Goal: Information Seeking & Learning: Learn about a topic

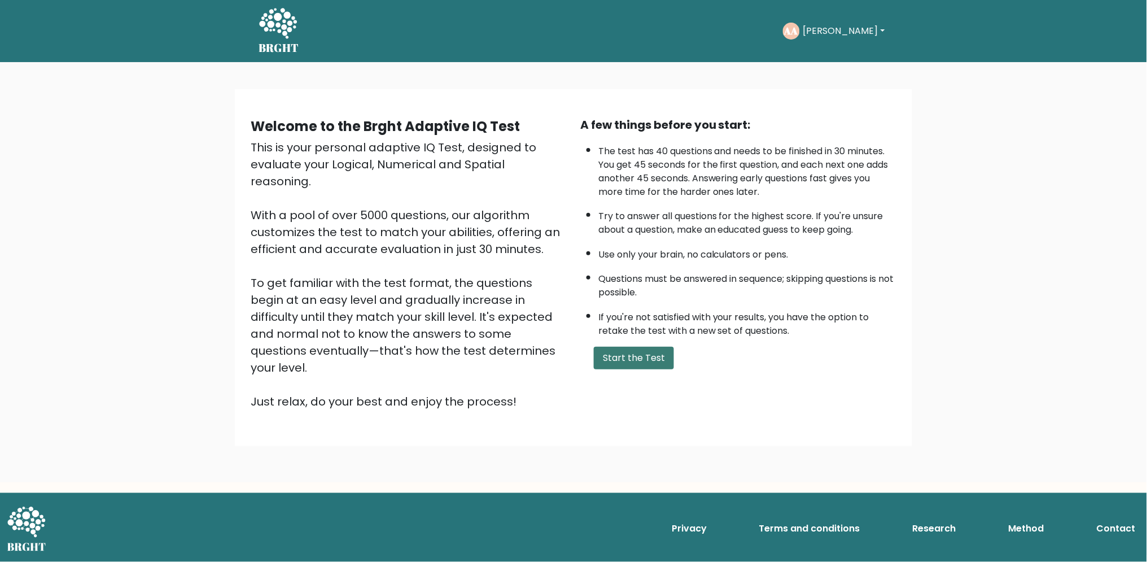
click at [625, 358] on button "Start the Test" at bounding box center [634, 358] width 80 height 23
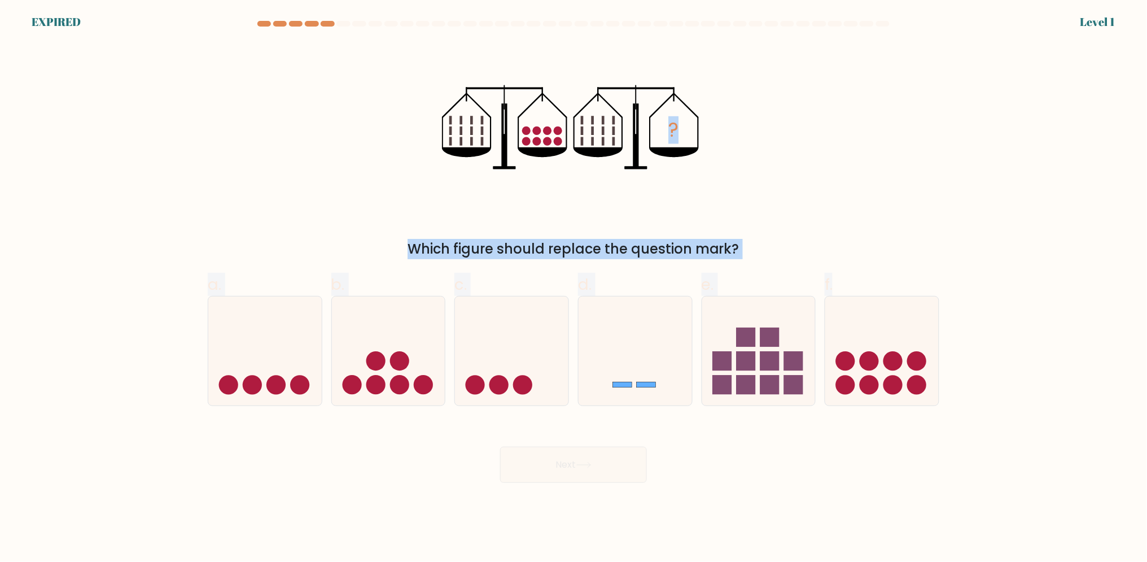
drag, startPoint x: 962, startPoint y: 471, endPoint x: 306, endPoint y: 107, distance: 750.7
click at [306, 107] on form at bounding box center [573, 252] width 1147 height 462
drag, startPoint x: 454, startPoint y: 231, endPoint x: 375, endPoint y: 213, distance: 81.5
click at [375, 213] on div "? Which figure should replace the question mark?" at bounding box center [573, 151] width 745 height 216
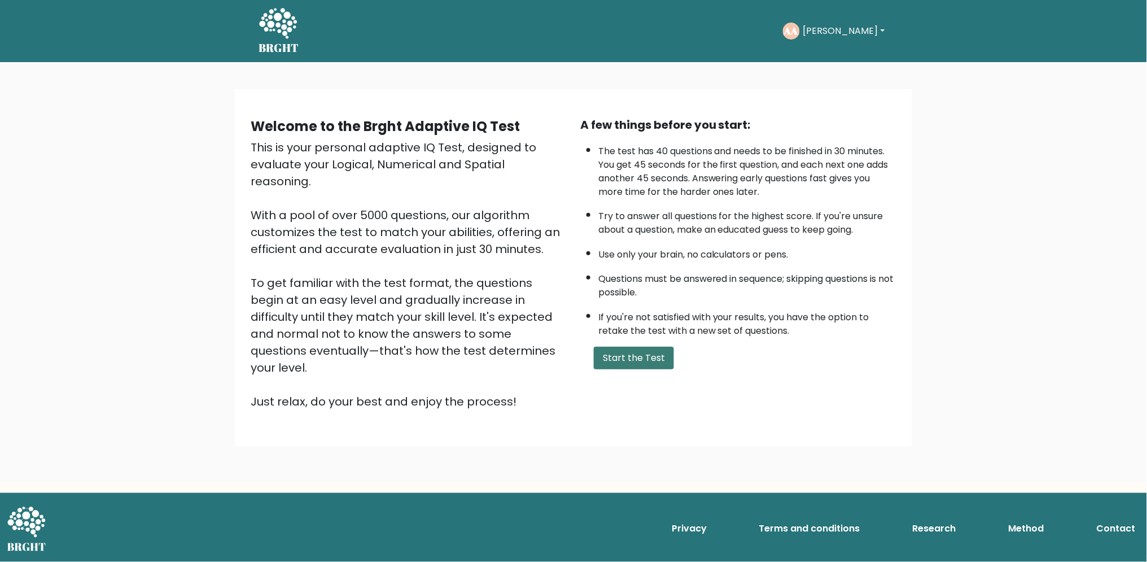
click at [659, 365] on button "Start the Test" at bounding box center [634, 358] width 80 height 23
click at [625, 349] on button "Start the Test" at bounding box center [634, 358] width 80 height 23
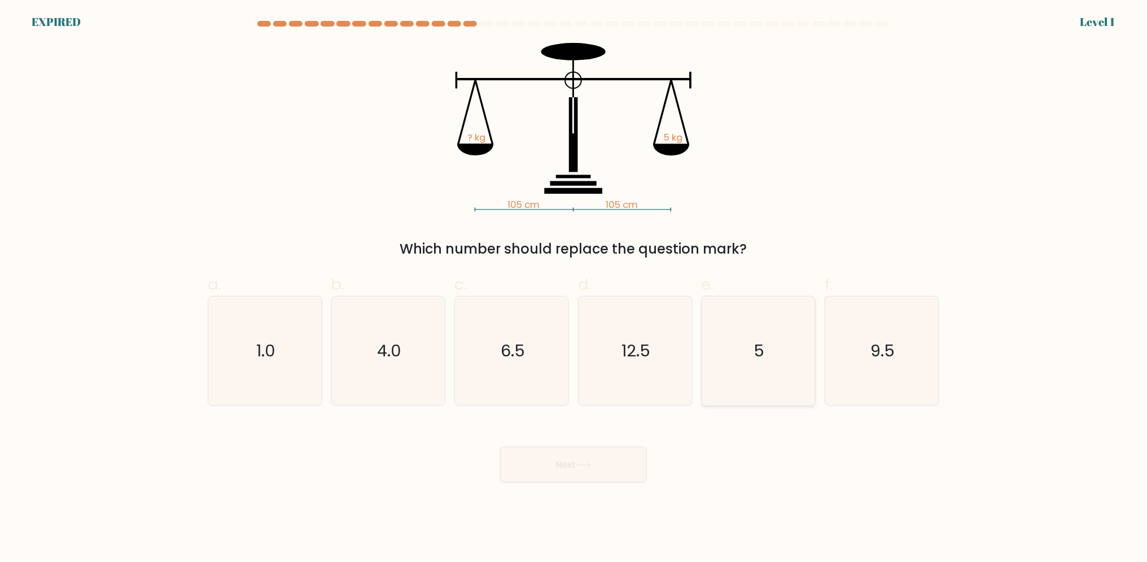
click at [758, 357] on text "5" at bounding box center [759, 350] width 11 height 23
click at [574, 288] on input "e. 5" at bounding box center [573, 284] width 1 height 7
radio input "true"
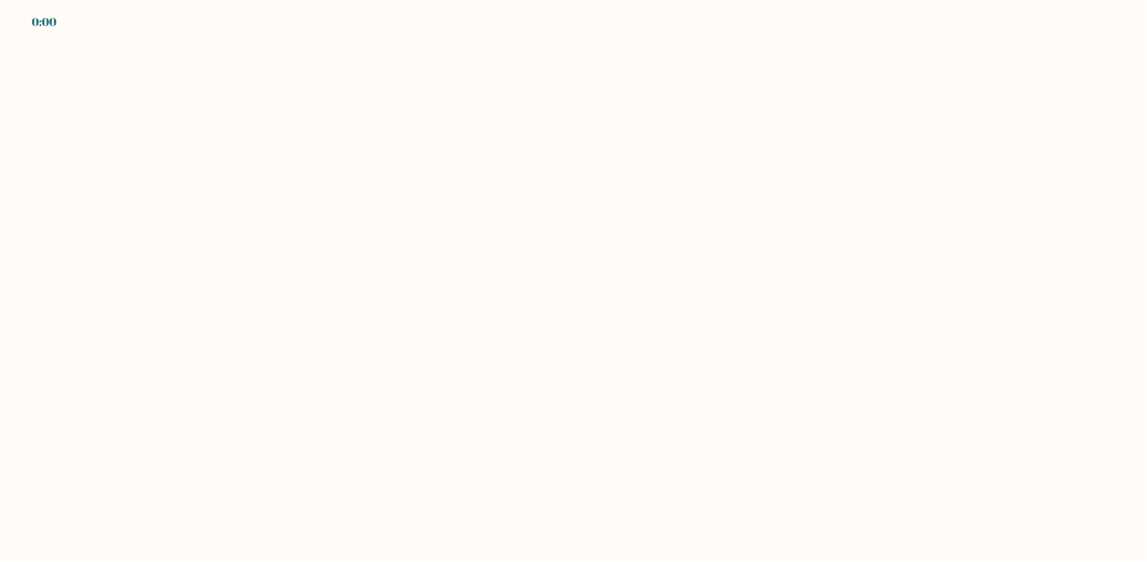
click at [650, 430] on body "0:00" at bounding box center [573, 281] width 1147 height 562
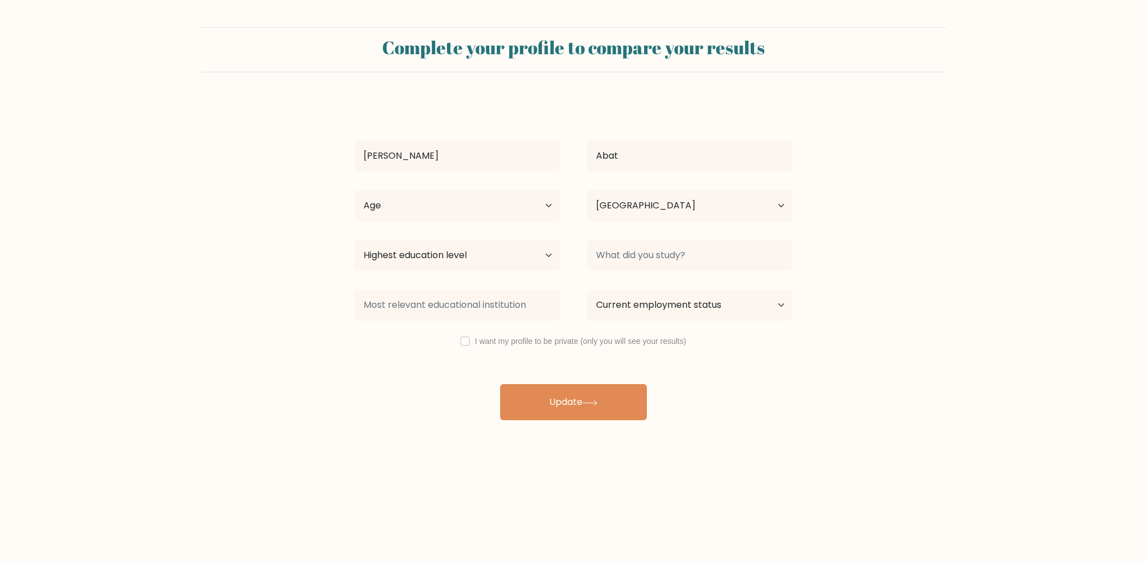
select select "PH"
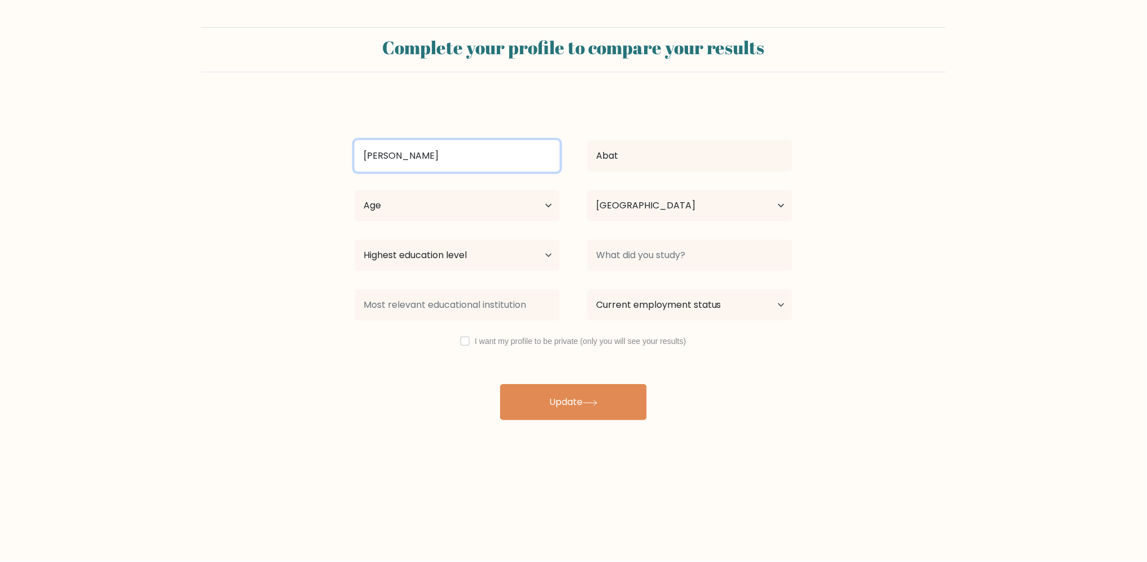
drag, startPoint x: 537, startPoint y: 154, endPoint x: 186, endPoint y: 226, distance: 358.4
click at [186, 226] on form "Complete your profile to compare your results Al Francis Abat Age Under 18 year…" at bounding box center [573, 223] width 1147 height 393
type input "[PERSON_NAME]"
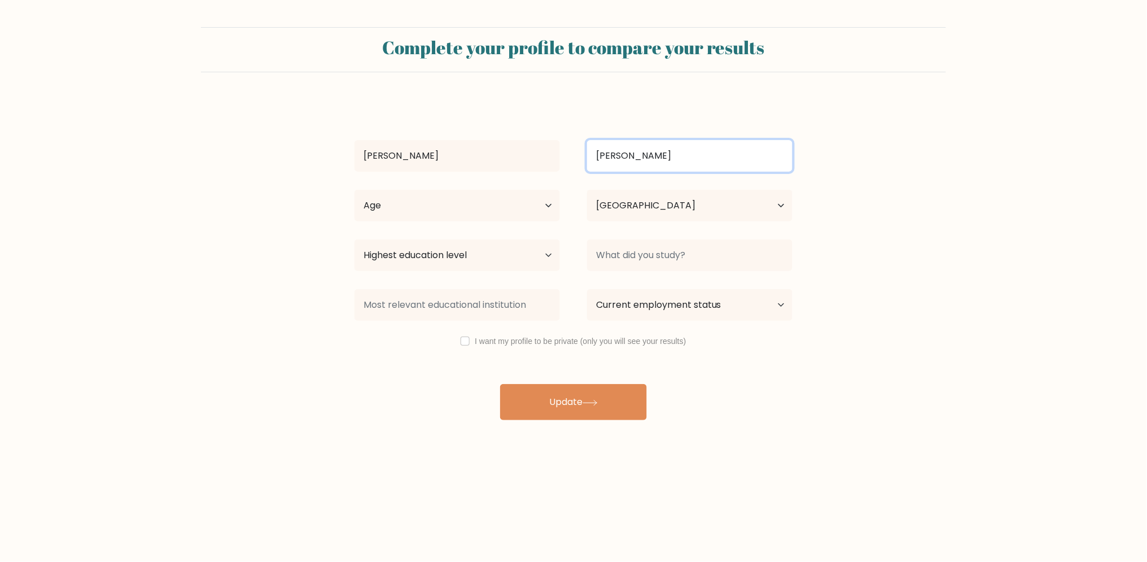
type input "Rubio"
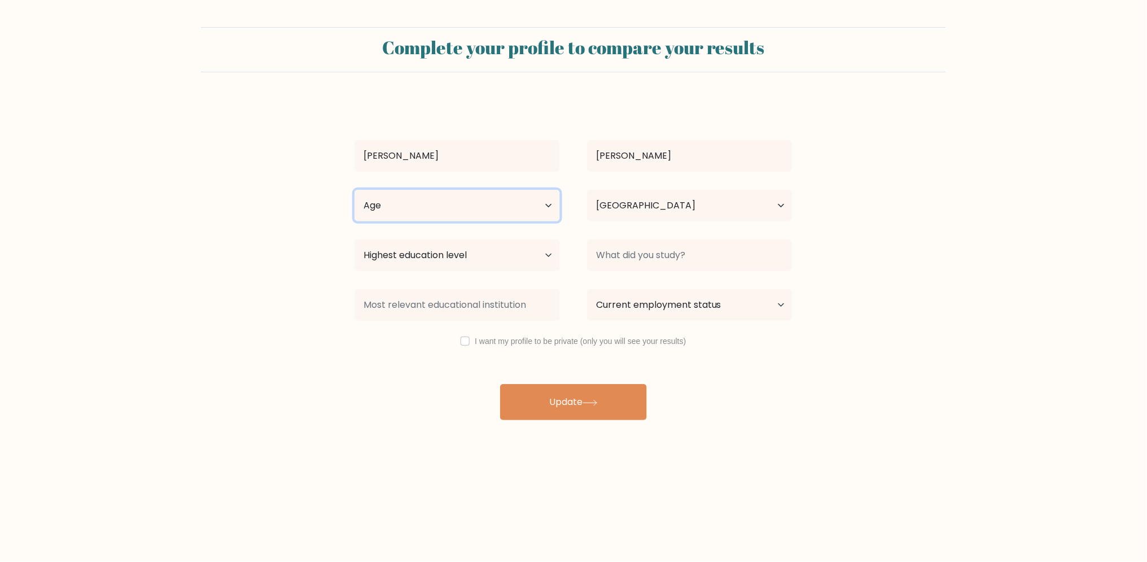
click at [435, 203] on select "Age Under 18 years old 18-24 years old 25-34 years old 35-44 years old 45-54 ye…" at bounding box center [456, 206] width 205 height 32
select select "18_24"
click at [354, 190] on select "Age Under 18 years old 18-24 years old 25-34 years old 35-44 years old 45-54 ye…" at bounding box center [456, 206] width 205 height 32
click at [496, 247] on select "Highest education level No schooling Primary Lower Secondary Upper Secondary Oc…" at bounding box center [456, 255] width 205 height 32
select select "bachelors_degree"
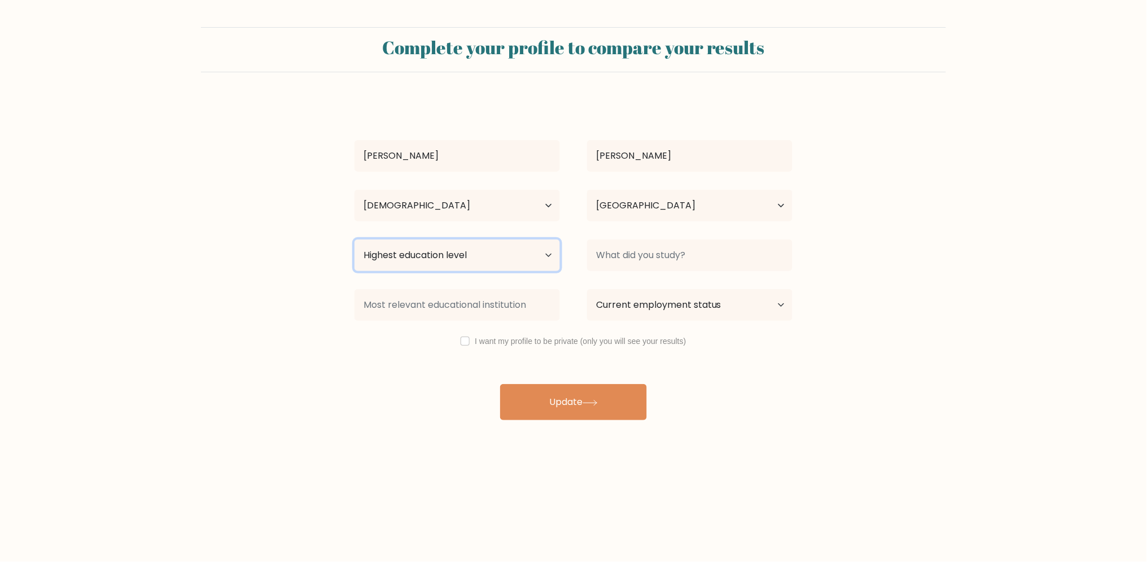
click at [354, 239] on select "Highest education level No schooling Primary Lower Secondary Upper Secondary Oc…" at bounding box center [456, 255] width 205 height 32
click at [641, 266] on input at bounding box center [689, 255] width 205 height 32
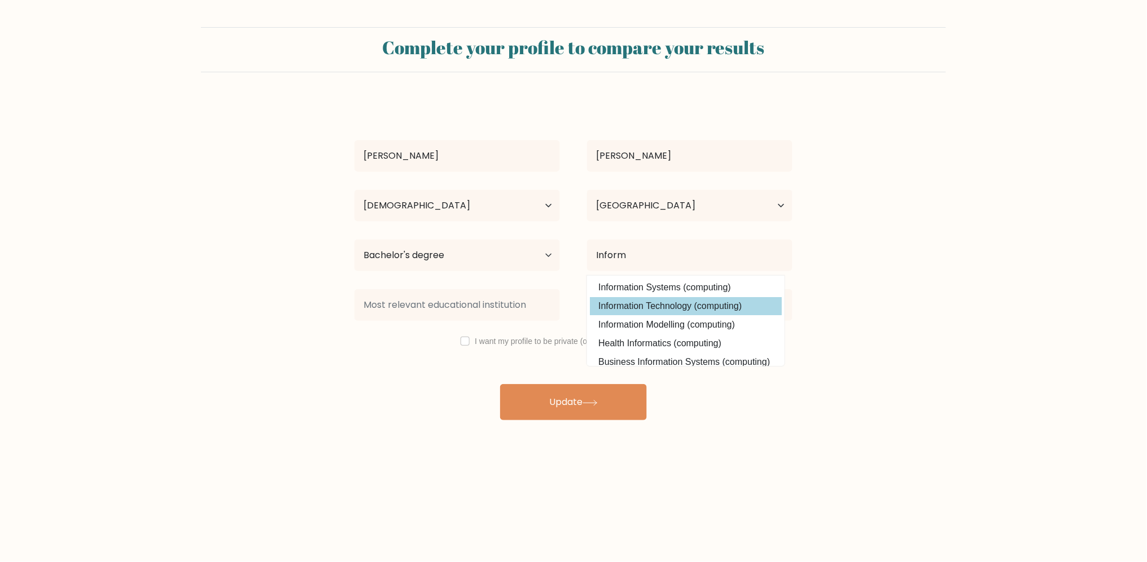
click at [654, 299] on option "Information Technology (computing)" at bounding box center [686, 306] width 192 height 18
type input "Information Technology"
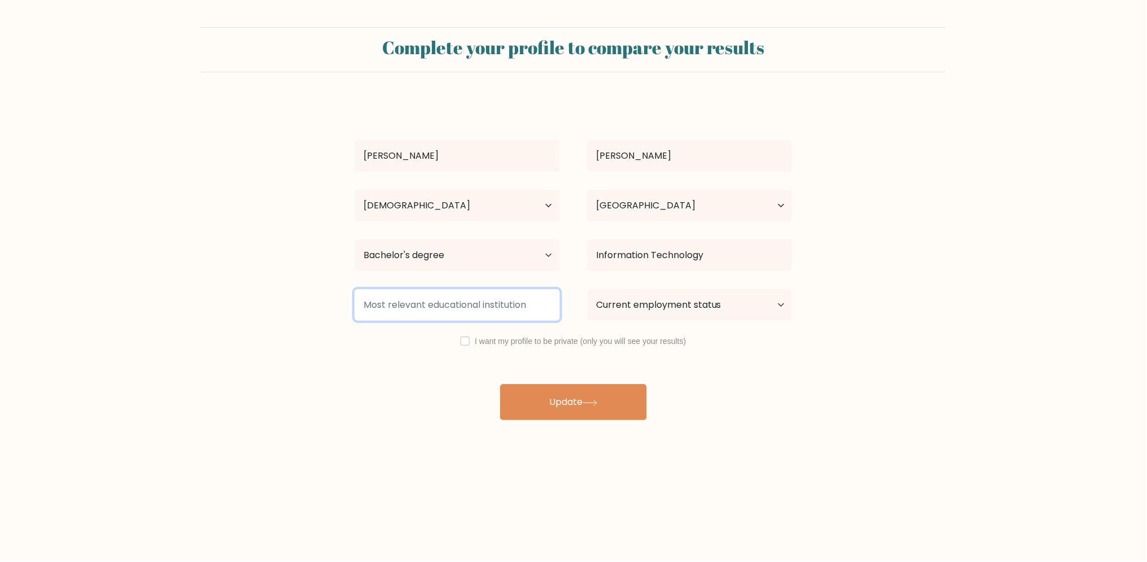
click at [550, 305] on input at bounding box center [456, 305] width 205 height 32
click at [624, 299] on select "Current employment status Employed Student Retired Other / prefer not to answer" at bounding box center [689, 305] width 205 height 32
select select "student"
click at [587, 289] on select "Current employment status Employed Student Retired Other / prefer not to answer" at bounding box center [689, 305] width 205 height 32
click at [518, 312] on input at bounding box center [456, 305] width 205 height 32
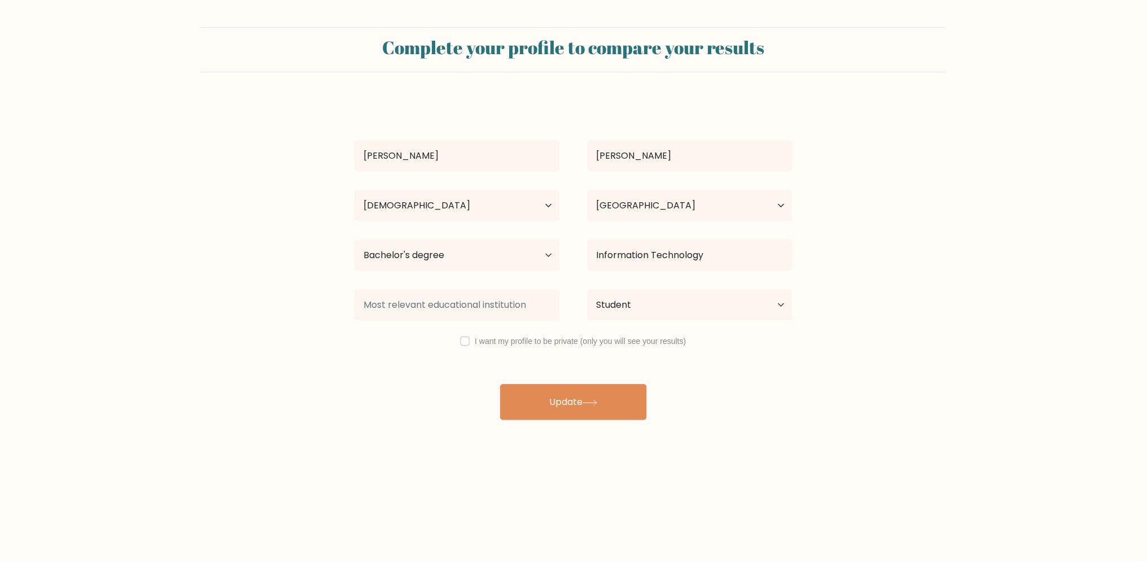
click at [464, 371] on div "Antoni Rubio Age Under 18 years old 18-24 years old 25-34 years old 35-44 years…" at bounding box center [574, 259] width 452 height 321
click at [468, 304] on input at bounding box center [456, 305] width 205 height 32
click at [418, 403] on div "Antoni Rubio Age Under 18 years old 18-24 years old 25-34 years old 35-44 years…" at bounding box center [574, 259] width 452 height 321
click at [496, 318] on input at bounding box center [456, 305] width 205 height 32
click at [504, 401] on button "Update" at bounding box center [573, 402] width 147 height 36
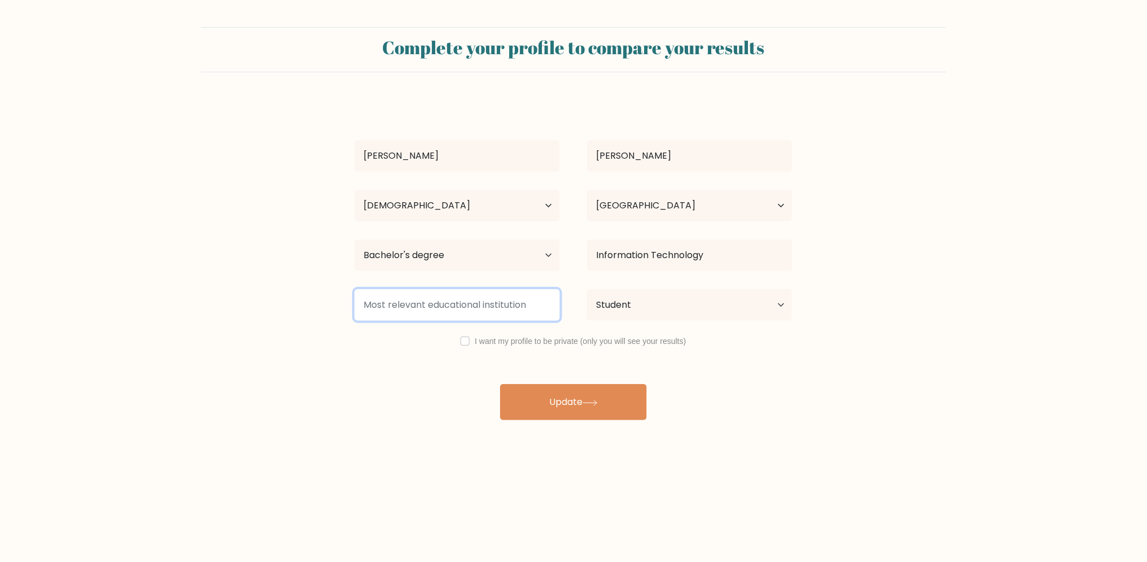
click at [501, 303] on input at bounding box center [456, 305] width 205 height 32
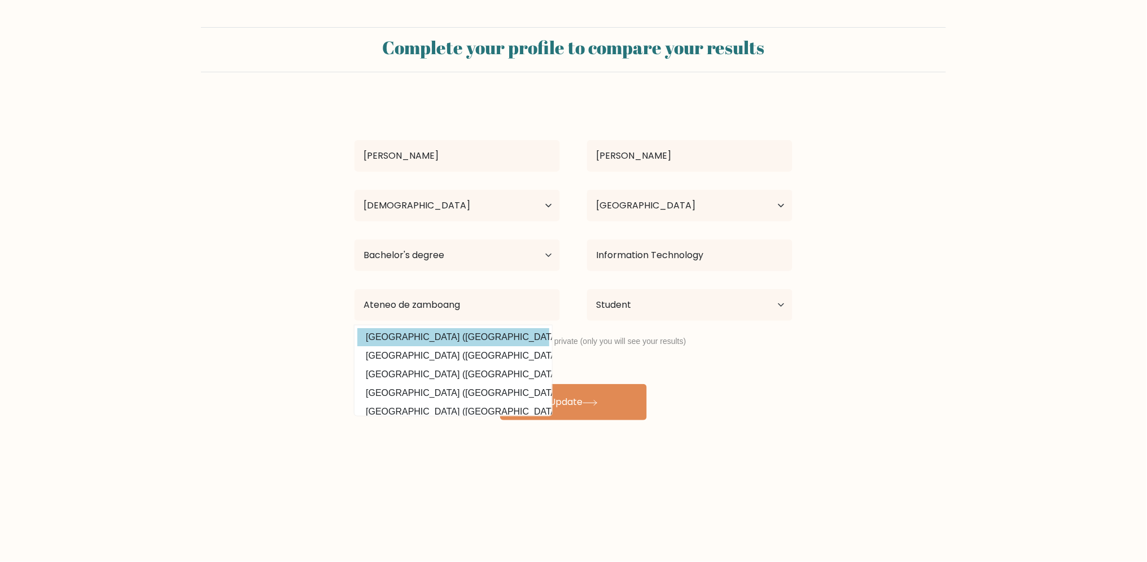
click at [481, 340] on option "Ateneo de Zamboanga University (Philippines)" at bounding box center [453, 337] width 192 height 18
type input "Ateneo de Zamboanga University"
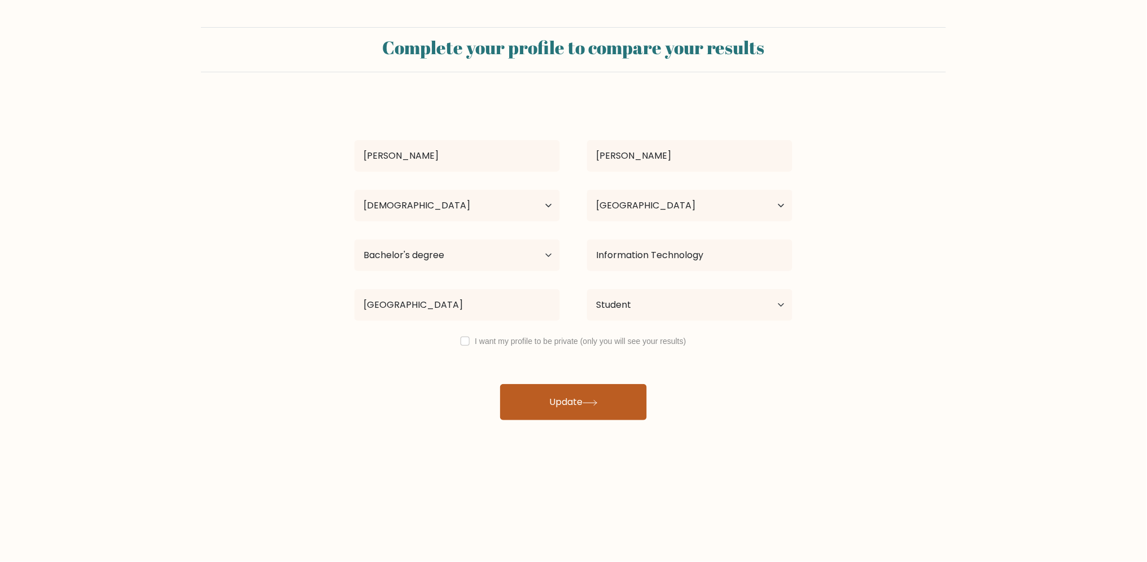
click at [542, 388] on button "Update" at bounding box center [573, 402] width 147 height 36
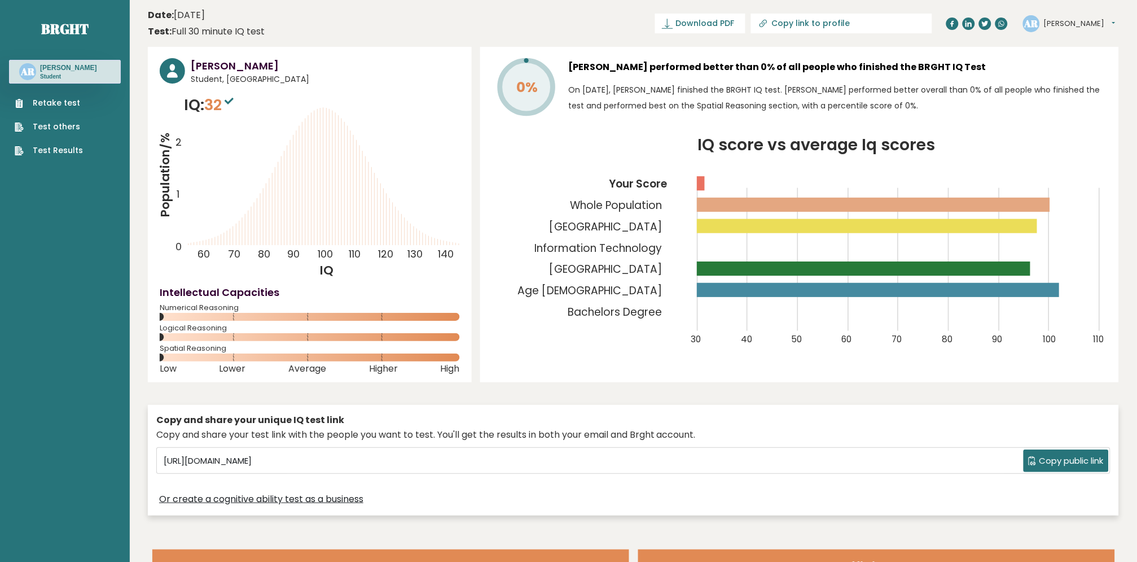
click at [67, 104] on link "Retake test" at bounding box center [49, 103] width 68 height 12
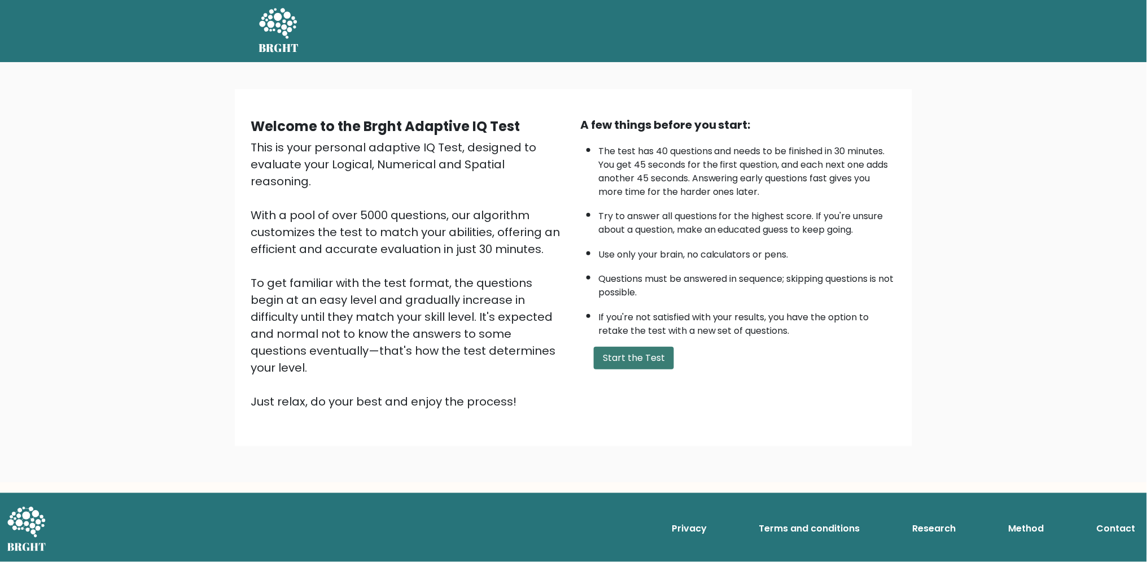
click at [638, 365] on button "Start the Test" at bounding box center [634, 358] width 80 height 23
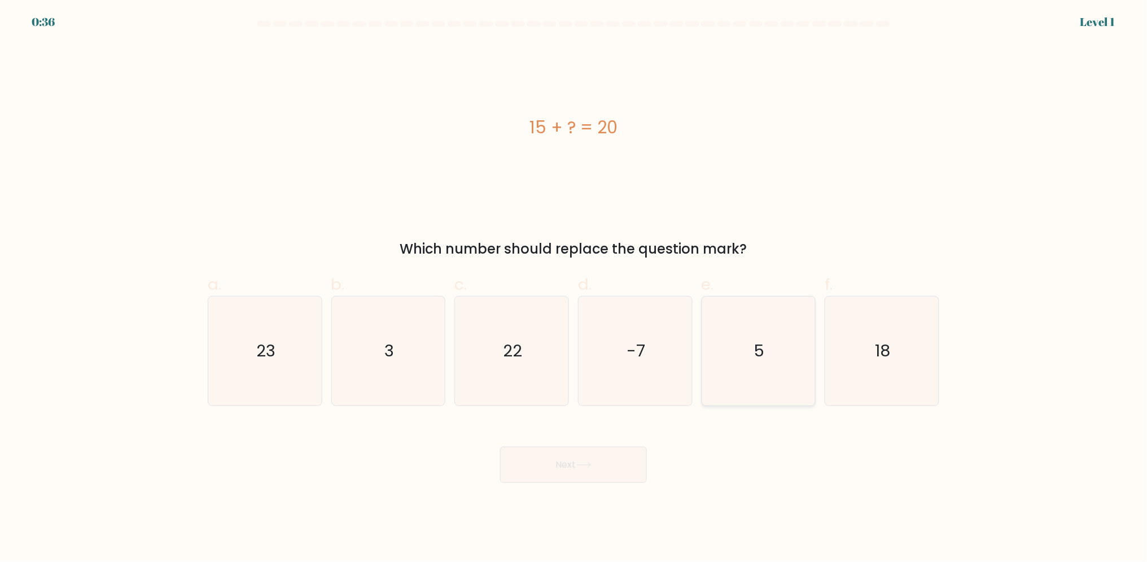
click at [741, 370] on icon "5" at bounding box center [758, 350] width 109 height 109
click at [574, 288] on input "e. 5" at bounding box center [573, 284] width 1 height 7
radio input "true"
click at [603, 470] on button "Next" at bounding box center [573, 464] width 147 height 36
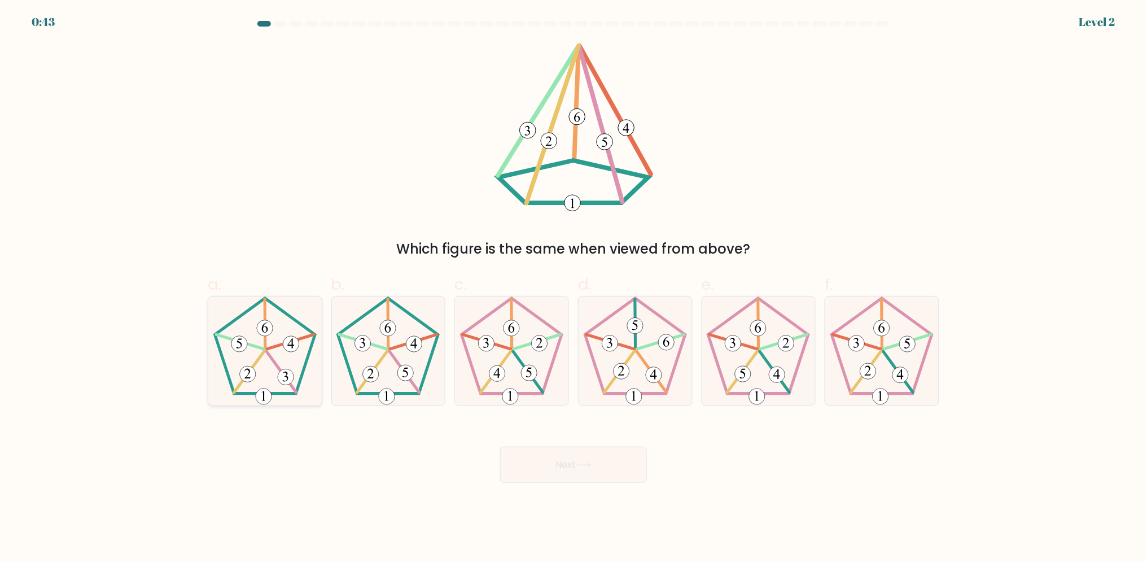
click at [276, 364] on 341 at bounding box center [280, 371] width 29 height 41
click at [573, 288] on input "a." at bounding box center [573, 284] width 1 height 7
radio input "true"
click at [406, 371] on icon at bounding box center [406, 372] width 6 height 10
click at [573, 288] on input "b." at bounding box center [573, 284] width 1 height 7
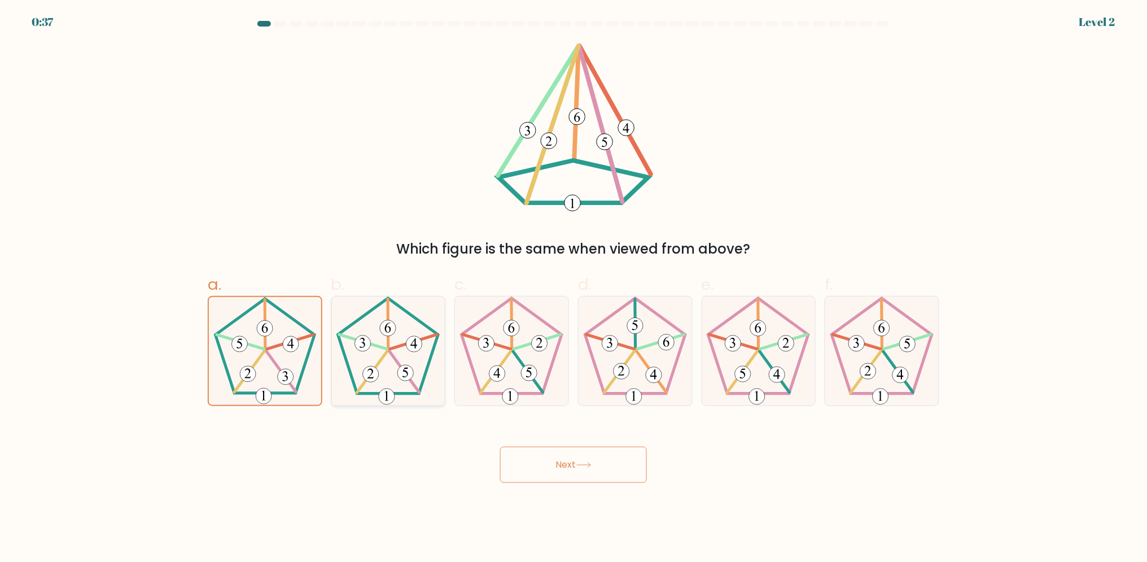
radio input "true"
click at [574, 463] on button "Next" at bounding box center [573, 464] width 147 height 36
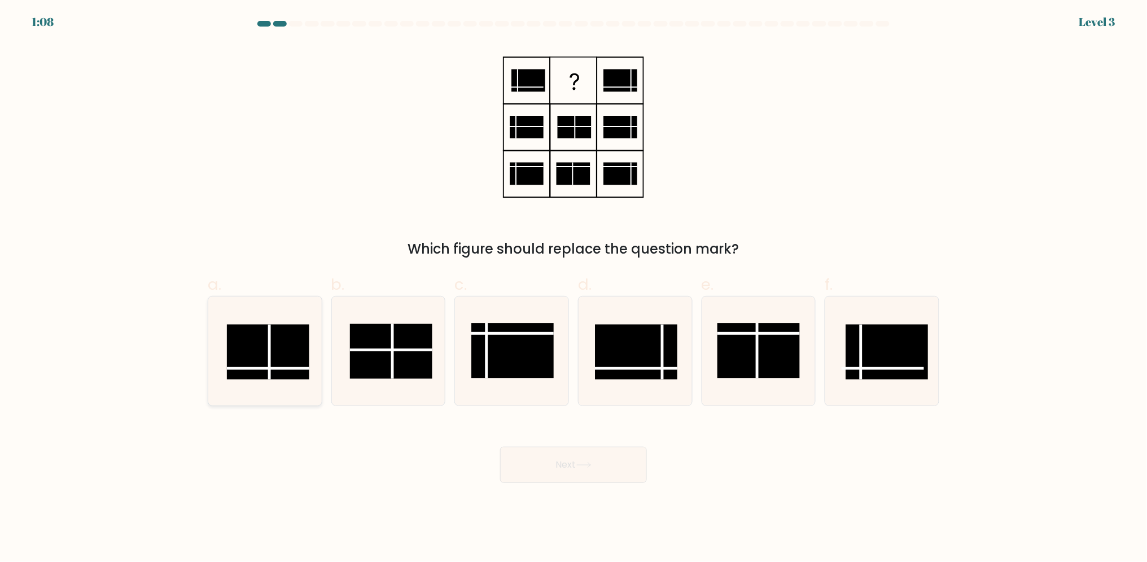
click at [299, 368] on line at bounding box center [268, 368] width 82 height 0
click at [573, 288] on input "a." at bounding box center [573, 284] width 1 height 7
radio input "true"
click at [583, 479] on button "Next" at bounding box center [573, 464] width 147 height 36
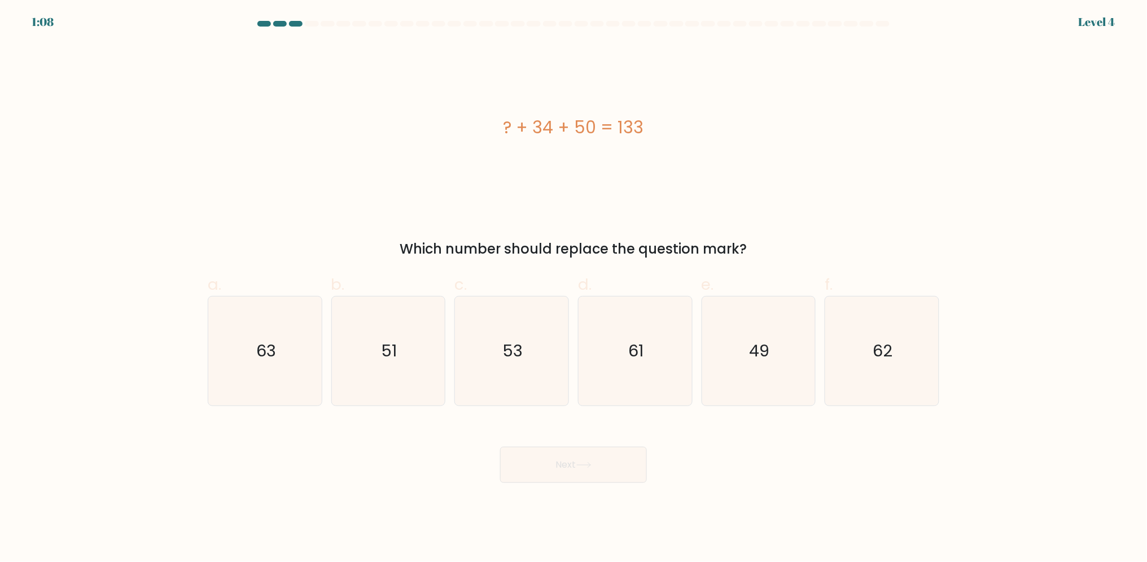
click at [750, 492] on body "1:08 Level 4 a." at bounding box center [573, 281] width 1147 height 562
click at [747, 402] on icon "49" at bounding box center [758, 350] width 109 height 109
click at [574, 288] on input "e. 49" at bounding box center [573, 284] width 1 height 7
radio input "true"
click at [594, 454] on button "Next" at bounding box center [573, 464] width 147 height 36
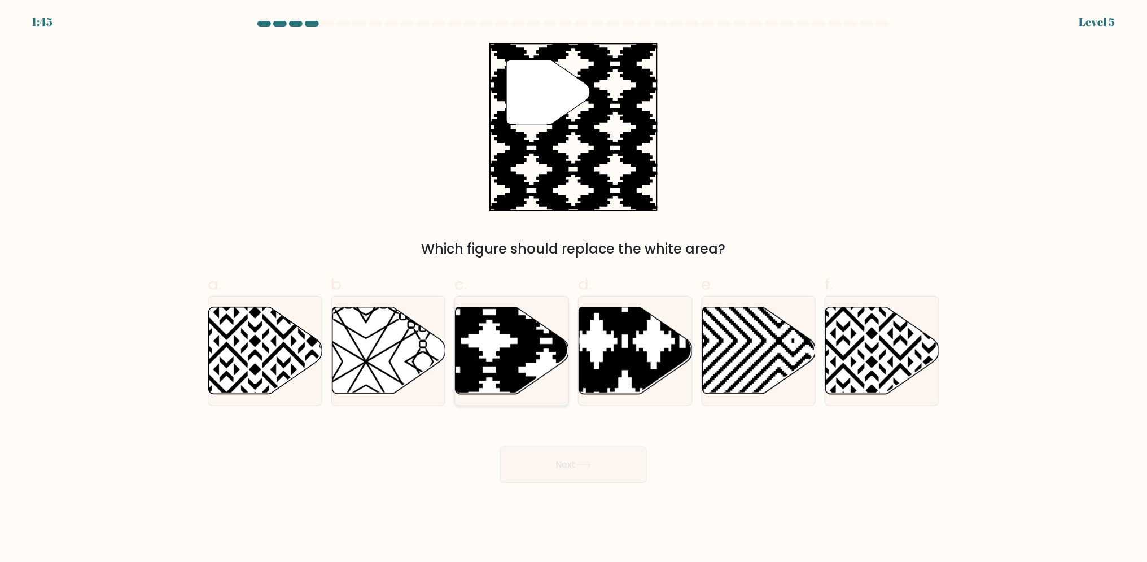
click at [516, 341] on icon at bounding box center [512, 350] width 113 height 87
click at [573, 288] on input "c." at bounding box center [573, 284] width 1 height 7
radio input "true"
click at [569, 461] on button "Next" at bounding box center [573, 464] width 147 height 36
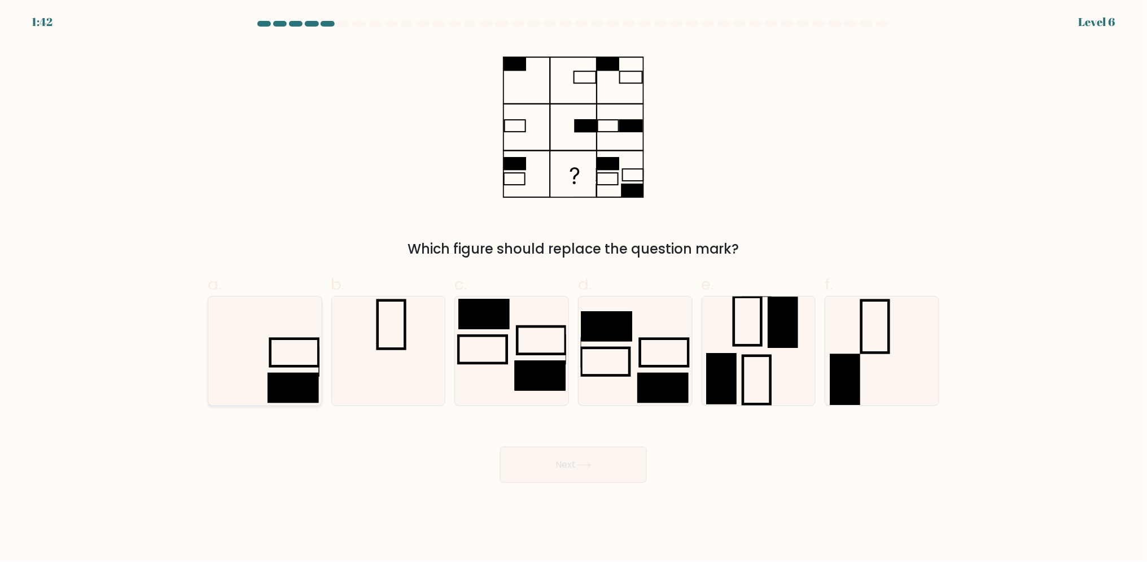
click at [296, 384] on rect at bounding box center [293, 388] width 51 height 30
click at [573, 288] on input "a." at bounding box center [573, 284] width 1 height 7
radio input "true"
click at [554, 449] on button "Next" at bounding box center [573, 464] width 147 height 36
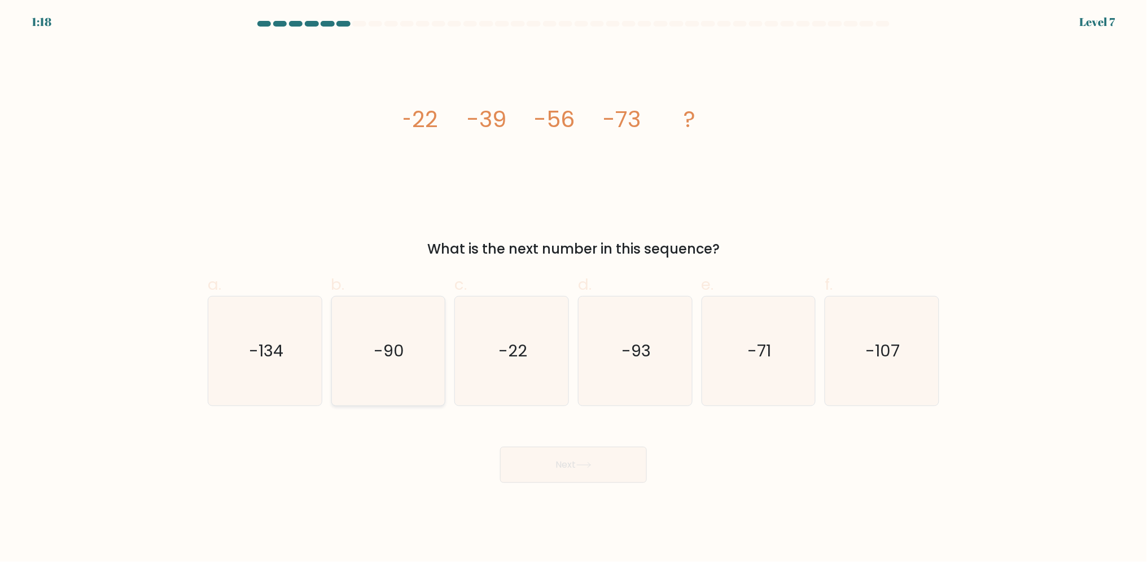
click at [375, 364] on icon "-90" at bounding box center [388, 350] width 109 height 109
click at [573, 288] on input "b. -90" at bounding box center [573, 284] width 1 height 7
radio input "true"
click at [541, 464] on button "Next" at bounding box center [573, 464] width 147 height 36
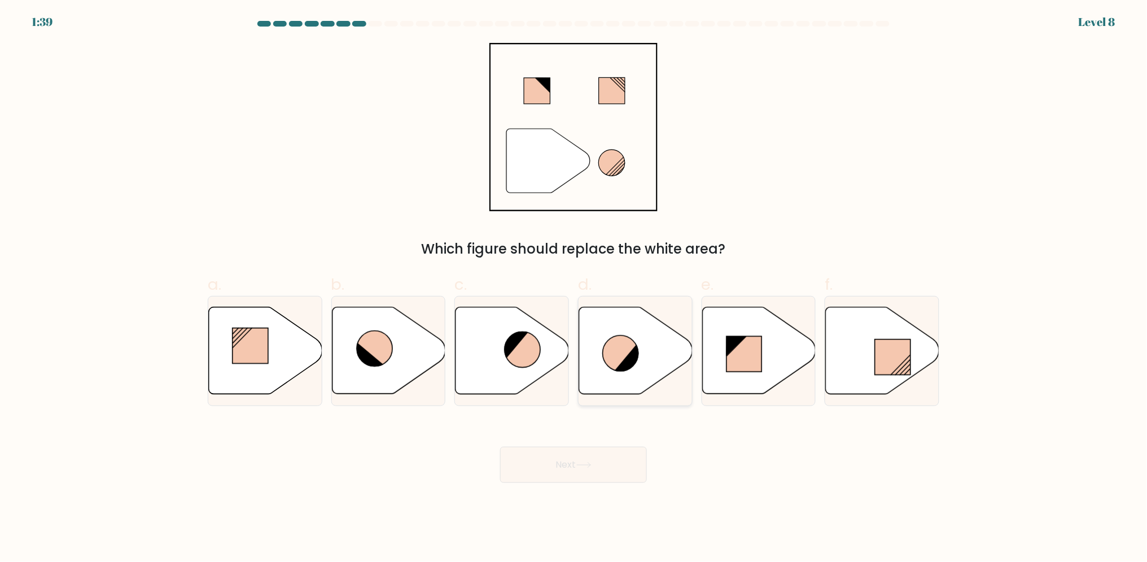
click at [648, 348] on icon at bounding box center [635, 350] width 113 height 87
click at [574, 288] on input "d." at bounding box center [573, 284] width 1 height 7
radio input "true"
click at [610, 459] on button "Next" at bounding box center [573, 464] width 147 height 36
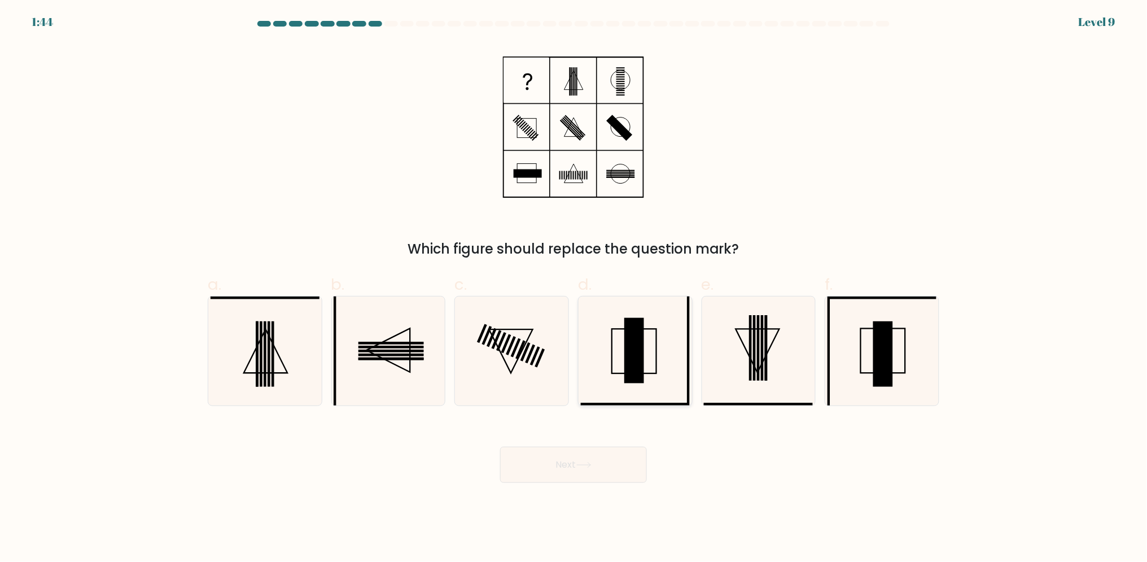
click at [643, 373] on rect at bounding box center [634, 350] width 20 height 65
click at [574, 288] on input "d." at bounding box center [573, 284] width 1 height 7
radio input "true"
click at [866, 354] on icon at bounding box center [881, 350] width 109 height 109
click at [574, 288] on input "f." at bounding box center [573, 284] width 1 height 7
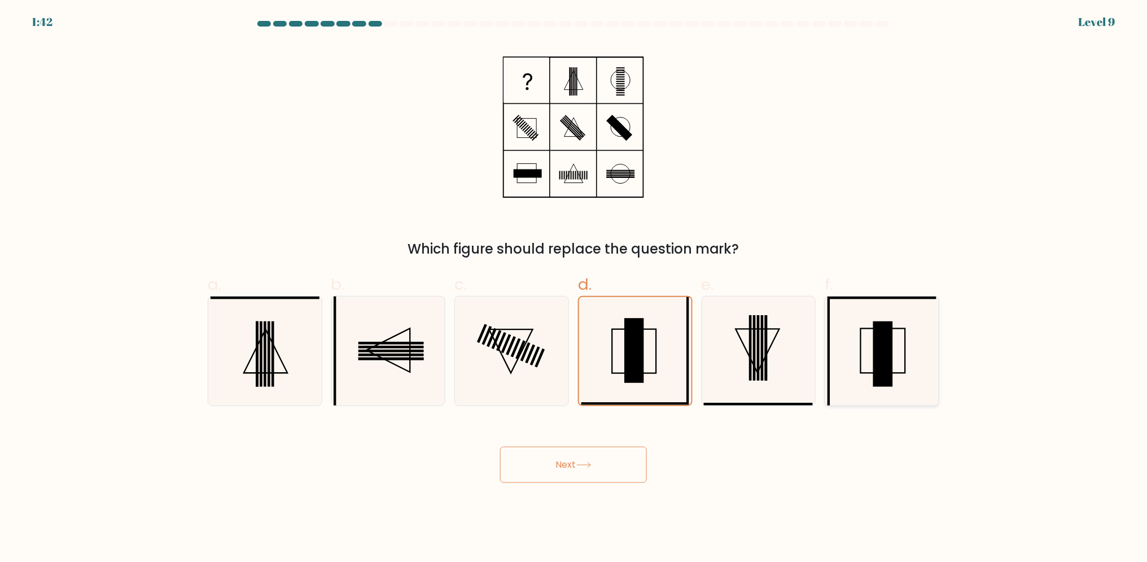
radio input "true"
click at [620, 471] on button "Next" at bounding box center [573, 464] width 147 height 36
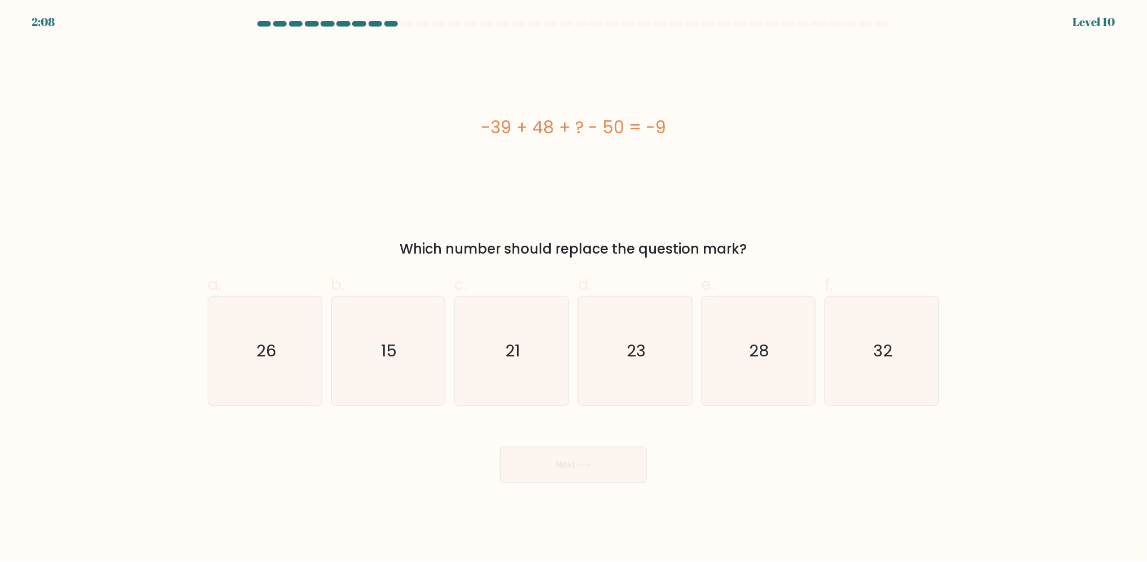
drag, startPoint x: 478, startPoint y: 130, endPoint x: 689, endPoint y: 121, distance: 211.3
click at [689, 121] on div "-39 + 48 + ? - 50 = -9" at bounding box center [574, 127] width 732 height 25
copy div "-39 + 48 + ? - 50 = -9"
click at [643, 89] on div "-39 + 48 + ? - 50 = -9" at bounding box center [574, 127] width 732 height 169
click at [895, 348] on icon "32" at bounding box center [881, 350] width 109 height 109
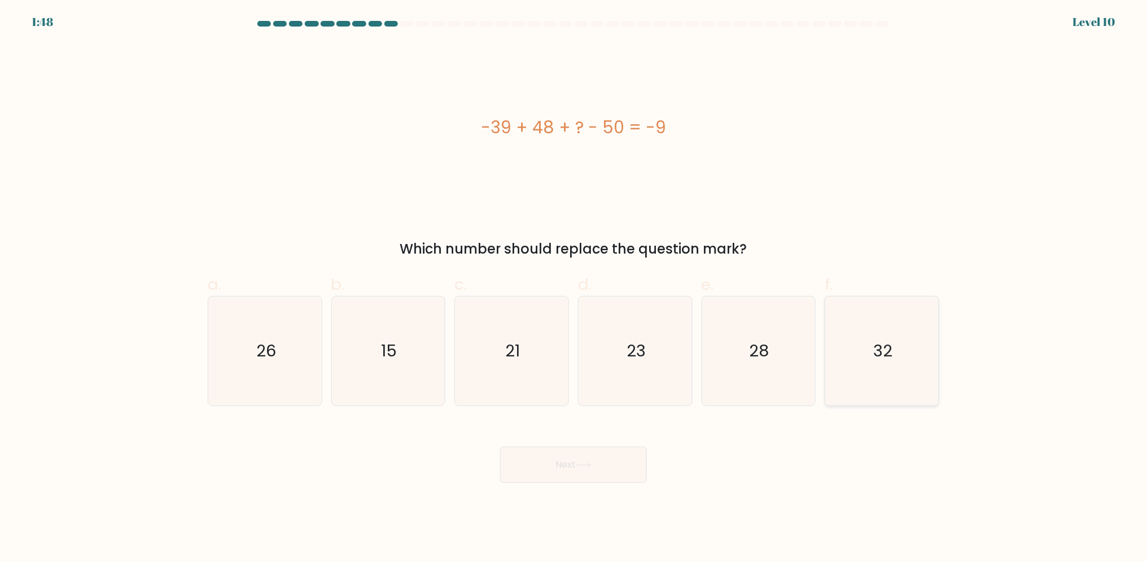
click at [574, 288] on input "f. 32" at bounding box center [573, 284] width 1 height 7
radio input "true"
click at [568, 468] on button "Next" at bounding box center [573, 464] width 147 height 36
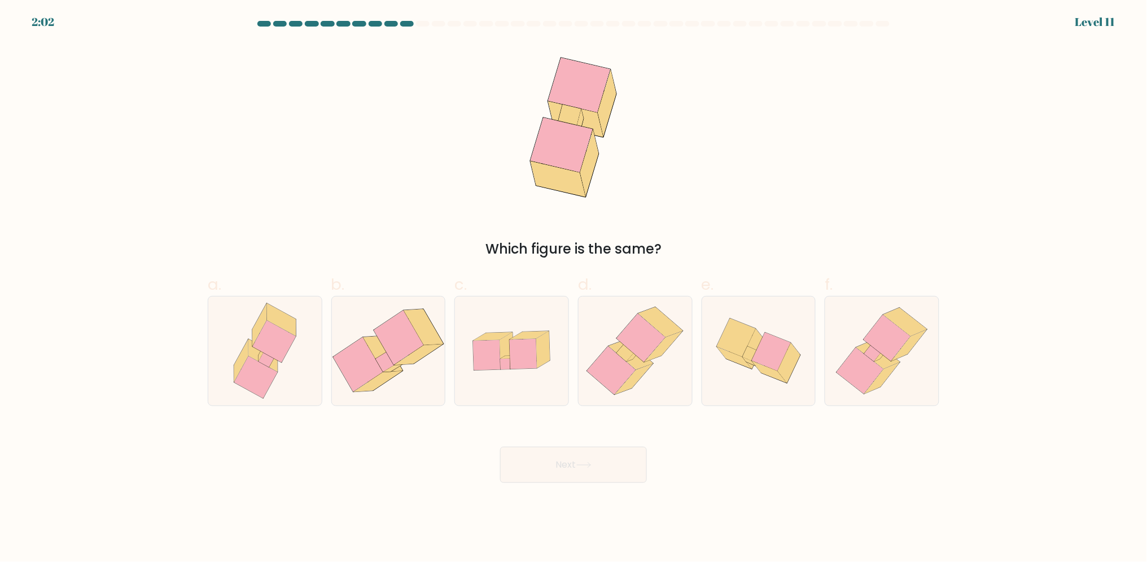
drag, startPoint x: 649, startPoint y: 194, endPoint x: 639, endPoint y: 193, distance: 10.2
click at [643, 193] on div "Which figure is the same?" at bounding box center [573, 151] width 745 height 216
click at [637, 374] on icon at bounding box center [634, 379] width 38 height 31
click at [574, 288] on input "d." at bounding box center [573, 284] width 1 height 7
radio input "true"
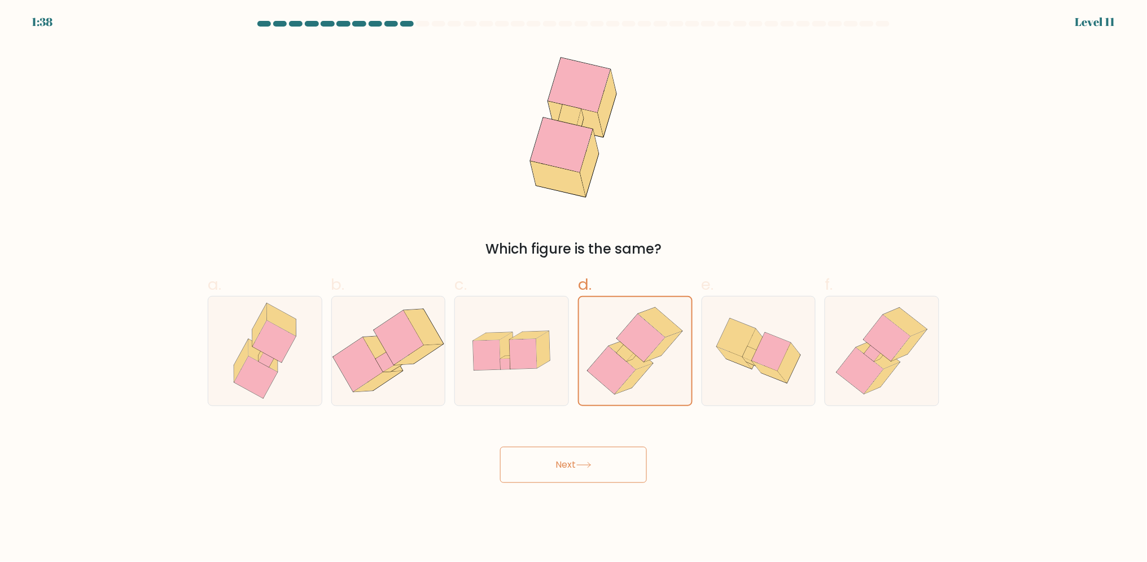
click at [619, 461] on button "Next" at bounding box center [573, 464] width 147 height 36
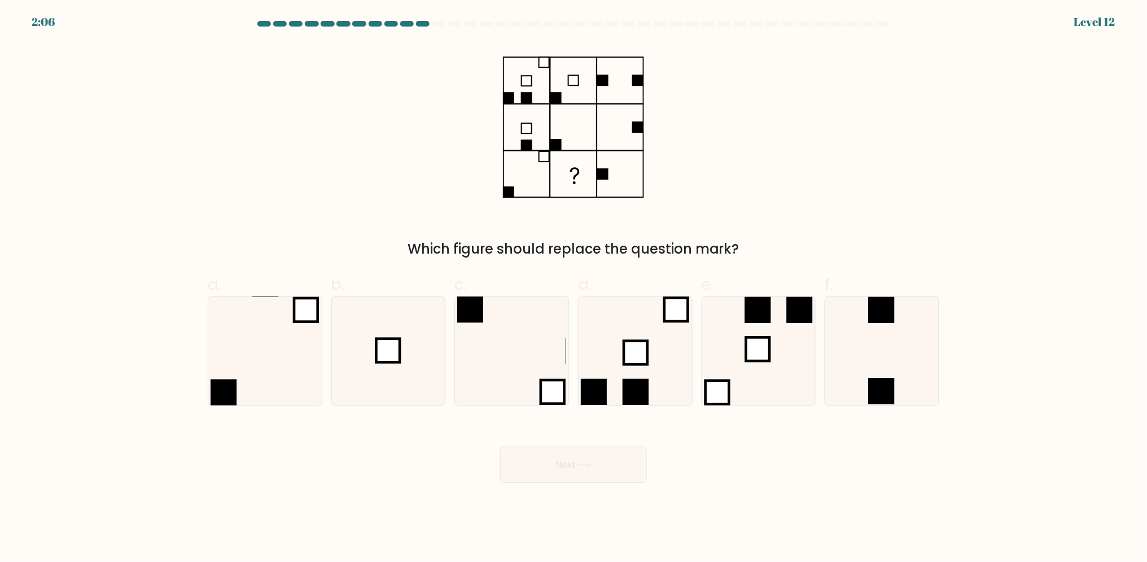
drag, startPoint x: 492, startPoint y: 64, endPoint x: 667, endPoint y: 172, distance: 206.3
click at [642, 158] on div "Which figure should replace the question mark?" at bounding box center [573, 151] width 745 height 216
click at [721, 218] on div "Which figure should replace the question mark?" at bounding box center [573, 151] width 745 height 216
drag, startPoint x: 480, startPoint y: 64, endPoint x: 645, endPoint y: 183, distance: 203.3
click at [642, 182] on div "Which figure should replace the question mark?" at bounding box center [573, 151] width 745 height 216
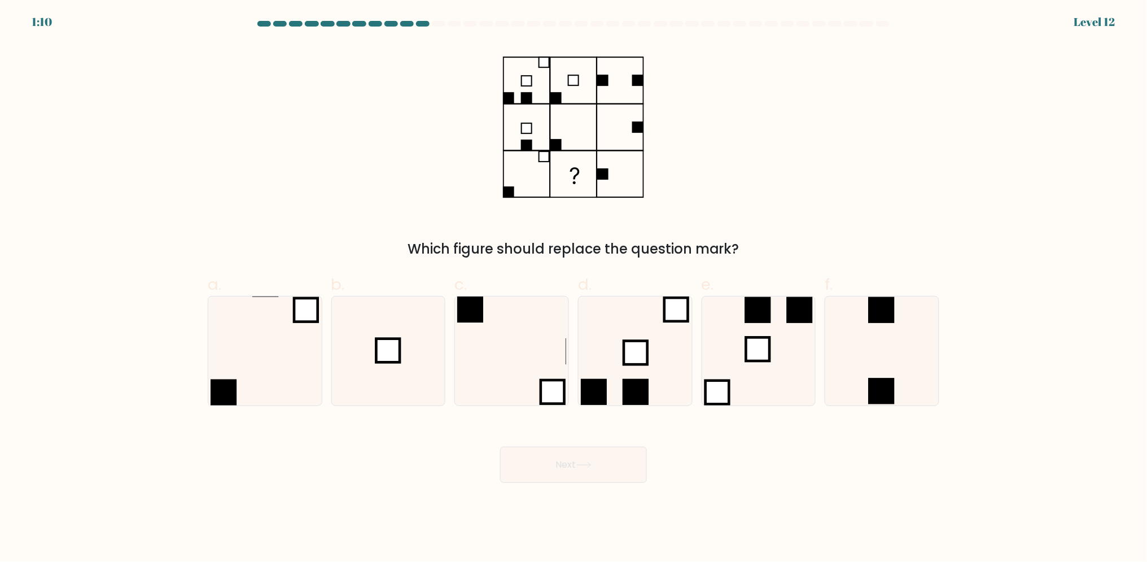
click at [694, 246] on div "Which figure should replace the question mark?" at bounding box center [573, 249] width 718 height 20
drag, startPoint x: 618, startPoint y: 233, endPoint x: 580, endPoint y: 238, distance: 37.5
click at [580, 238] on div "Which figure should replace the question mark?" at bounding box center [573, 151] width 745 height 216
click at [546, 239] on div "Which figure should replace the question mark?" at bounding box center [573, 249] width 718 height 20
click at [507, 333] on icon at bounding box center [511, 350] width 109 height 109
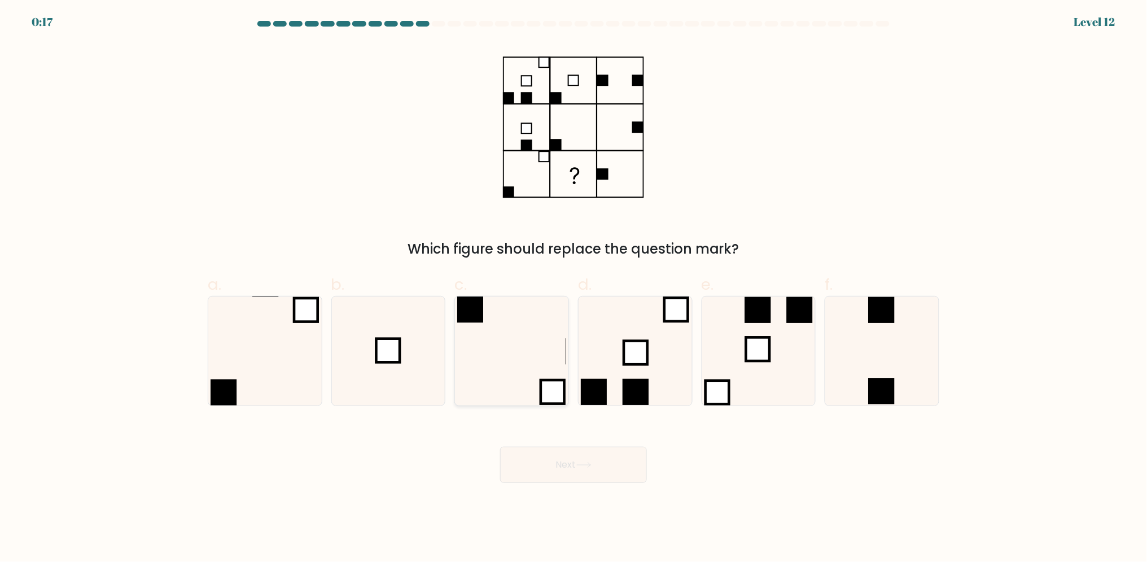
click at [573, 288] on input "c." at bounding box center [573, 284] width 1 height 7
radio input "true"
click at [613, 475] on button "Next" at bounding box center [573, 464] width 147 height 36
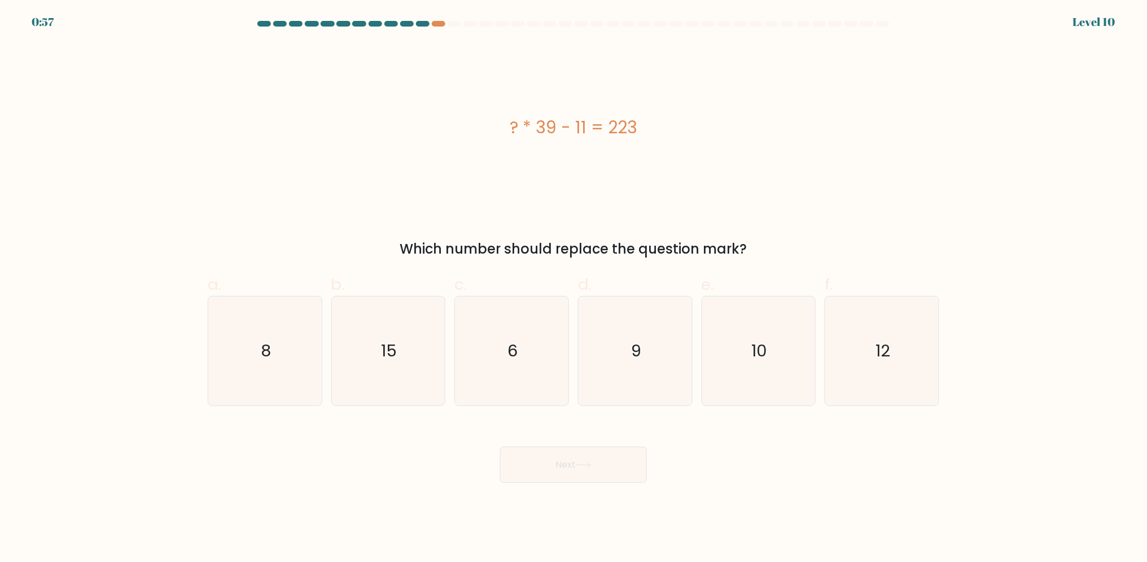
drag, startPoint x: 510, startPoint y: 126, endPoint x: 655, endPoint y: 124, distance: 144.5
click at [655, 124] on div "? * 39 - 11 = 223" at bounding box center [574, 127] width 732 height 25
copy div "? * 39 - 11 = 223"
click at [577, 159] on div "? * 39 - 11 = 223" at bounding box center [574, 127] width 732 height 169
click at [551, 332] on icon "6" at bounding box center [511, 350] width 109 height 109
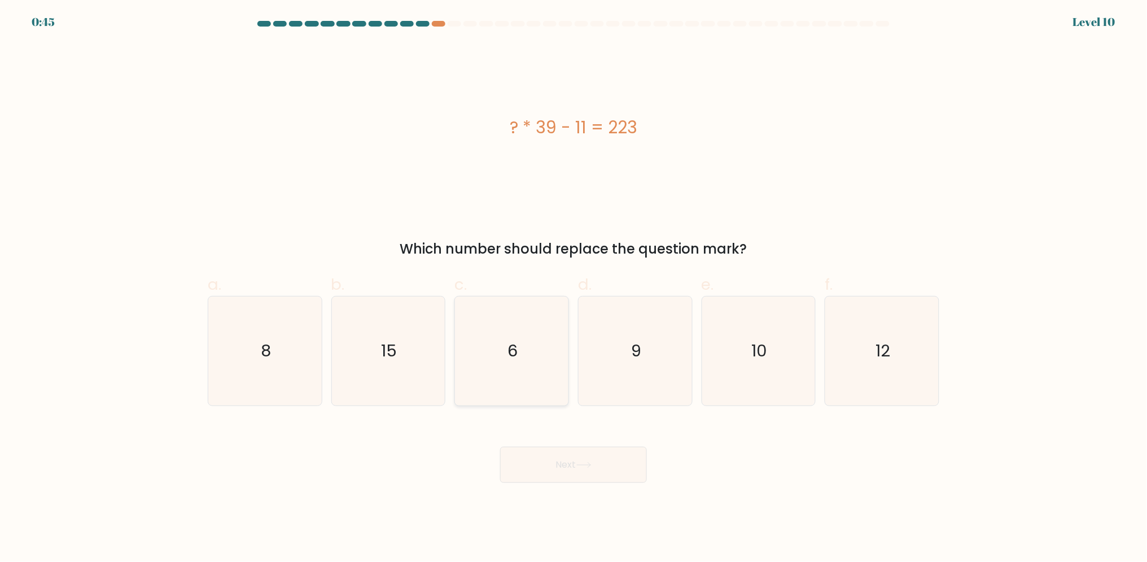
click at [573, 288] on input "c. 6" at bounding box center [573, 284] width 1 height 7
radio input "true"
click at [560, 482] on button "Next" at bounding box center [573, 464] width 147 height 36
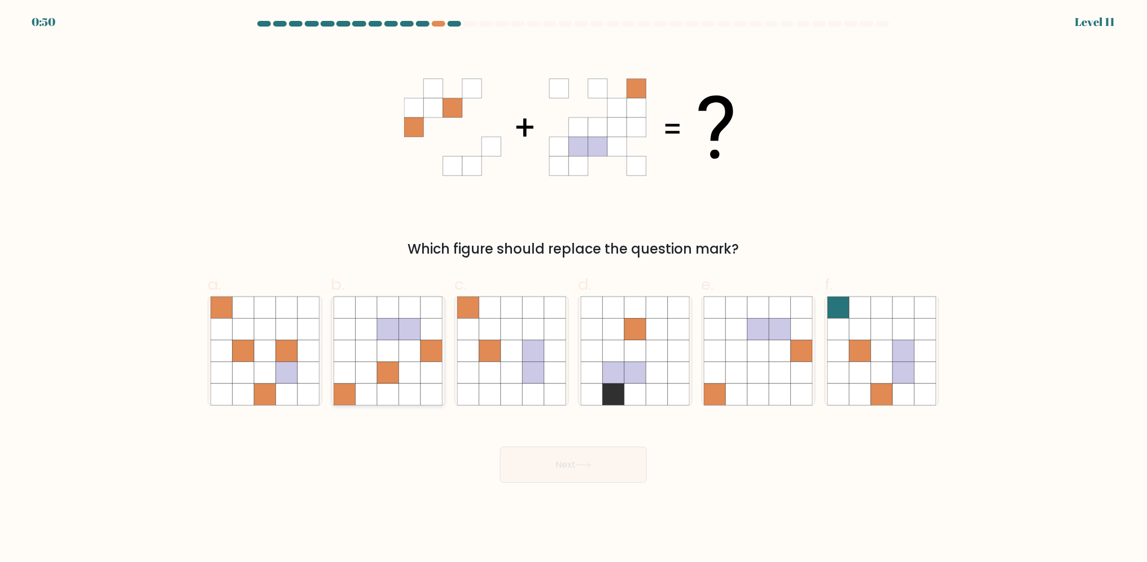
click at [430, 362] on icon at bounding box center [431, 372] width 21 height 21
click at [573, 288] on input "b." at bounding box center [573, 284] width 1 height 7
radio input "true"
click at [545, 459] on button "Next" at bounding box center [573, 464] width 147 height 36
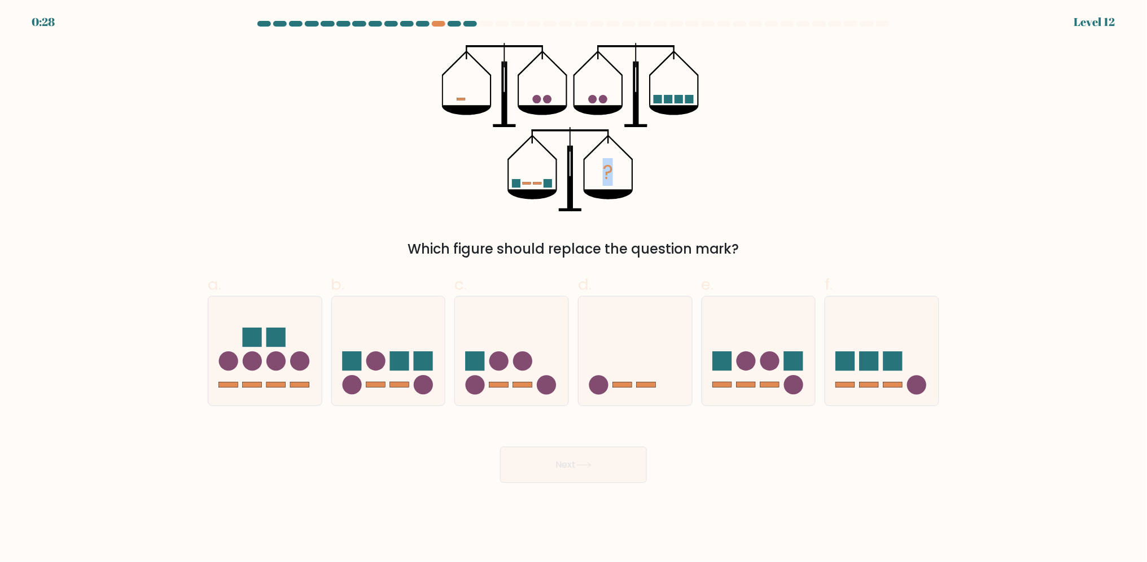
drag, startPoint x: 491, startPoint y: 71, endPoint x: 635, endPoint y: 154, distance: 166.1
click at [632, 151] on icon "?" at bounding box center [573, 127] width 263 height 169
click at [642, 169] on icon "?" at bounding box center [573, 127] width 263 height 169
click at [273, 360] on circle at bounding box center [275, 361] width 19 height 19
click at [573, 288] on input "a." at bounding box center [573, 284] width 1 height 7
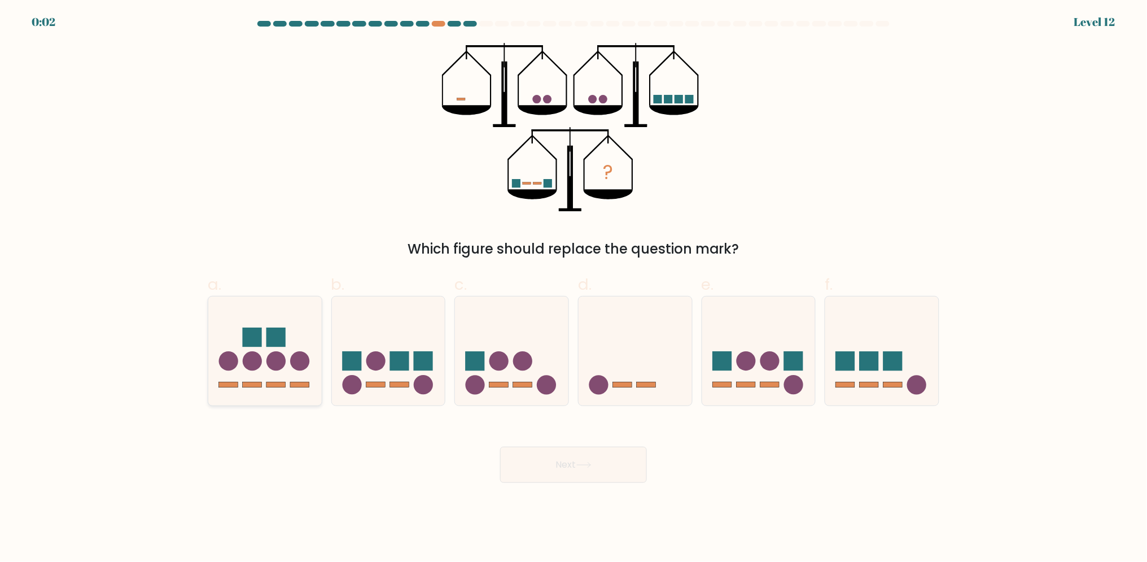
radio input "true"
click at [572, 470] on button "Next" at bounding box center [573, 464] width 147 height 36
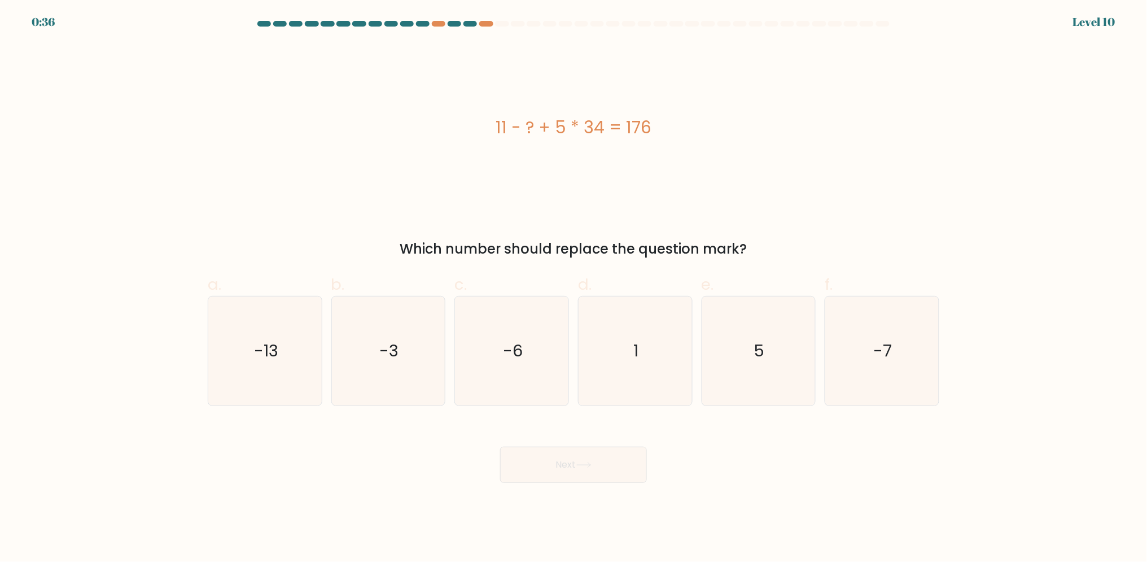
drag, startPoint x: 491, startPoint y: 130, endPoint x: 695, endPoint y: 127, distance: 204.4
click at [695, 127] on div "11 - ? + 5 * 34 = 176" at bounding box center [574, 127] width 732 height 25
copy div "11 - ? + 5 * 34 = 176"
click at [747, 345] on icon "5" at bounding box center [758, 350] width 109 height 109
click at [574, 288] on input "e. 5" at bounding box center [573, 284] width 1 height 7
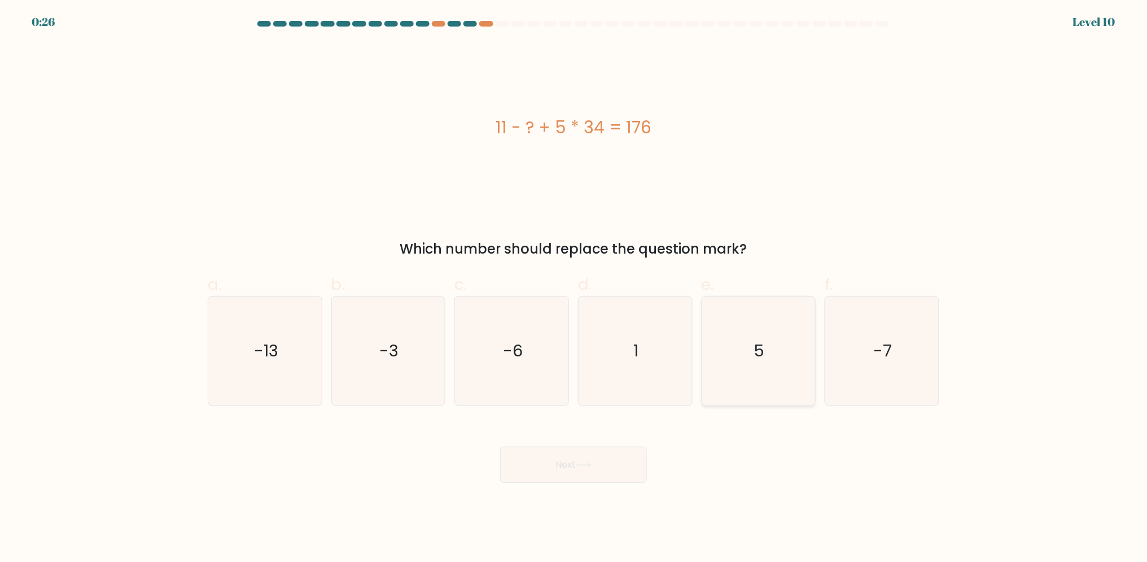
radio input "true"
click at [585, 472] on button "Next" at bounding box center [573, 464] width 147 height 36
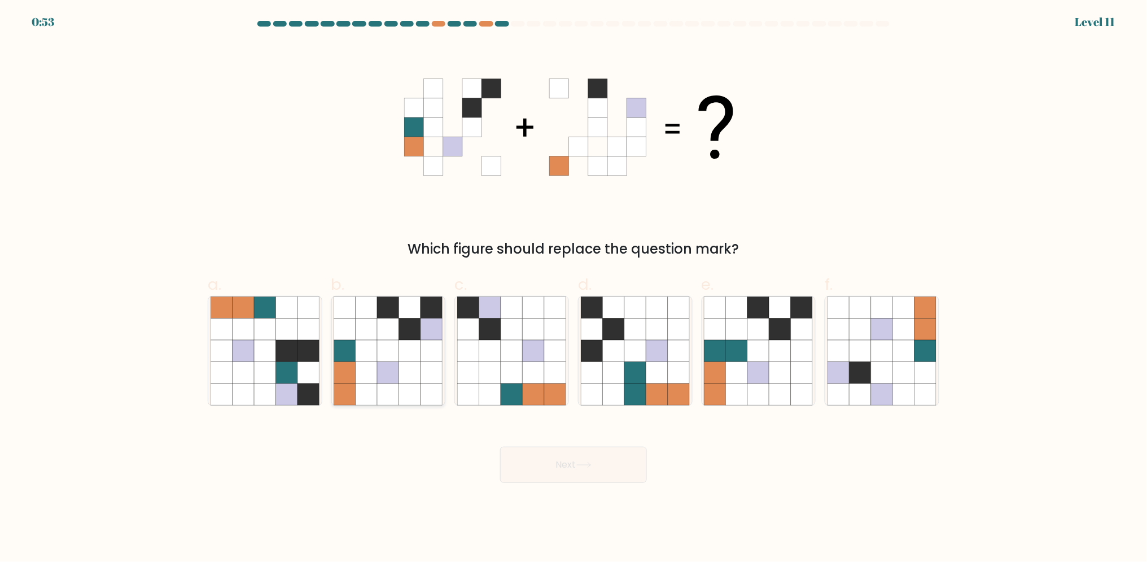
click at [422, 377] on icon at bounding box center [431, 372] width 21 height 21
click at [573, 288] on input "b." at bounding box center [573, 284] width 1 height 7
radio input "true"
click at [409, 354] on icon at bounding box center [409, 350] width 21 height 21
click at [573, 288] on input "b." at bounding box center [573, 284] width 1 height 7
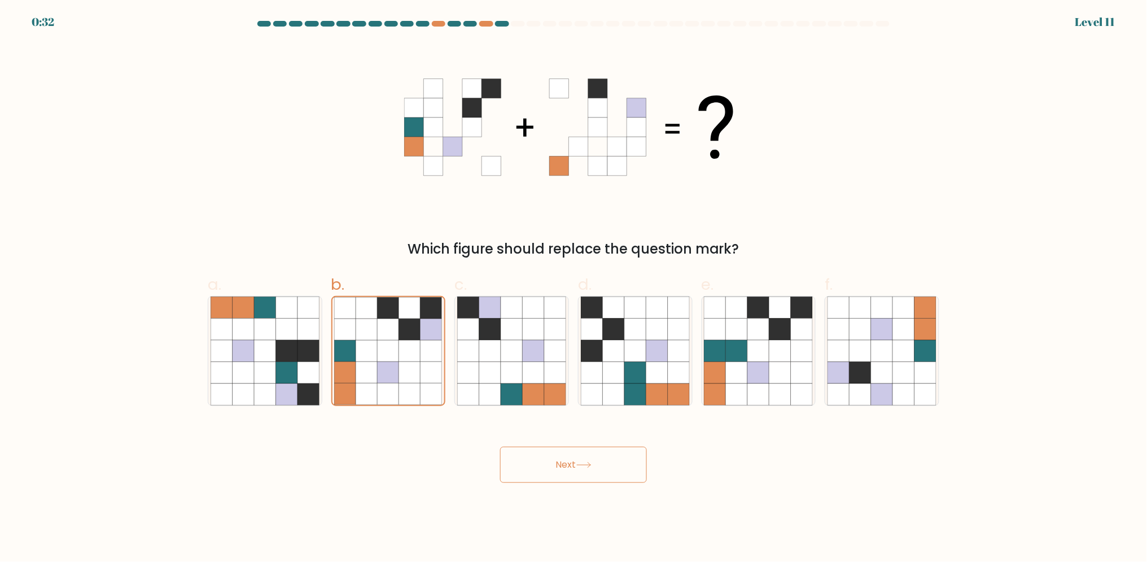
click at [594, 475] on button "Next" at bounding box center [573, 464] width 147 height 36
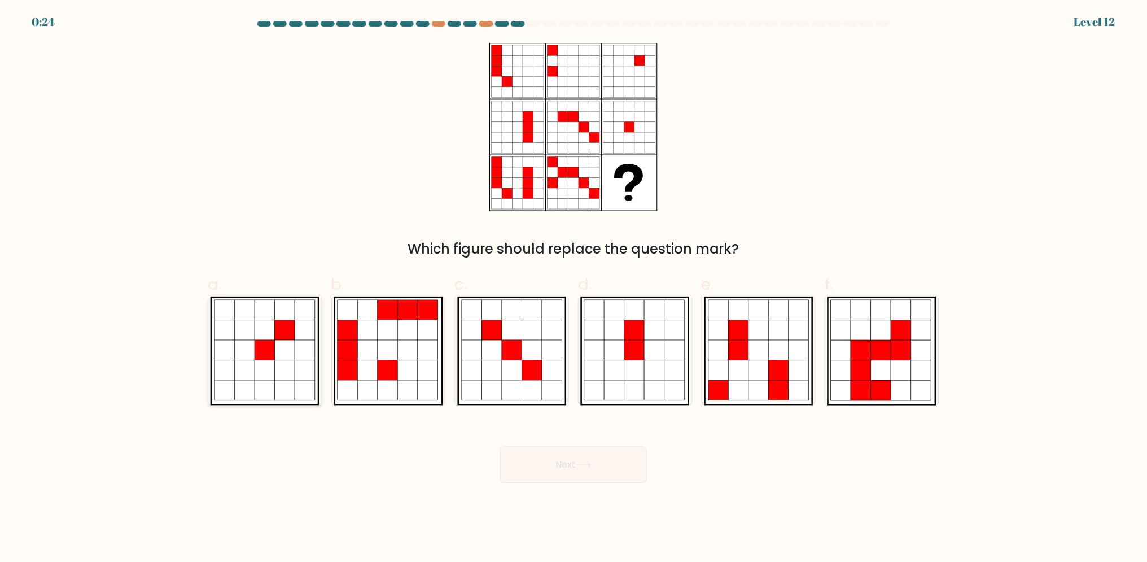
click at [309, 339] on icon at bounding box center [305, 330] width 20 height 20
click at [573, 288] on input "a." at bounding box center [573, 284] width 1 height 7
radio input "true"
click at [298, 324] on icon at bounding box center [305, 330] width 20 height 20
click at [573, 288] on input "a." at bounding box center [573, 284] width 1 height 7
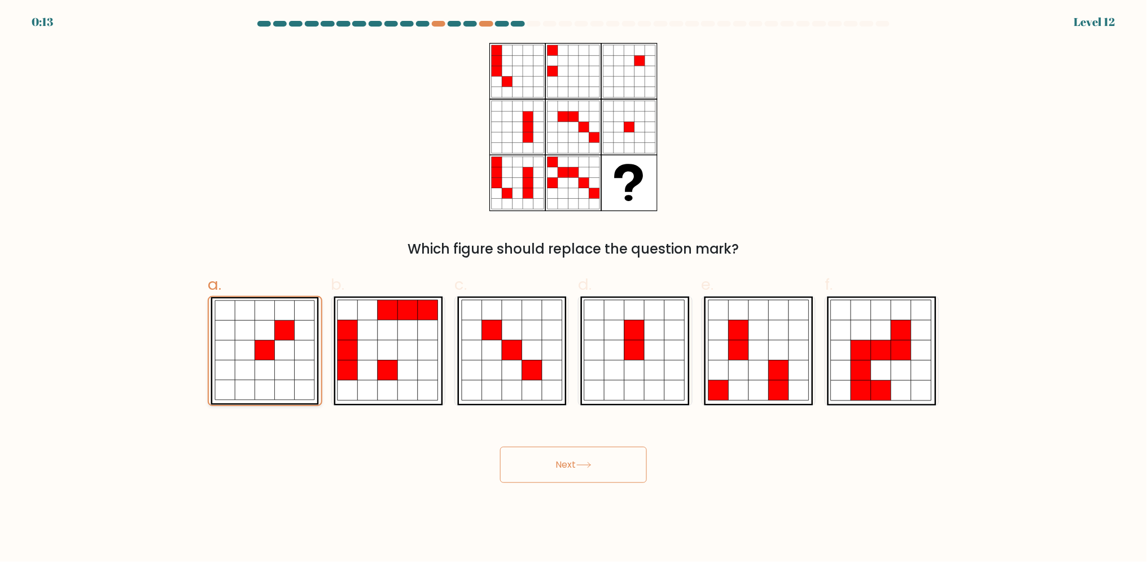
click at [296, 326] on icon at bounding box center [305, 330] width 20 height 20
click at [573, 288] on input "a." at bounding box center [573, 284] width 1 height 7
click at [621, 351] on icon at bounding box center [615, 350] width 20 height 20
click at [574, 288] on input "d." at bounding box center [573, 284] width 1 height 7
radio input "true"
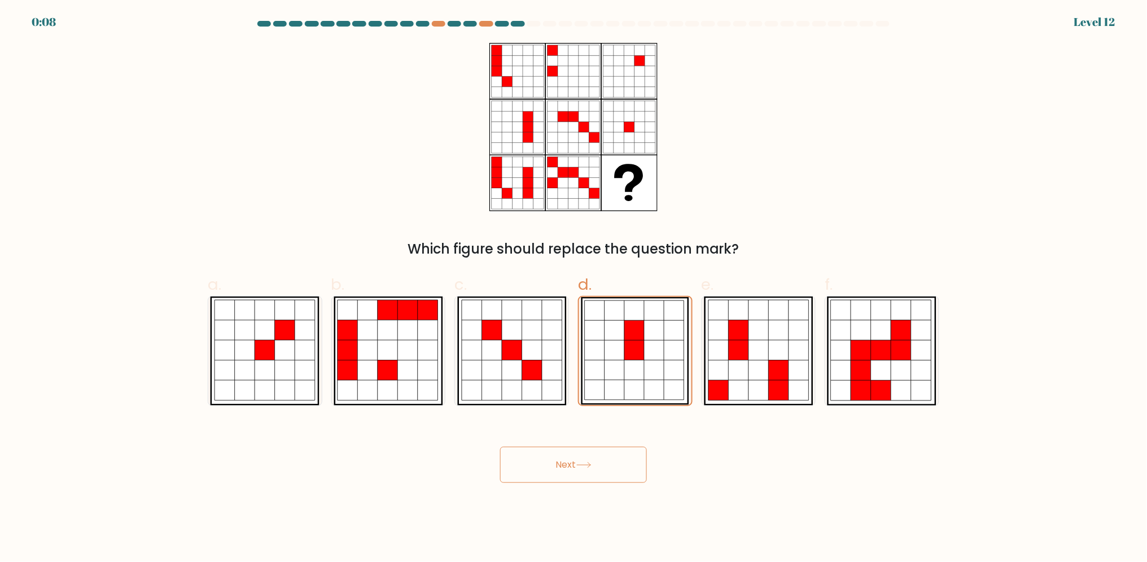
click at [614, 469] on button "Next" at bounding box center [573, 464] width 147 height 36
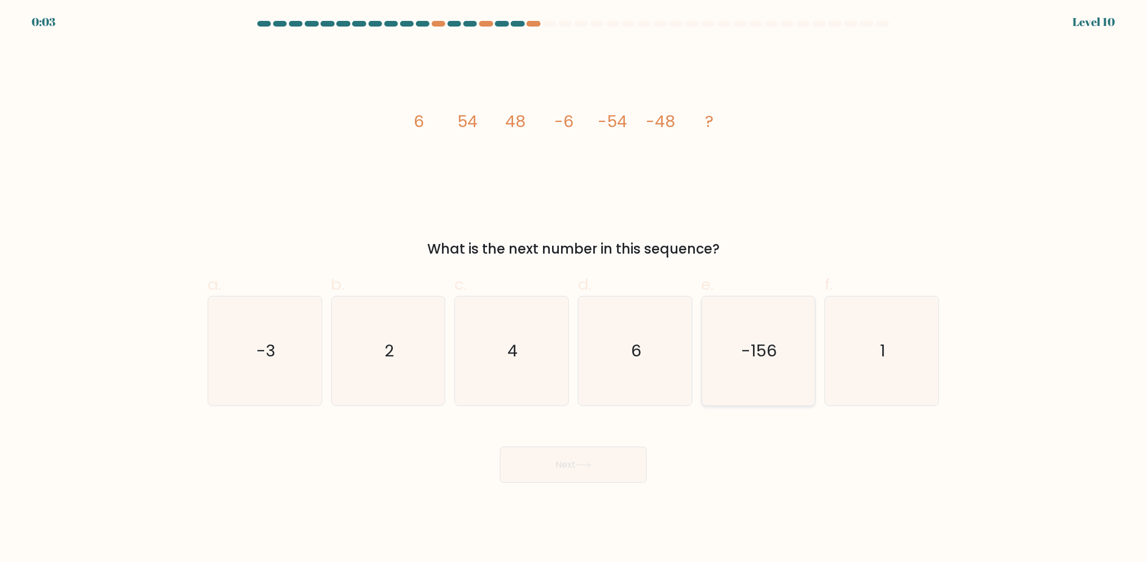
click at [745, 349] on text "-156" at bounding box center [760, 350] width 36 height 23
click at [574, 288] on input "e. -156" at bounding box center [573, 284] width 1 height 7
radio input "true"
click at [599, 479] on button "Next" at bounding box center [573, 464] width 147 height 36
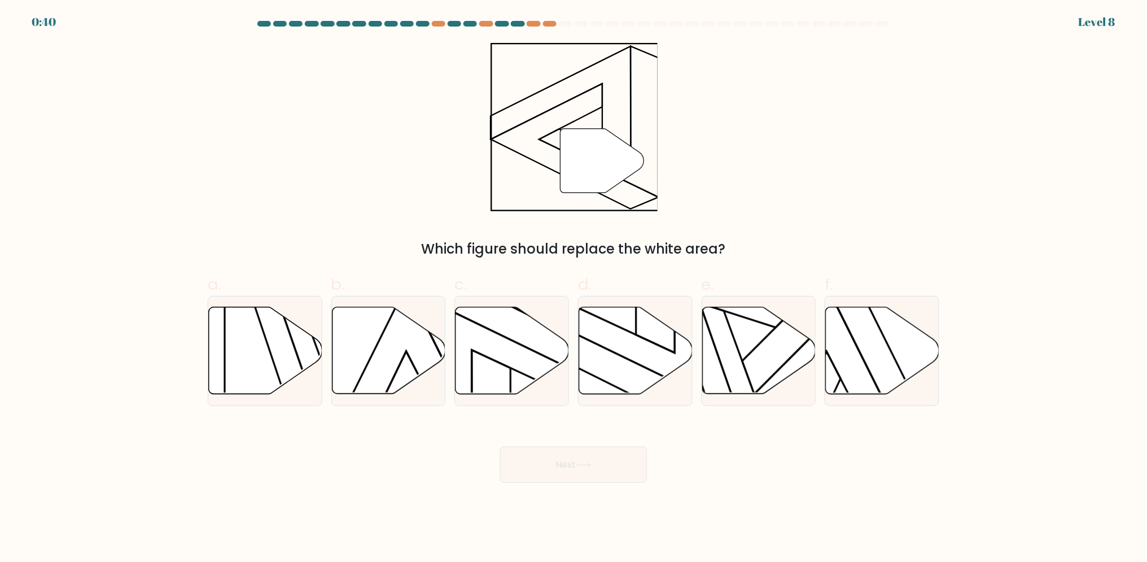
click at [742, 199] on div "" Which figure should replace the white area?" at bounding box center [573, 151] width 745 height 216
click at [630, 363] on icon at bounding box center [635, 350] width 113 height 87
click at [574, 288] on input "d." at bounding box center [573, 284] width 1 height 7
radio input "true"
click at [568, 468] on button "Next" at bounding box center [573, 464] width 147 height 36
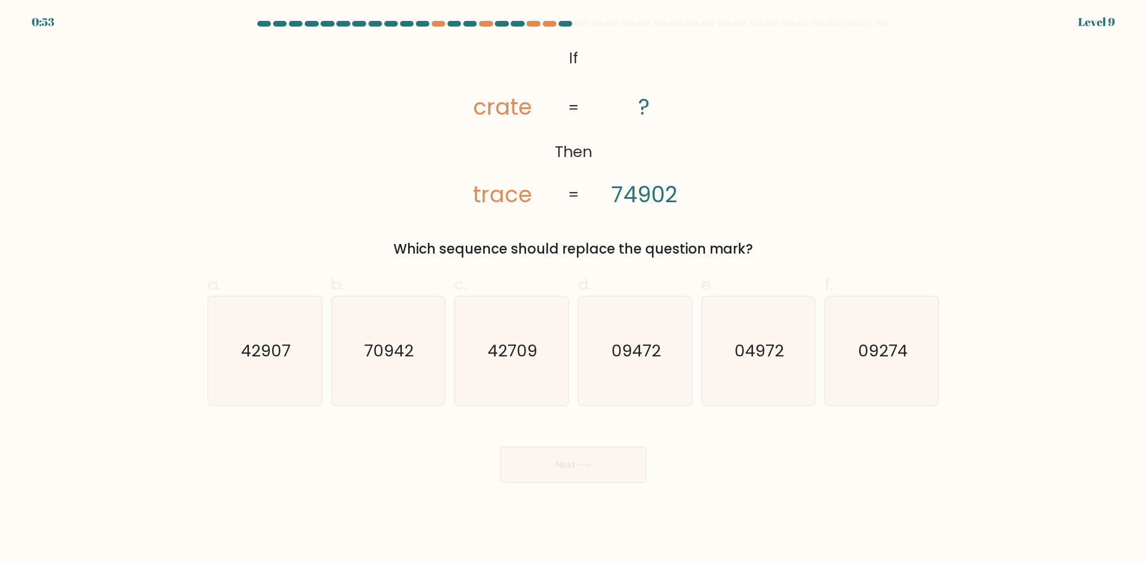
click at [770, 174] on div "@import url('https://fonts.googleapis.com/css?family=Abril+Fatface:400,100,100i…" at bounding box center [573, 151] width 745 height 216
click at [764, 198] on div "@import url('https://fonts.googleapis.com/css?family=Abril+Fatface:400,100,100i…" at bounding box center [573, 151] width 745 height 216
drag, startPoint x: 794, startPoint y: 378, endPoint x: 787, endPoint y: 387, distance: 10.5
click at [794, 378] on icon "04972" at bounding box center [758, 350] width 109 height 109
click at [574, 288] on input "e. 04972" at bounding box center [573, 284] width 1 height 7
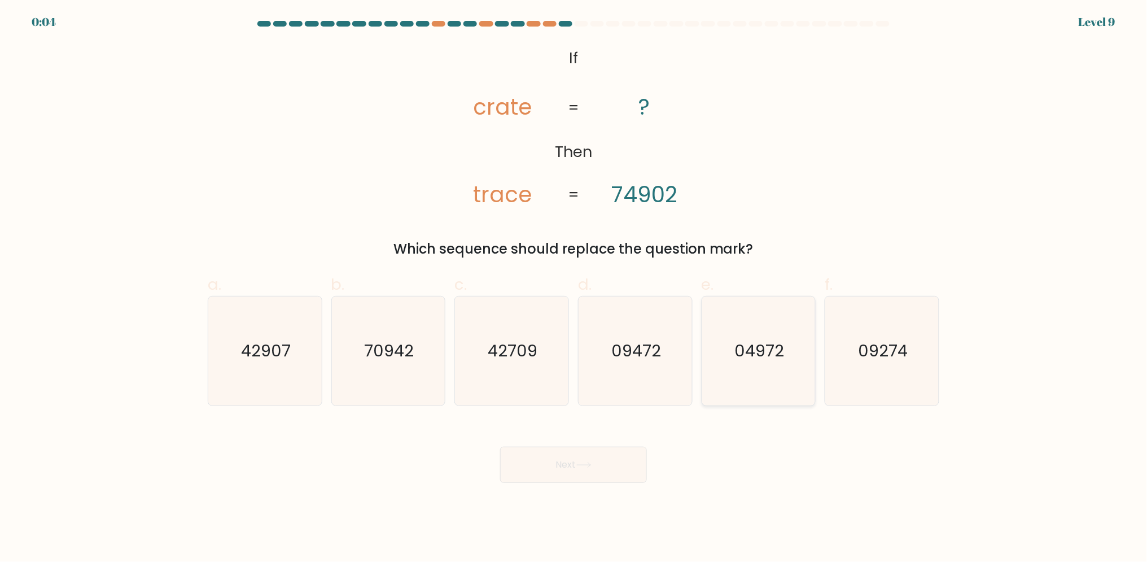
radio input "true"
click at [640, 450] on button "Next" at bounding box center [573, 464] width 147 height 36
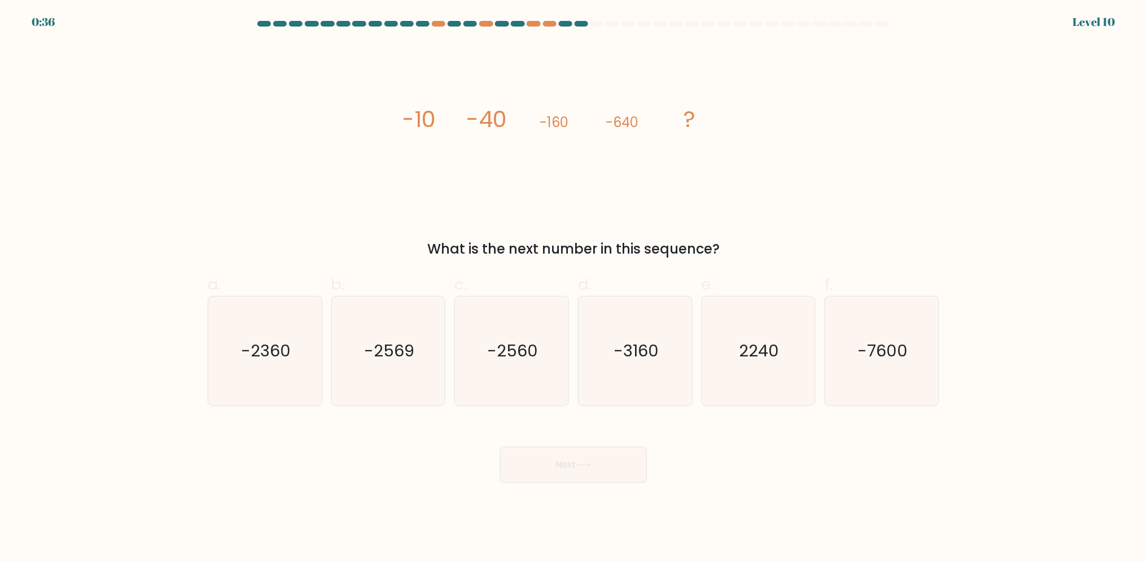
drag, startPoint x: 406, startPoint y: 117, endPoint x: 737, endPoint y: 243, distance: 354.2
click at [737, 243] on div "image/svg+xml -10 -40 -160 -640 ? What is the next number in this sequence?" at bounding box center [573, 151] width 745 height 216
copy div "-10 -40 -160 -640 ? What is the next number in this sequence?"
click at [649, 200] on icon "image/svg+xml -10 -40 -160 -640 ?" at bounding box center [573, 127] width 339 height 169
click at [497, 334] on icon "-2560" at bounding box center [511, 350] width 109 height 109
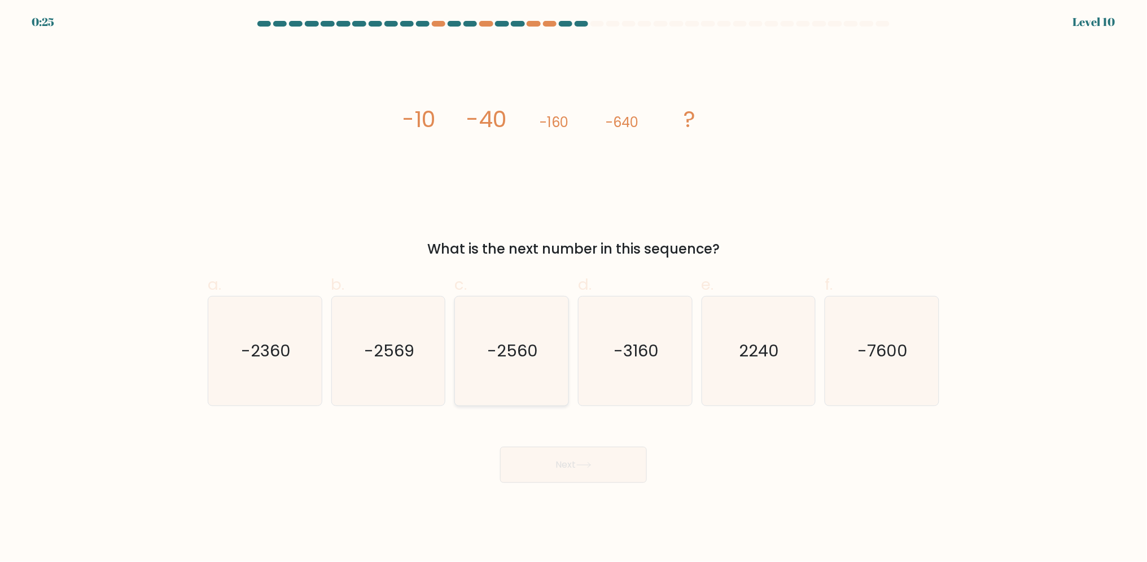
click at [573, 288] on input "c. -2560" at bounding box center [573, 284] width 1 height 7
radio input "true"
click at [551, 461] on button "Next" at bounding box center [573, 464] width 147 height 36
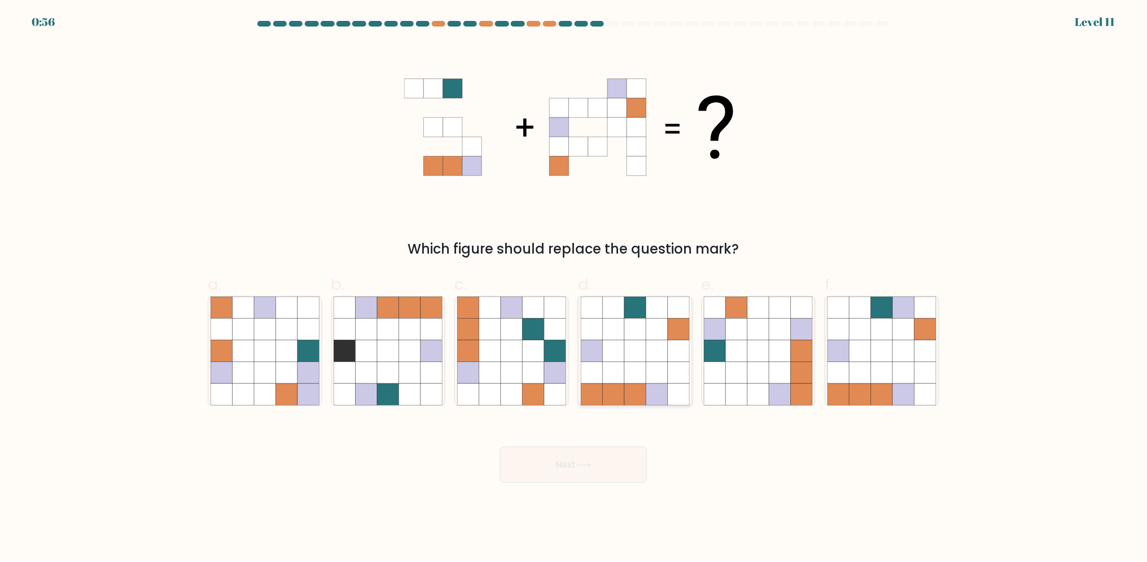
click at [619, 383] on icon at bounding box center [613, 393] width 21 height 21
click at [574, 288] on input "d." at bounding box center [573, 284] width 1 height 7
radio input "true"
click at [616, 465] on button "Next" at bounding box center [573, 464] width 147 height 36
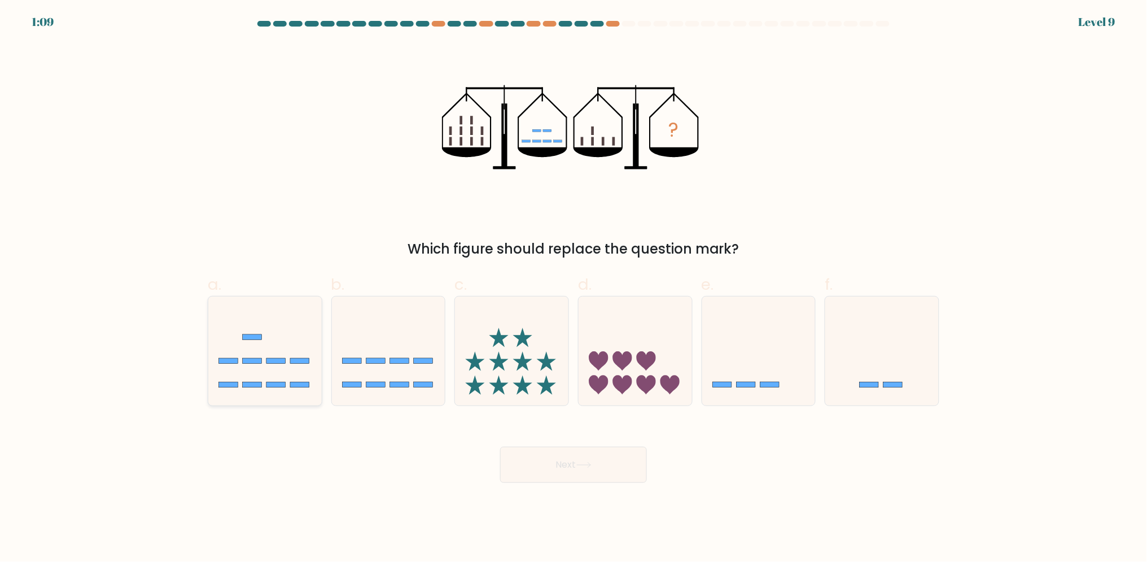
click at [238, 357] on icon at bounding box center [264, 351] width 113 height 94
click at [573, 288] on input "a." at bounding box center [573, 284] width 1 height 7
radio input "true"
click at [376, 354] on icon at bounding box center [388, 351] width 113 height 94
click at [573, 288] on input "b." at bounding box center [573, 284] width 1 height 7
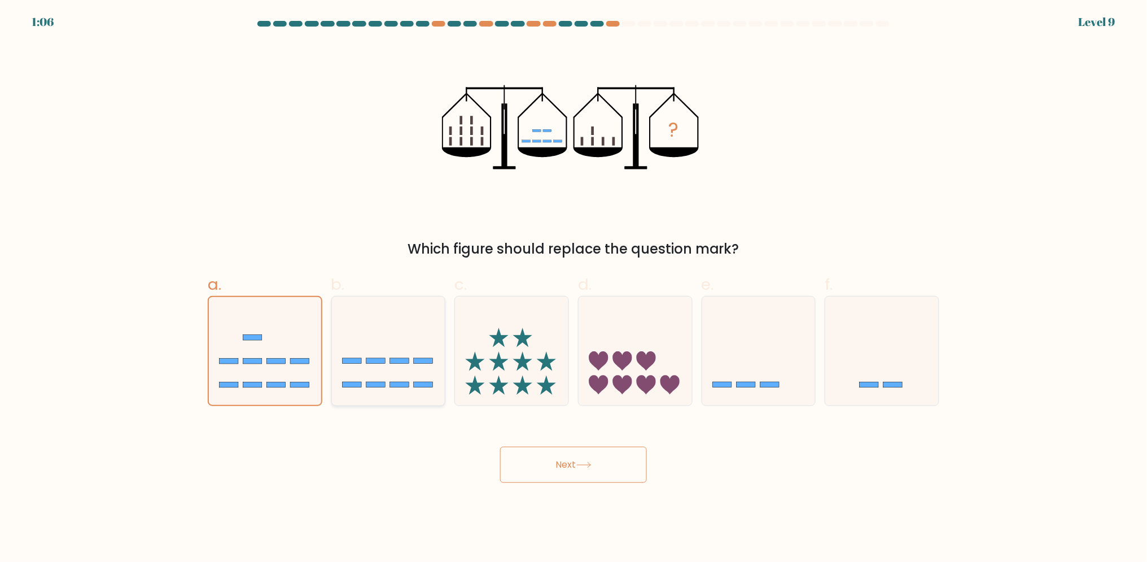
radio input "true"
click at [253, 351] on icon at bounding box center [264, 351] width 113 height 94
click at [573, 288] on input "a." at bounding box center [573, 284] width 1 height 7
radio input "true"
click at [268, 364] on icon at bounding box center [265, 350] width 112 height 93
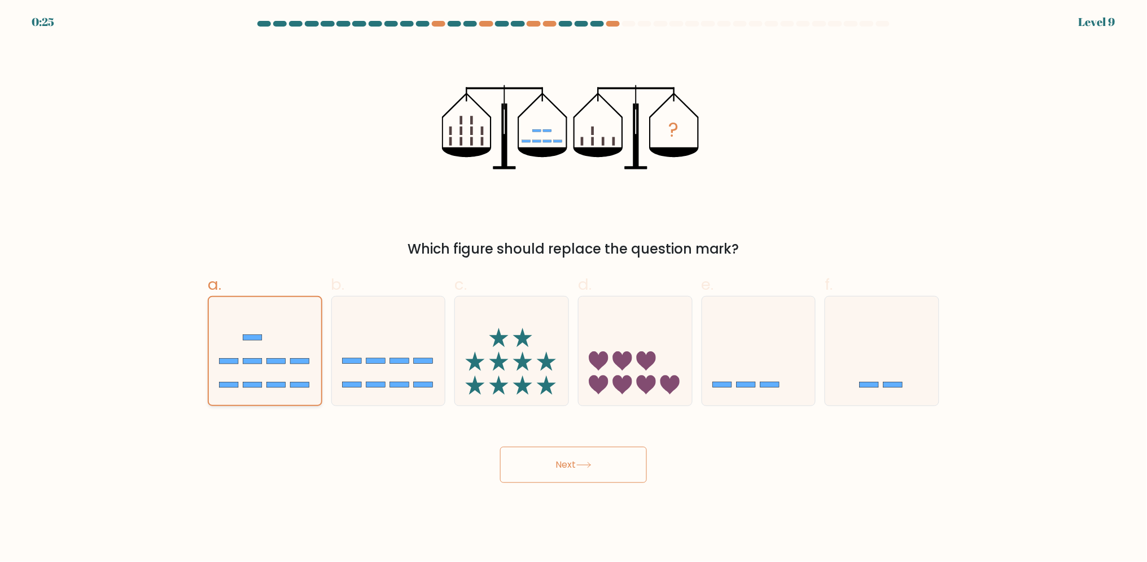
click at [573, 288] on input "a." at bounding box center [573, 284] width 1 height 7
click at [591, 466] on icon at bounding box center [583, 465] width 15 height 6
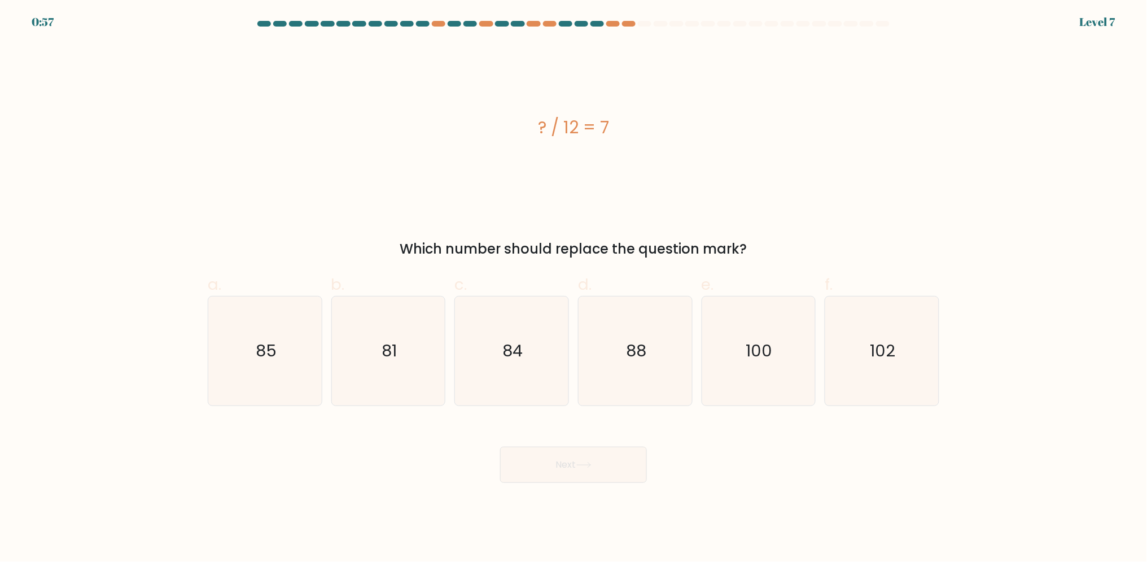
drag, startPoint x: 543, startPoint y: 120, endPoint x: 545, endPoint y: 126, distance: 5.9
click at [549, 123] on div "? / 12 = 7" at bounding box center [574, 127] width 732 height 25
drag, startPoint x: 538, startPoint y: 122, endPoint x: 750, endPoint y: 253, distance: 249.4
click at [750, 253] on div "? / 12 = 7 Which number should replace the question mark?" at bounding box center [573, 151] width 745 height 216
copy div "? / 12 = 7 Which number should replace the question mark?"
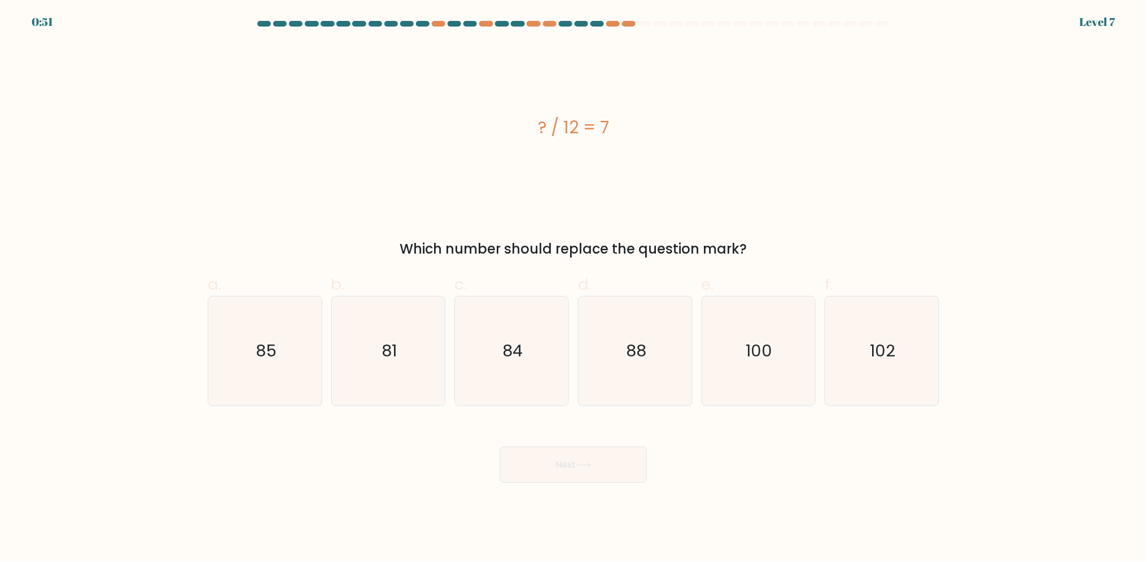
click at [583, 183] on div "? / 12 = 7" at bounding box center [574, 127] width 732 height 169
click at [476, 356] on icon "84" at bounding box center [511, 350] width 109 height 109
click at [573, 288] on input "c. 84" at bounding box center [573, 284] width 1 height 7
radio input "true"
click at [573, 454] on button "Next" at bounding box center [573, 464] width 147 height 36
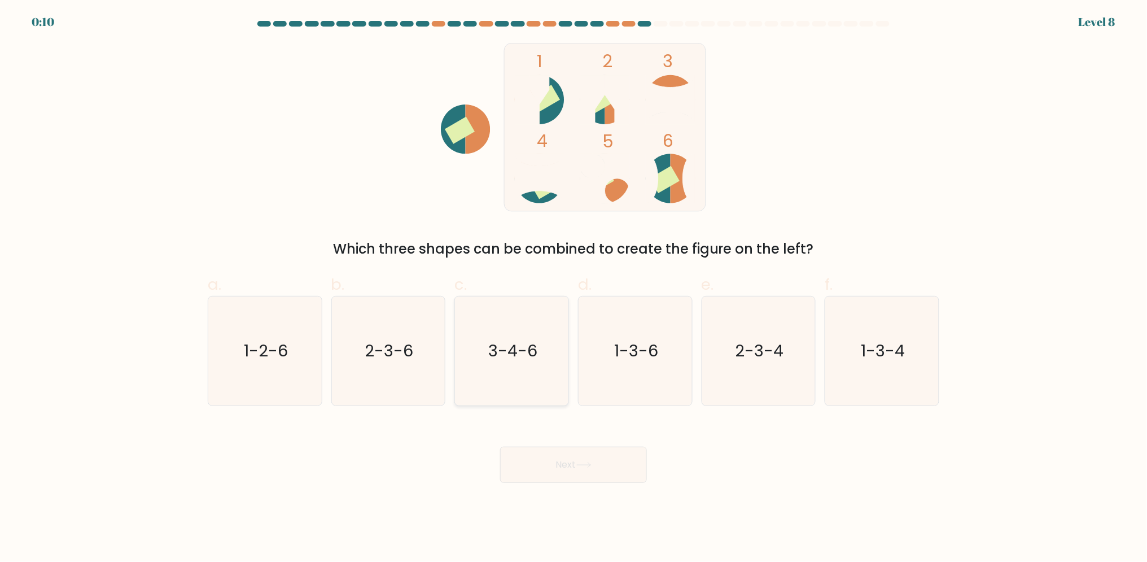
click at [524, 368] on icon "3-4-6" at bounding box center [511, 350] width 109 height 109
click at [573, 288] on input "c. 3-4-6" at bounding box center [573, 284] width 1 height 7
radio input "true"
click at [611, 467] on button "Next" at bounding box center [573, 464] width 147 height 36
click at [628, 461] on button "Next" at bounding box center [573, 464] width 147 height 36
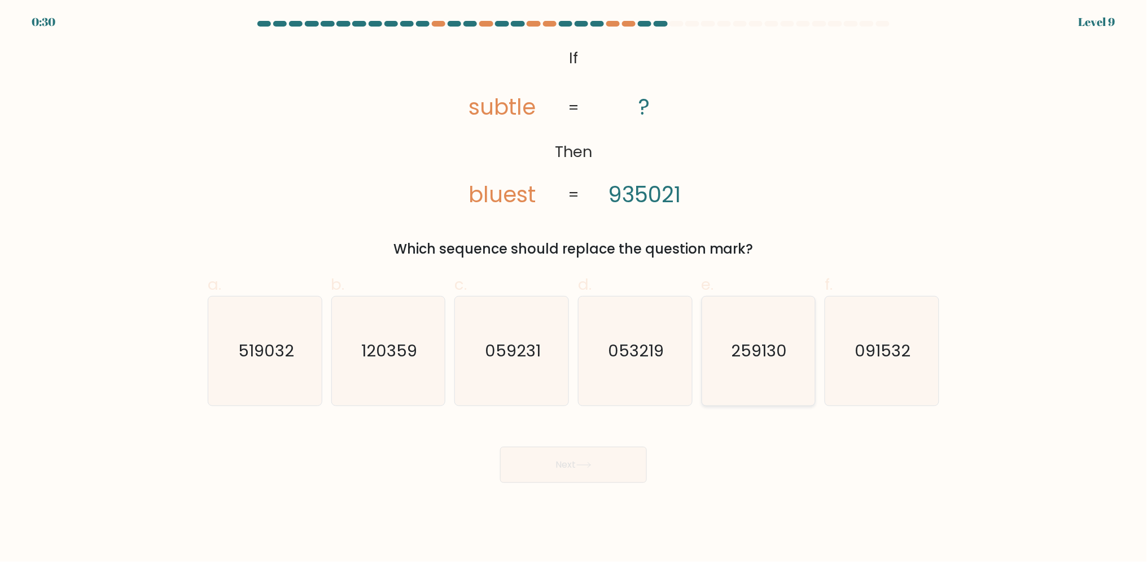
click at [768, 354] on text "259130" at bounding box center [760, 350] width 56 height 23
click at [574, 288] on input "e. 259130" at bounding box center [573, 284] width 1 height 7
radio input "true"
click at [610, 457] on button "Next" at bounding box center [573, 464] width 147 height 36
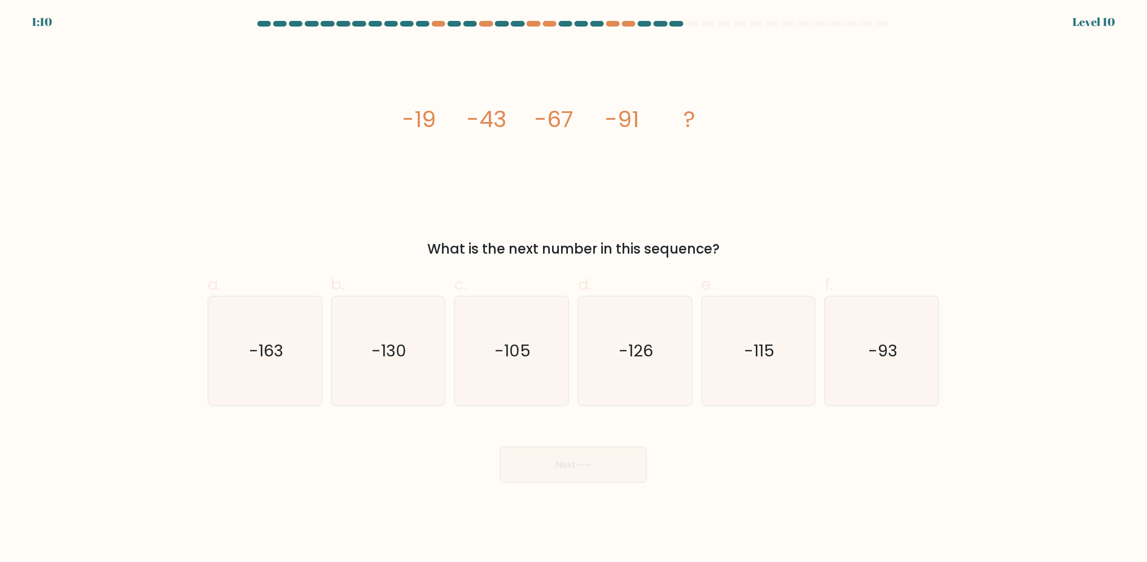
click at [573, 181] on icon "image/svg+xml -19 -43 -67 -91 ?" at bounding box center [573, 127] width 339 height 169
drag, startPoint x: 402, startPoint y: 117, endPoint x: 720, endPoint y: 236, distance: 338.8
click at [720, 236] on div "image/svg+xml -19 -43 -67 -91 ? What is the next number in this sequence?" at bounding box center [573, 151] width 745 height 216
copy div "-19 -43 -67 -91 ? What is the next number in this sequence?"
click at [731, 327] on icon "-115" at bounding box center [758, 350] width 109 height 109
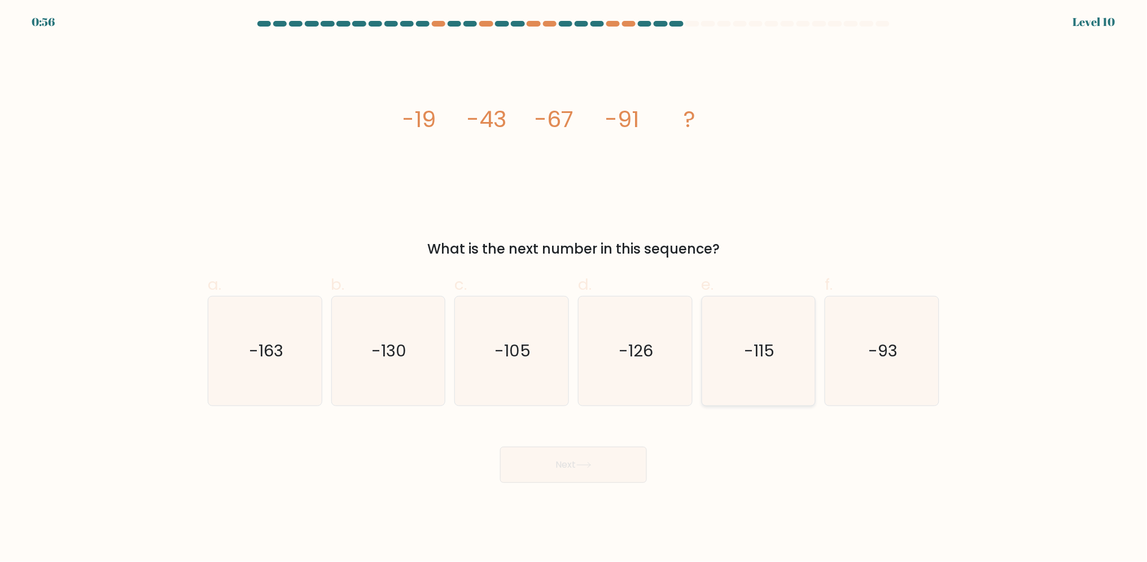
click at [574, 288] on input "e. -115" at bounding box center [573, 284] width 1 height 7
radio input "true"
click at [551, 477] on button "Next" at bounding box center [573, 464] width 147 height 36
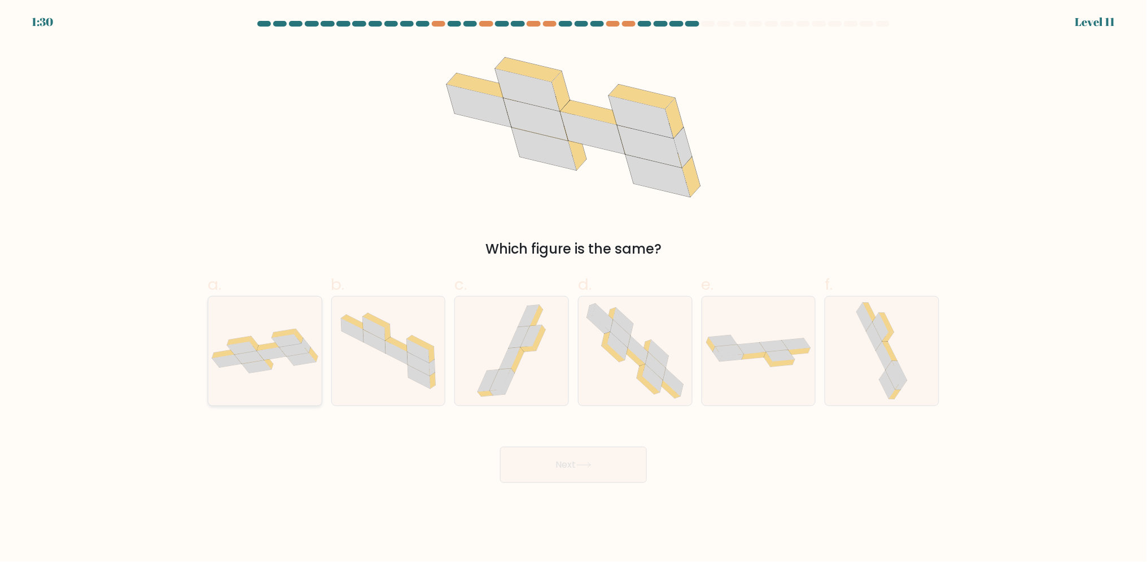
click at [264, 383] on div at bounding box center [265, 351] width 115 height 110
click at [573, 288] on input "a." at bounding box center [573, 284] width 1 height 7
radio input "true"
click at [566, 470] on button "Next" at bounding box center [573, 464] width 147 height 36
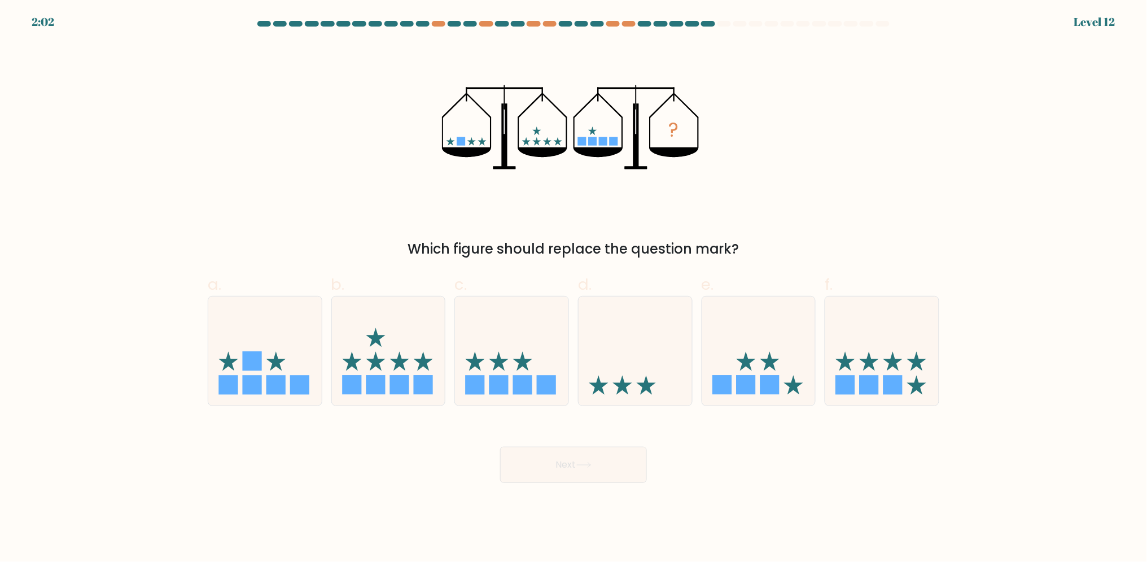
drag, startPoint x: 768, startPoint y: 139, endPoint x: 763, endPoint y: 205, distance: 66.8
drag, startPoint x: 763, startPoint y: 205, endPoint x: 615, endPoint y: 204, distance: 148.5
click at [615, 204] on icon "?" at bounding box center [573, 127] width 263 height 169
click at [375, 354] on icon at bounding box center [388, 351] width 113 height 94
click at [573, 288] on input "b." at bounding box center [573, 284] width 1 height 7
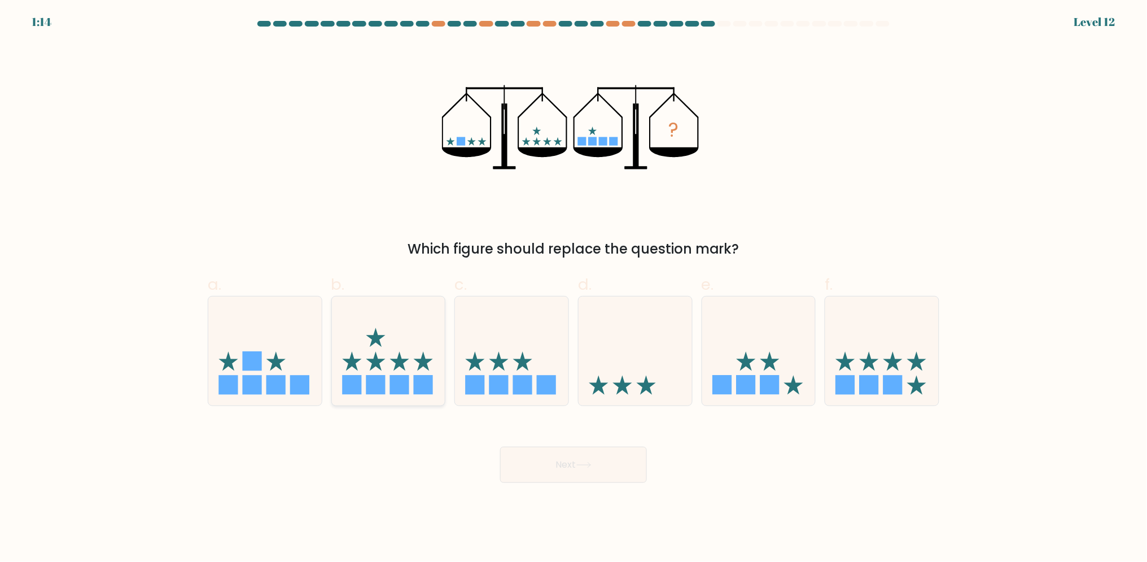
radio input "true"
click at [811, 369] on icon at bounding box center [758, 351] width 113 height 94
click at [574, 288] on input "e." at bounding box center [573, 284] width 1 height 7
radio input "true"
click at [560, 470] on button "Next" at bounding box center [573, 464] width 147 height 36
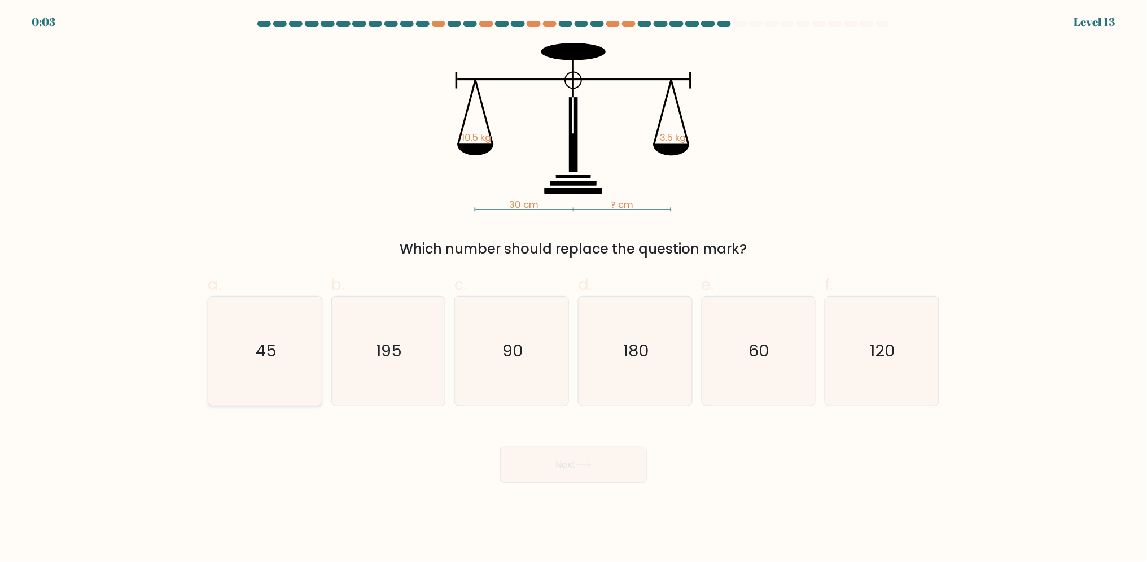
click at [292, 376] on icon "45" at bounding box center [265, 350] width 109 height 109
click at [573, 288] on input "a. 45" at bounding box center [573, 284] width 1 height 7
radio input "true"
click at [559, 462] on button "Next" at bounding box center [573, 464] width 147 height 36
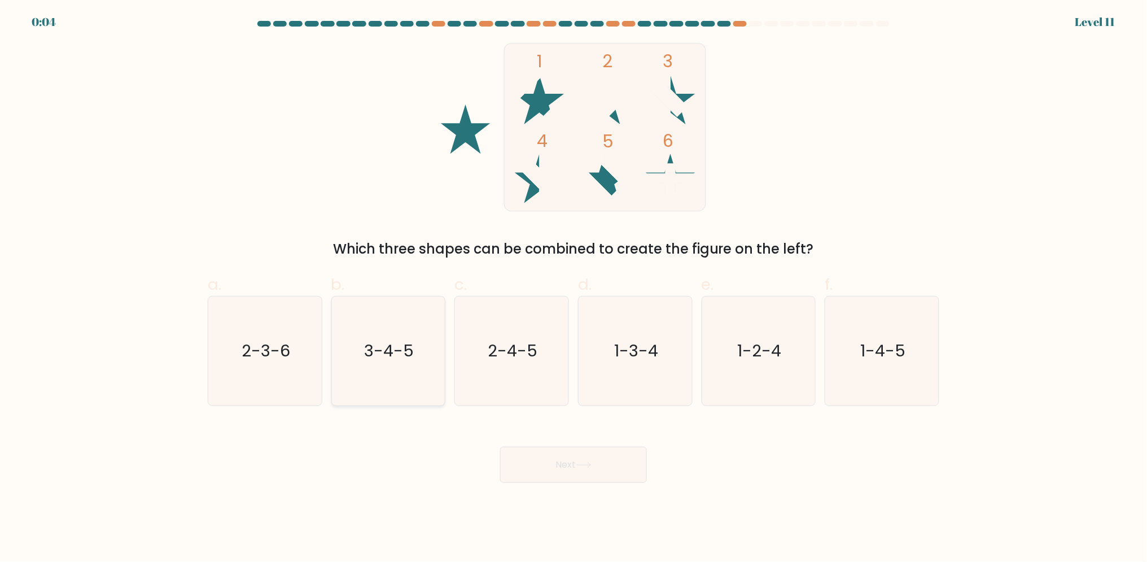
click at [386, 363] on icon "3-4-5" at bounding box center [388, 350] width 109 height 109
click at [573, 288] on input "b. 3-4-5" at bounding box center [573, 284] width 1 height 7
radio input "true"
click at [575, 456] on button "Next" at bounding box center [573, 464] width 147 height 36
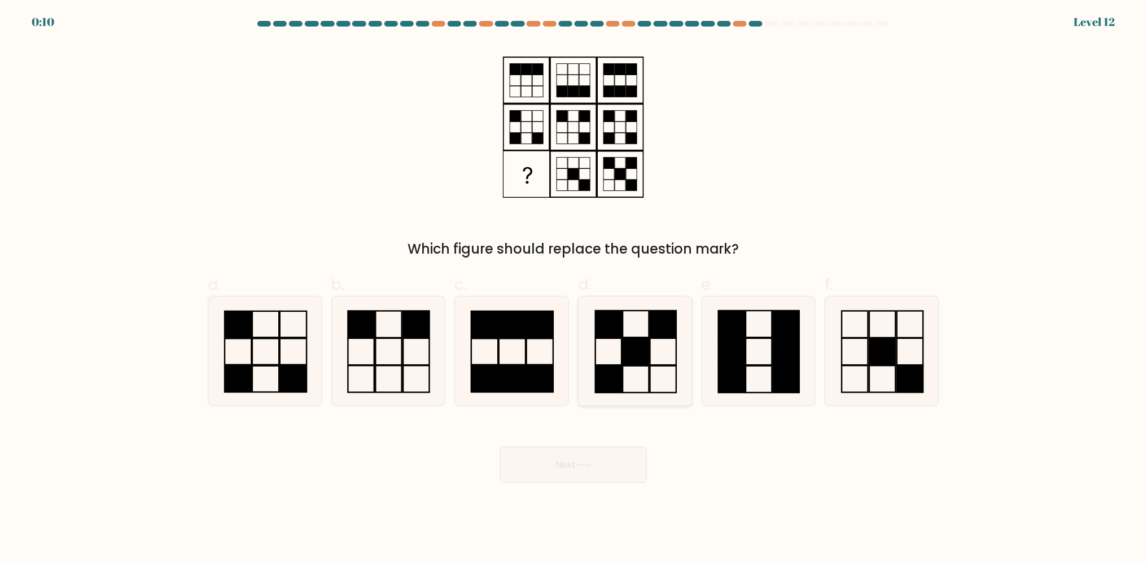
click at [663, 345] on icon at bounding box center [635, 350] width 109 height 109
click at [574, 288] on input "d." at bounding box center [573, 284] width 1 height 7
radio input "true"
click at [605, 469] on button "Next" at bounding box center [573, 464] width 147 height 36
click at [589, 466] on icon at bounding box center [583, 465] width 15 height 6
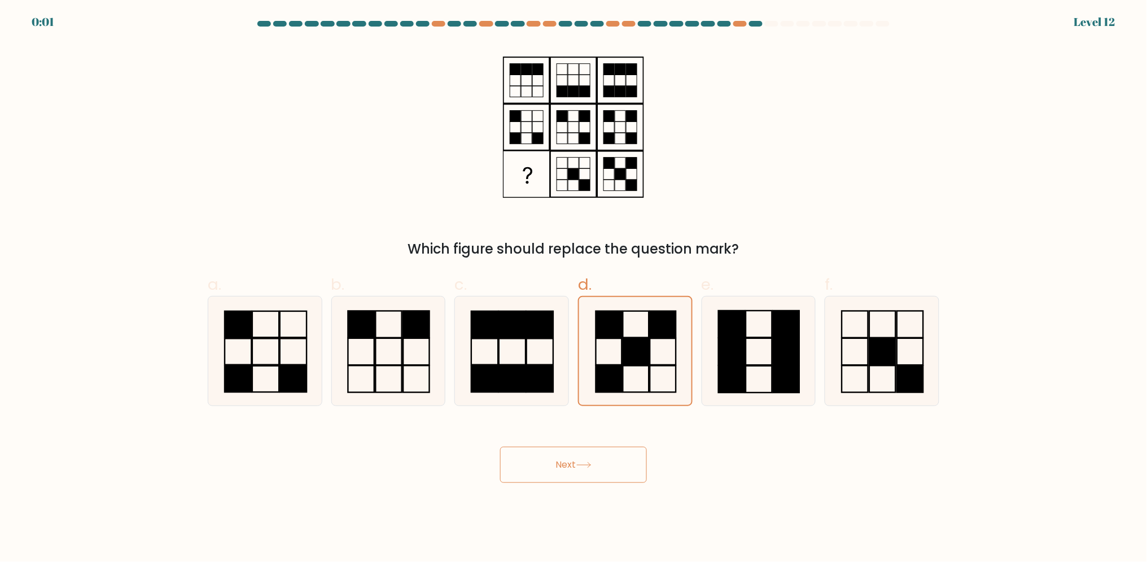
click at [541, 467] on button "Next" at bounding box center [573, 464] width 147 height 36
click at [618, 356] on icon at bounding box center [635, 351] width 108 height 108
click at [574, 288] on input "d." at bounding box center [573, 284] width 1 height 7
click at [588, 466] on icon at bounding box center [583, 465] width 15 height 6
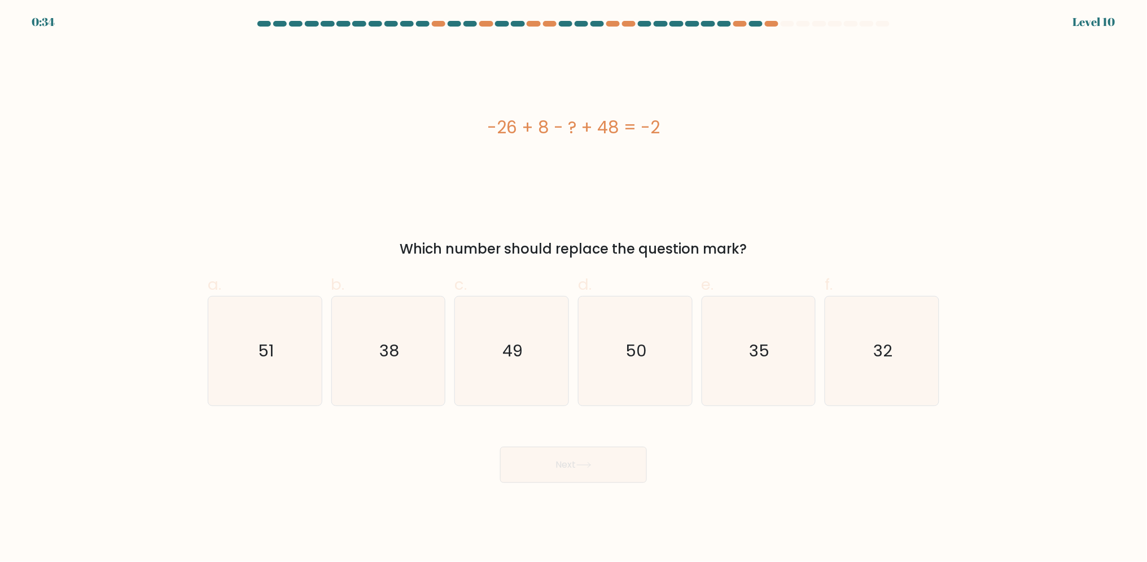
drag, startPoint x: 487, startPoint y: 130, endPoint x: 761, endPoint y: 255, distance: 301.1
click at [761, 255] on div "-26 + 8 - ? + 48 = -2 Which number should replace the question mark?" at bounding box center [573, 151] width 745 height 216
copy div "-26 + 8 - ? + 48 = -2 Which number should replace the question mark?"
click at [634, 115] on div "-26 + 8 - ? + 48 = -2" at bounding box center [574, 127] width 732 height 25
click at [868, 335] on icon "32" at bounding box center [881, 350] width 109 height 109
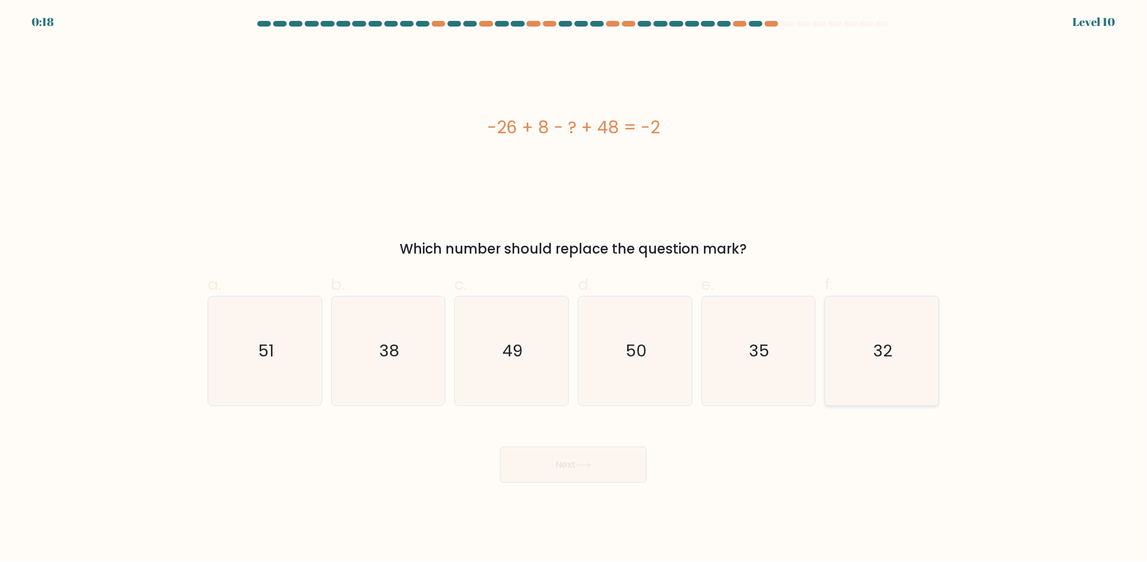
click at [574, 288] on input "f. 32" at bounding box center [573, 284] width 1 height 7
radio input "true"
click at [620, 479] on button "Next" at bounding box center [573, 464] width 147 height 36
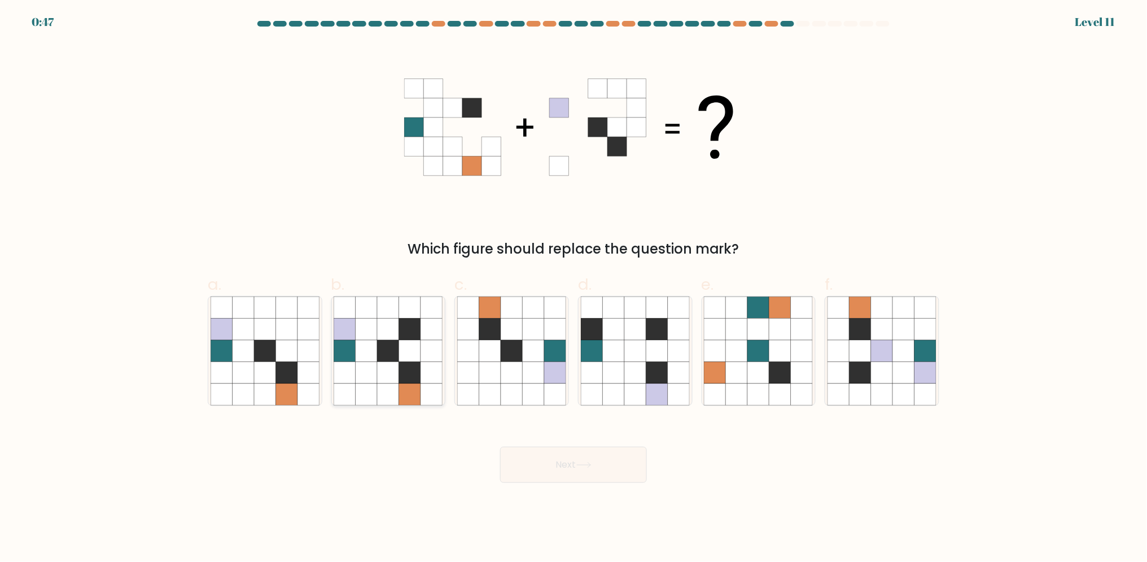
click at [388, 377] on icon at bounding box center [388, 372] width 21 height 21
click at [573, 288] on input "b." at bounding box center [573, 284] width 1 height 7
radio input "true"
click at [540, 468] on button "Next" at bounding box center [573, 464] width 147 height 36
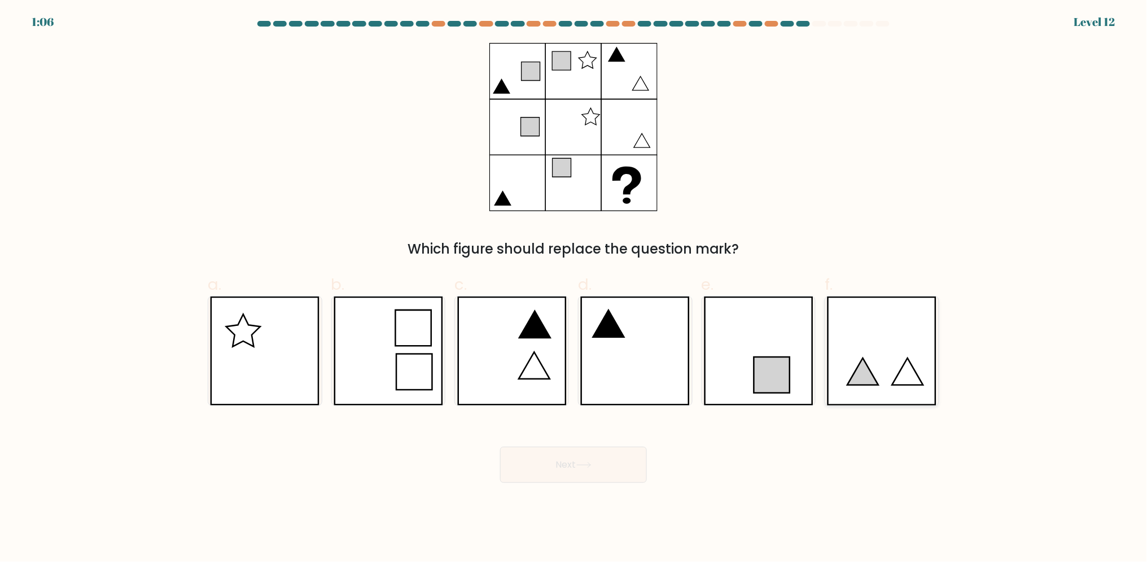
click at [871, 343] on icon at bounding box center [882, 350] width 110 height 109
click at [574, 288] on input "f." at bounding box center [573, 284] width 1 height 7
radio input "true"
click at [529, 374] on icon at bounding box center [534, 365] width 31 height 27
click at [573, 288] on input "c." at bounding box center [573, 284] width 1 height 7
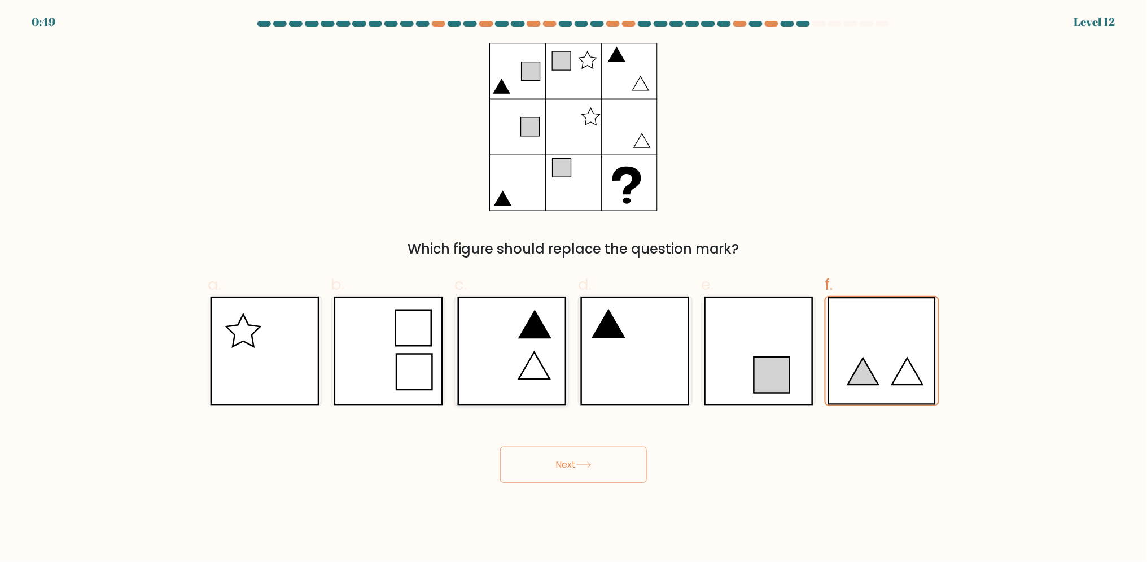
radio input "true"
click at [602, 461] on button "Next" at bounding box center [573, 464] width 147 height 36
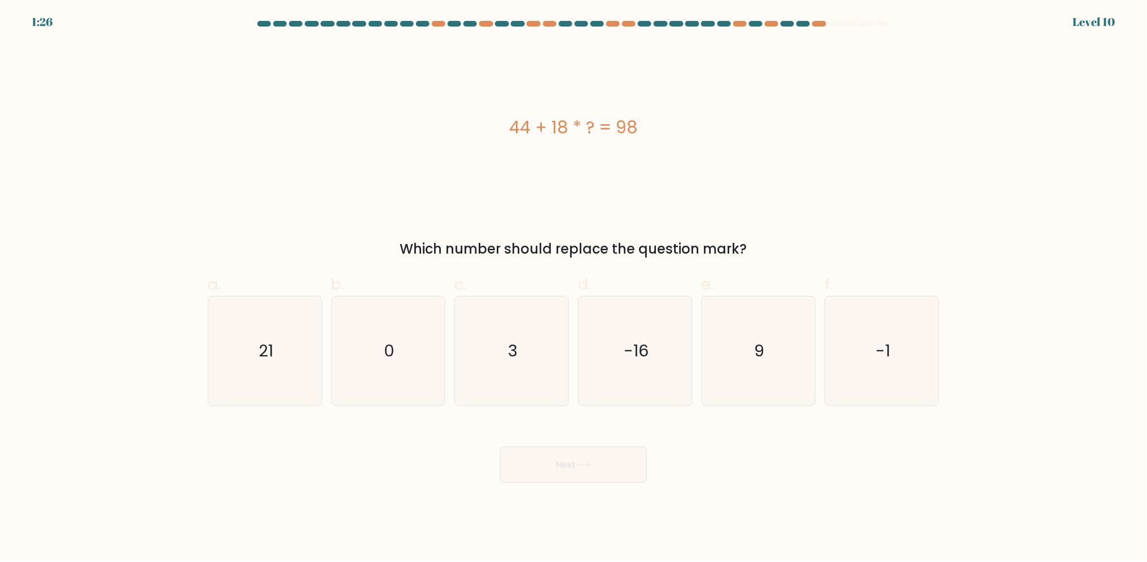
drag, startPoint x: 511, startPoint y: 122, endPoint x: 782, endPoint y: 229, distance: 291.5
click at [782, 229] on div "44 + 18 * ? = 98 Which number should replace the question mark?" at bounding box center [573, 151] width 745 height 216
copy div "44 + 18 * ? = 98 Which number should replace the question mark?"
click at [526, 360] on icon "3" at bounding box center [511, 350] width 109 height 109
click at [573, 288] on input "c. 3" at bounding box center [573, 284] width 1 height 7
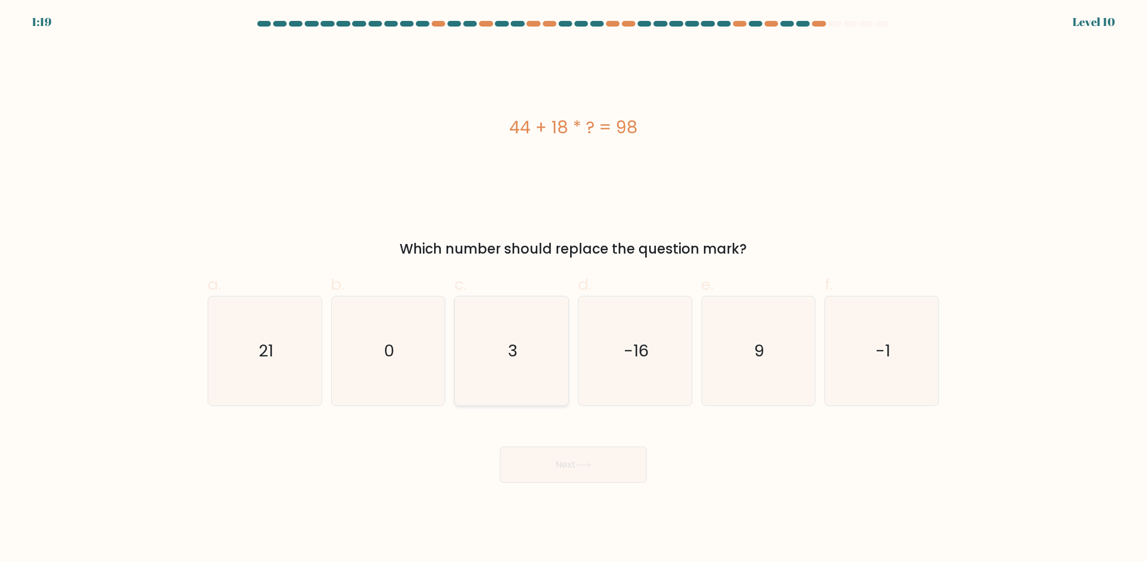
radio input "true"
click at [550, 450] on button "Next" at bounding box center [573, 464] width 147 height 36
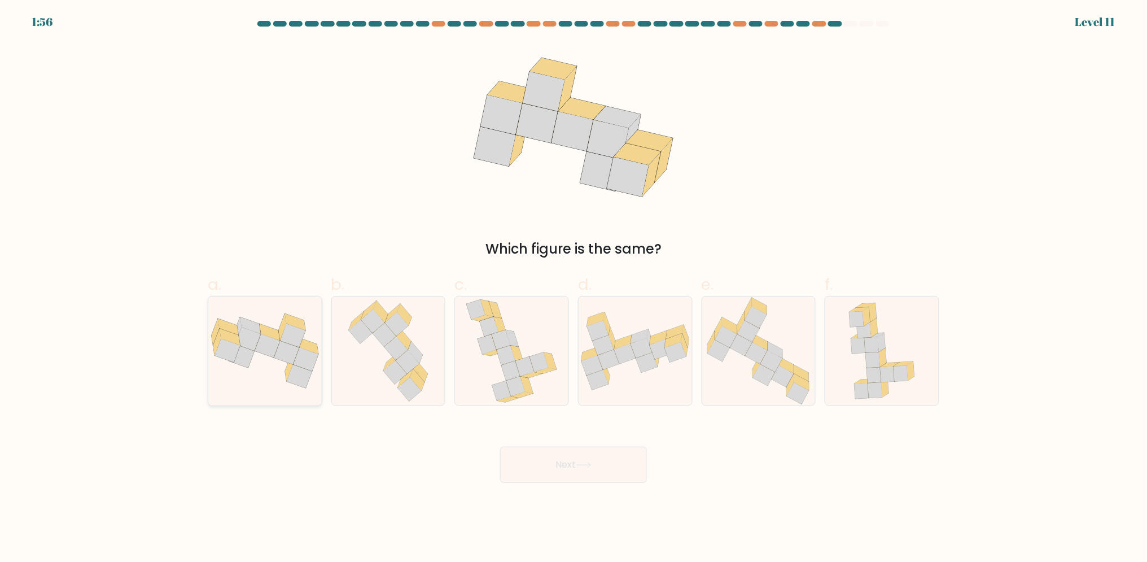
click at [299, 374] on icon at bounding box center [299, 377] width 25 height 24
click at [573, 288] on input "a." at bounding box center [573, 284] width 1 height 7
radio input "true"
click at [571, 470] on button "Next" at bounding box center [573, 464] width 147 height 36
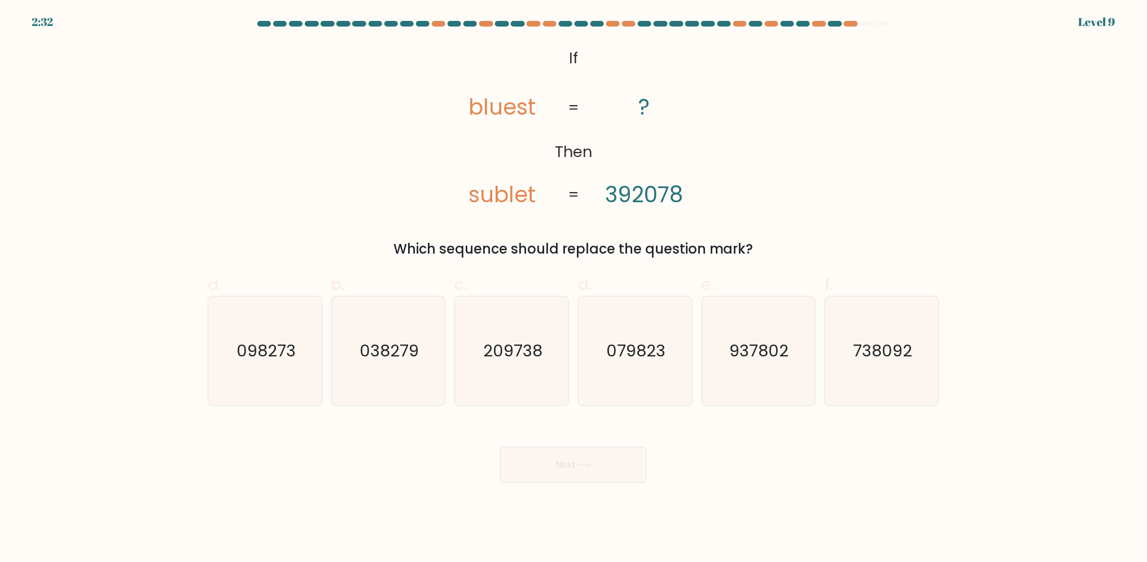
click at [734, 133] on div "@import url('https://fonts.googleapis.com/css?family=Abril+Fatface:400,100,100i…" at bounding box center [573, 151] width 745 height 216
click at [501, 350] on text "209738" at bounding box center [512, 350] width 59 height 23
click at [573, 288] on input "c. 209738" at bounding box center [573, 284] width 1 height 7
radio input "true"
click at [577, 463] on button "Next" at bounding box center [573, 464] width 147 height 36
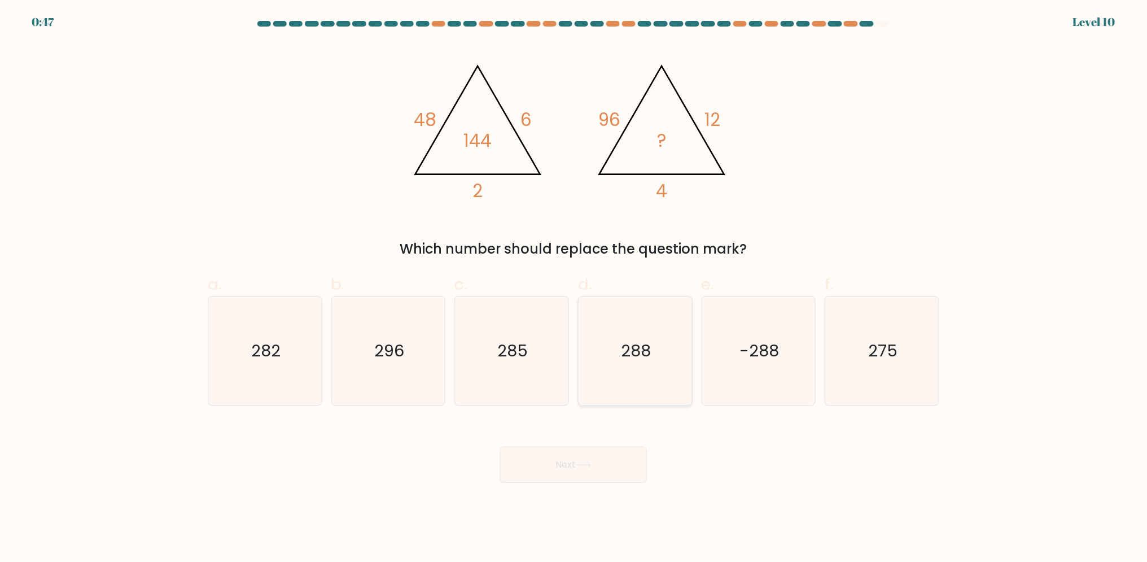
click at [635, 344] on text "288" at bounding box center [636, 350] width 30 height 23
click at [574, 288] on input "d. 288" at bounding box center [573, 284] width 1 height 7
radio input "true"
click at [628, 474] on button "Next" at bounding box center [573, 464] width 147 height 36
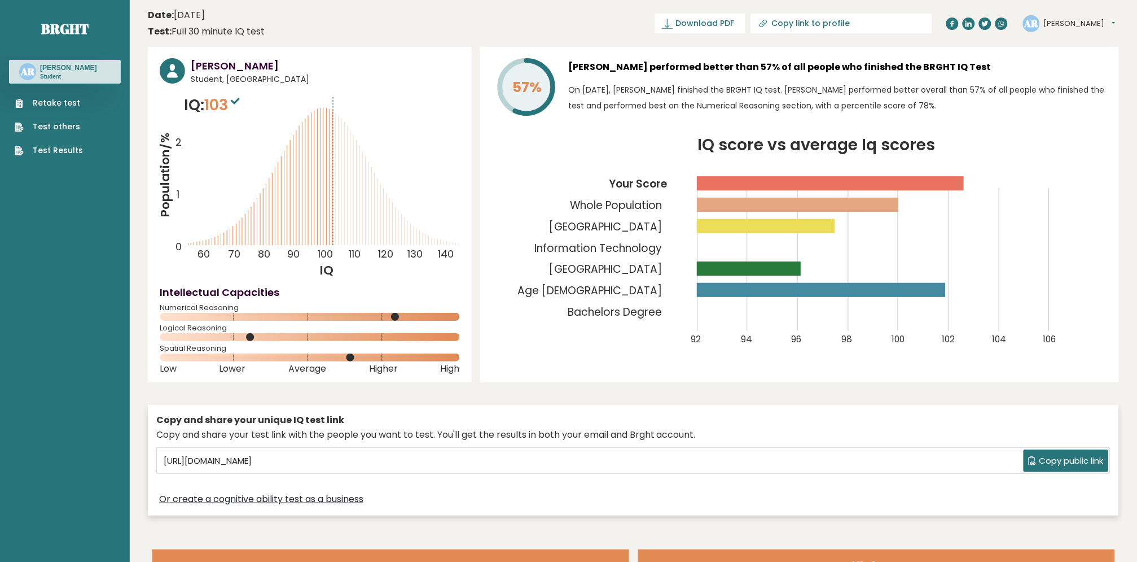
click at [1070, 33] on div "AR Antoni Dashboard Profile Settings Logout" at bounding box center [1071, 23] width 96 height 23
click at [1070, 28] on button "Antoni" at bounding box center [1080, 23] width 72 height 11
click at [1084, 39] on link "Dashboard" at bounding box center [1074, 41] width 58 height 16
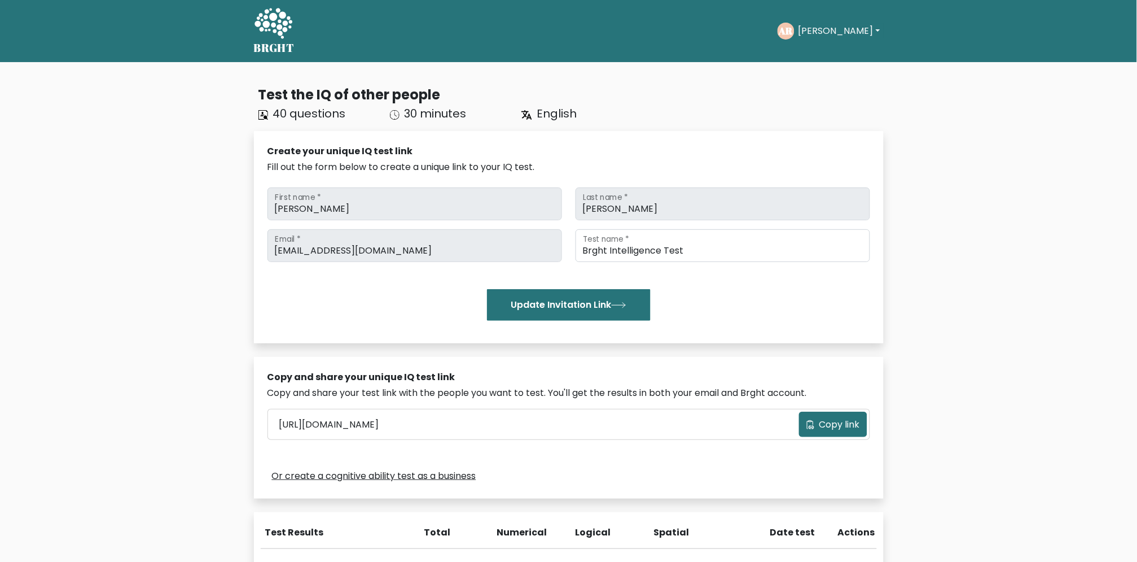
click at [323, 225] on div "Antoni First name * Rubio Last name * alfrancisabat0@gmail.com Email * Brght In…" at bounding box center [569, 254] width 603 height 142
click at [1106, 165] on div "Test the IQ of other people 40 questions 30 minutes English Create your unique …" at bounding box center [568, 404] width 1137 height 685
click at [1077, 144] on div "Test the IQ of other people 40 questions 30 minutes English Create your unique …" at bounding box center [568, 404] width 1137 height 685
click at [322, 185] on div "Antoni First name * Rubio Last name * alfrancisabat0@gmail.com Email * Brght In…" at bounding box center [569, 254] width 603 height 142
click at [813, 32] on button "Antoni" at bounding box center [839, 31] width 89 height 15
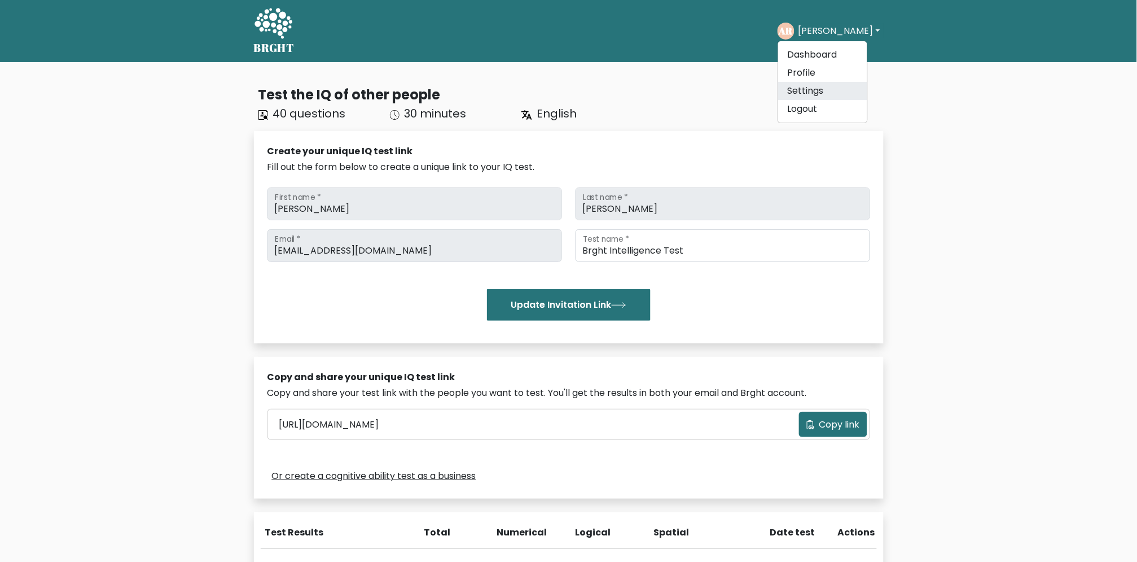
click at [840, 89] on link "Settings" at bounding box center [822, 91] width 89 height 18
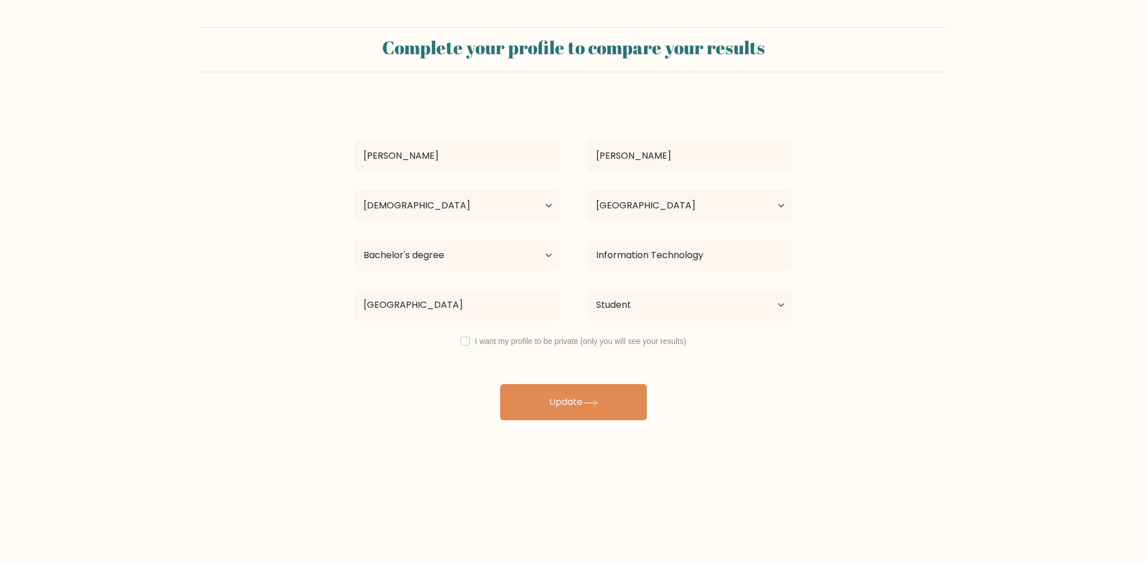
select select "18_24"
select select "PH"
select select "bachelors_degree"
select select "student"
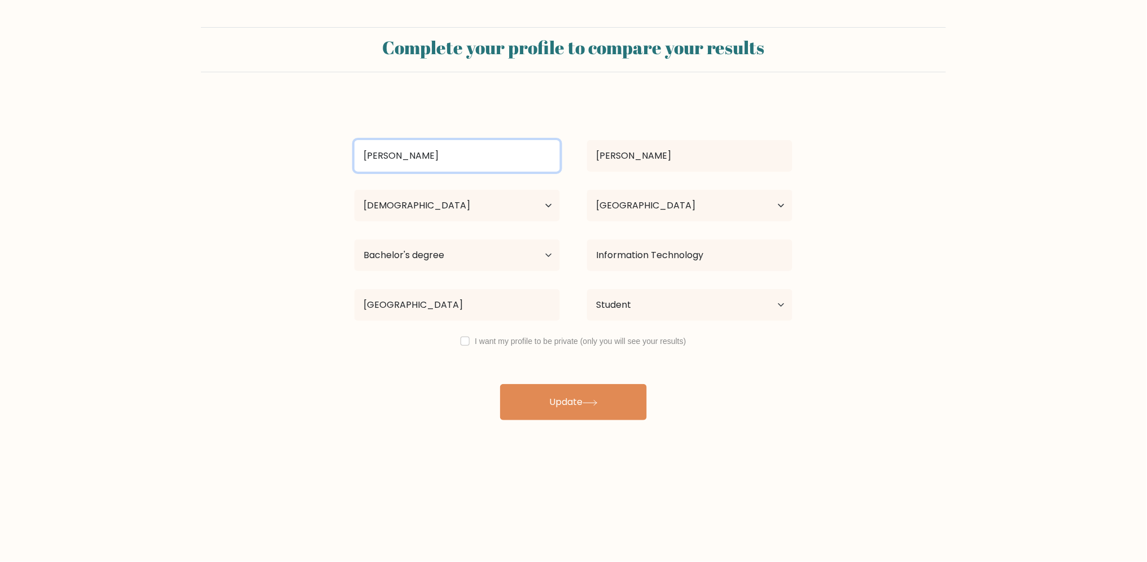
drag, startPoint x: 436, startPoint y: 159, endPoint x: 350, endPoint y: 187, distance: 90.9
click at [351, 186] on div "[PERSON_NAME] Age Under [DEMOGRAPHIC_DATA] [DEMOGRAPHIC_DATA] [DEMOGRAPHIC_DATA…" at bounding box center [574, 259] width 452 height 321
type input "[PERSON_NAME]"
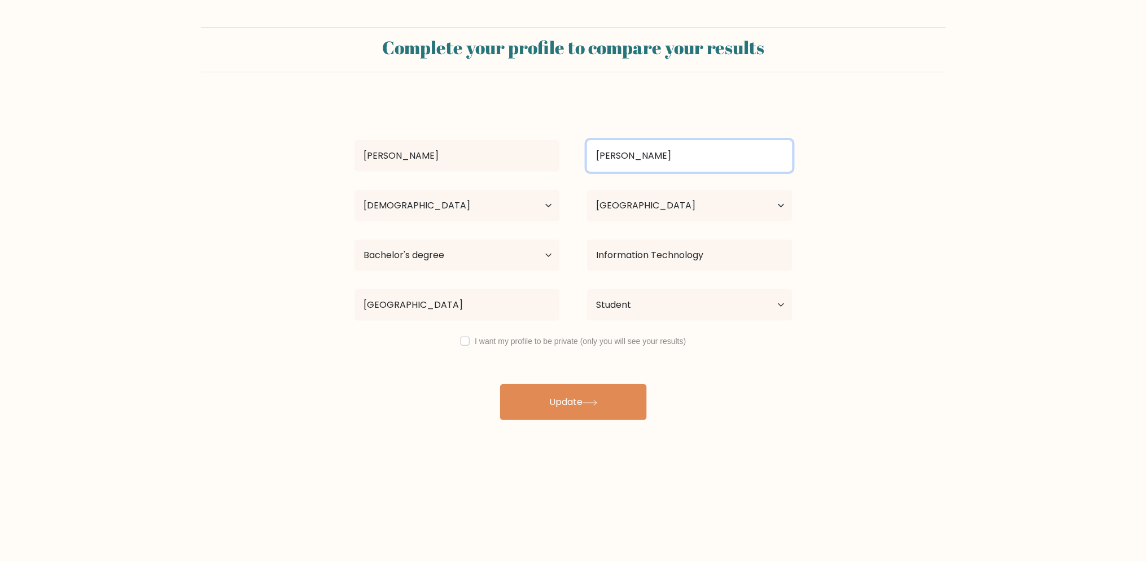
drag, startPoint x: 570, startPoint y: 172, endPoint x: 380, endPoint y: 182, distance: 190.5
click at [389, 183] on div "[PERSON_NAME] Age Under [DEMOGRAPHIC_DATA] [DEMOGRAPHIC_DATA] [DEMOGRAPHIC_DATA…" at bounding box center [574, 259] width 452 height 321
type input "Abat"
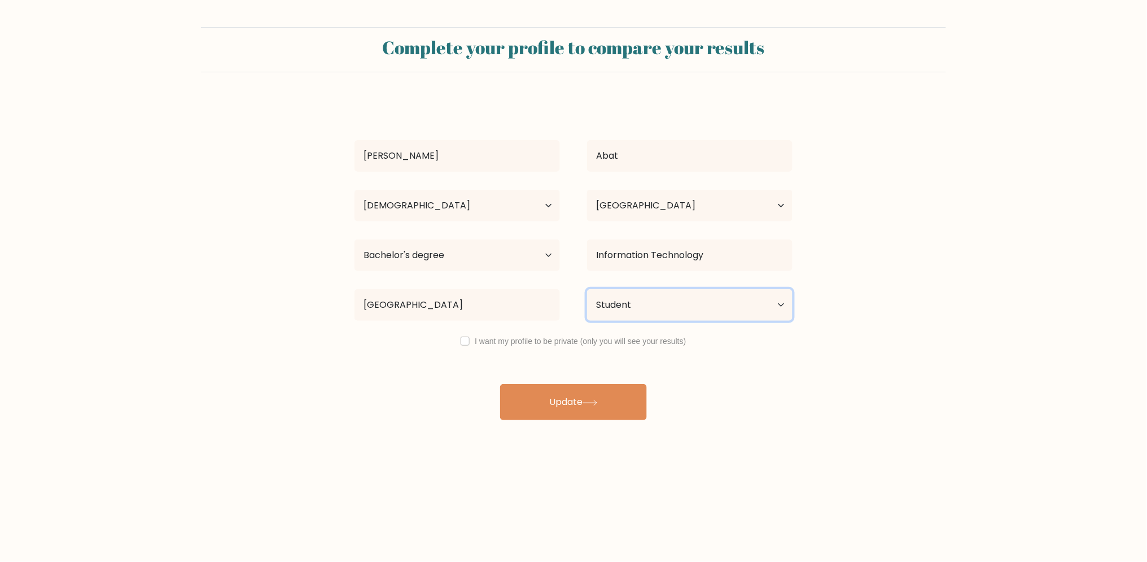
click at [671, 309] on select "Current employment status Employed Student Retired Other / prefer not to answer" at bounding box center [689, 305] width 205 height 32
select select "other"
click at [587, 289] on select "Current employment status Employed Student Retired Other / prefer not to answer" at bounding box center [689, 305] width 205 height 32
click at [539, 218] on select "Age Under [DEMOGRAPHIC_DATA] [DEMOGRAPHIC_DATA] [DEMOGRAPHIC_DATA] [DEMOGRAPHIC…" at bounding box center [456, 206] width 205 height 32
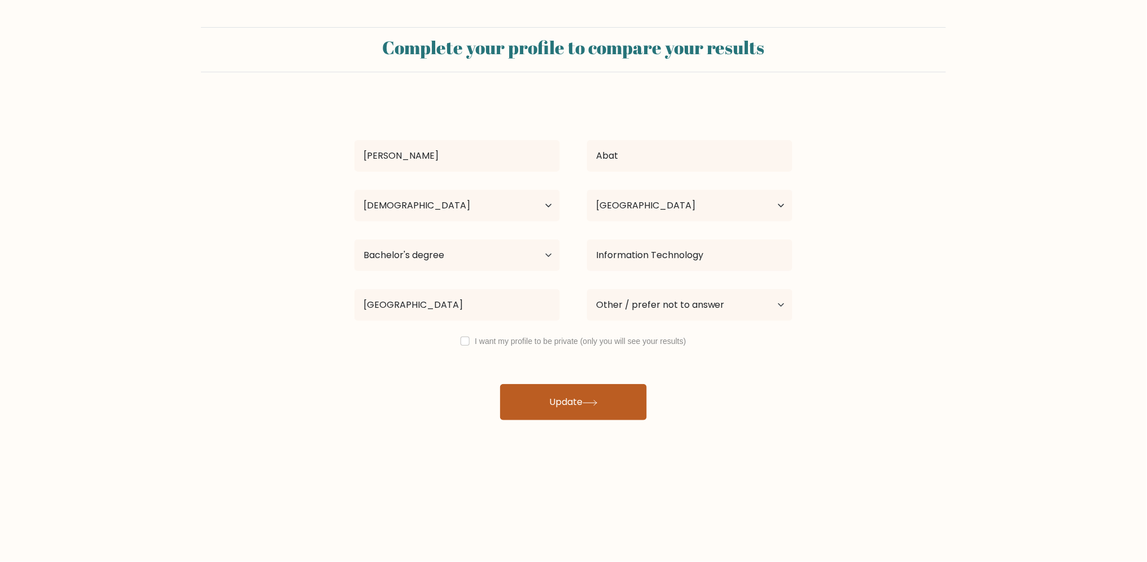
click at [608, 406] on button "Update" at bounding box center [573, 402] width 147 height 36
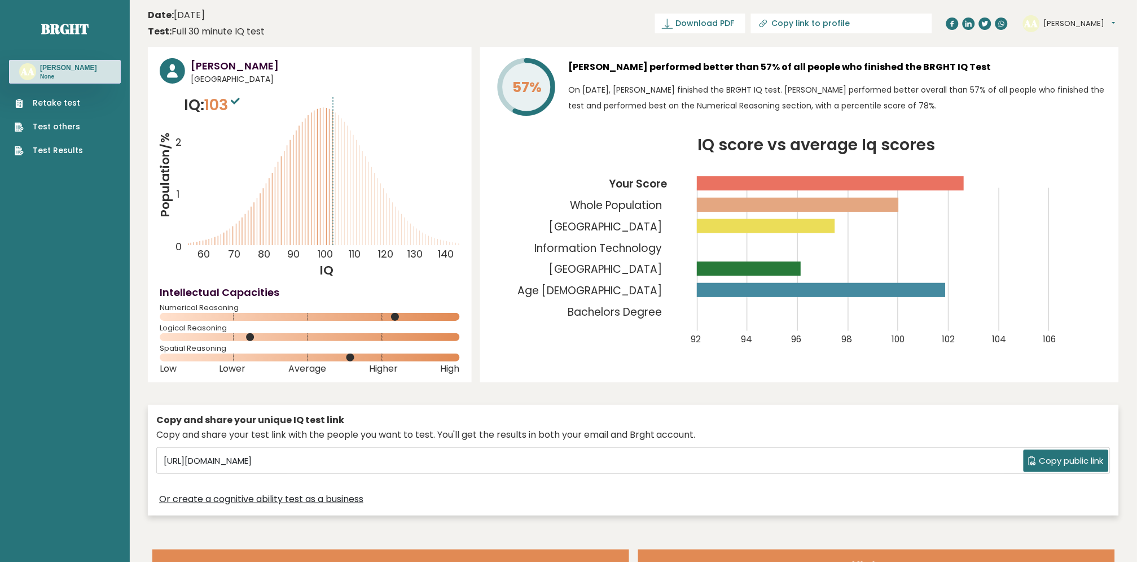
click at [1089, 23] on button "[PERSON_NAME]" at bounding box center [1080, 23] width 72 height 11
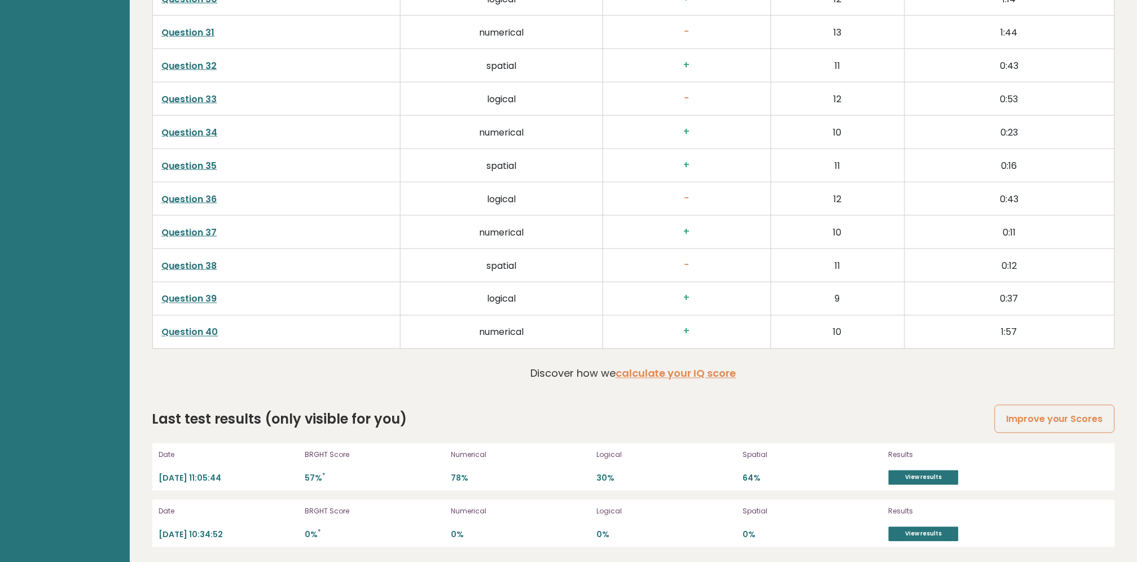
scroll to position [2968, 0]
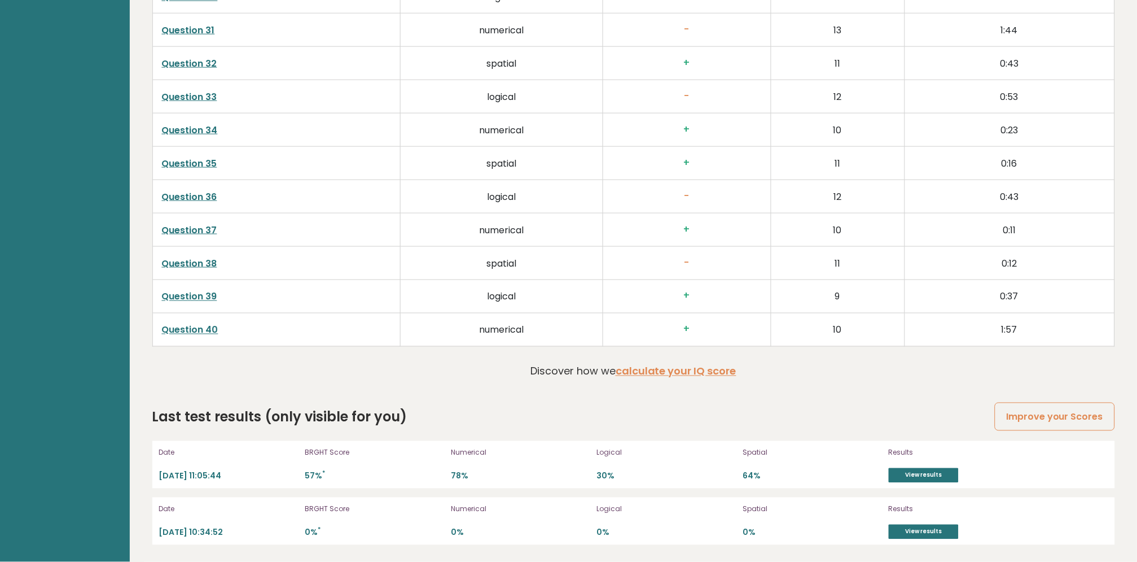
drag, startPoint x: 291, startPoint y: 528, endPoint x: 360, endPoint y: 535, distance: 68.7
click at [360, 535] on div "Date [DATE] 10:34:52 BRGHT Score 0% * Numerical 0% Logical 0% Spatial 0% Result…" at bounding box center [633, 520] width 963 height 47
click at [438, 521] on div "BRGHT Score 0% *" at bounding box center [374, 521] width 139 height 36
drag, startPoint x: 282, startPoint y: 417, endPoint x: 389, endPoint y: 401, distance: 108.5
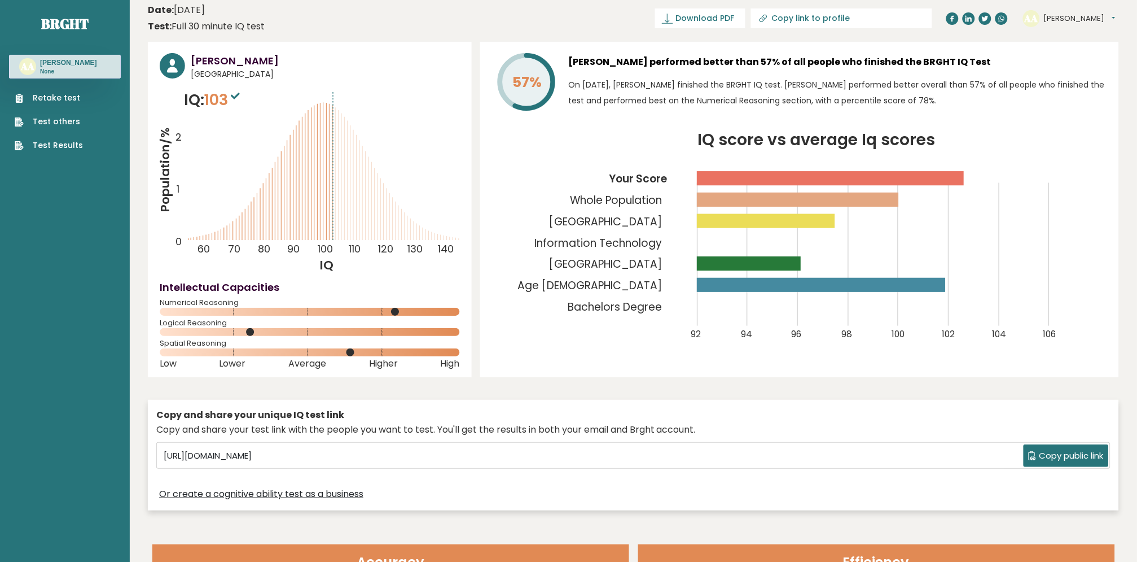
scroll to position [0, 0]
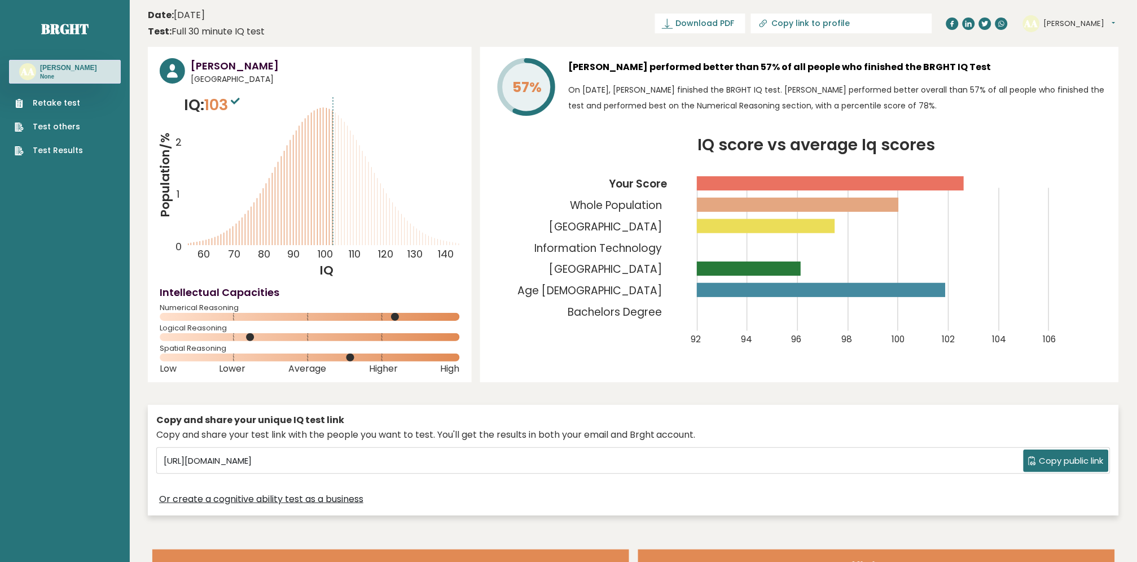
click at [211, 107] on span "103" at bounding box center [223, 104] width 38 height 21
click at [1036, 25] on text "AA" at bounding box center [1031, 22] width 14 height 13
click at [1074, 30] on div "AA [PERSON_NAME] Dashboard Profile Settings Logout" at bounding box center [1069, 23] width 93 height 17
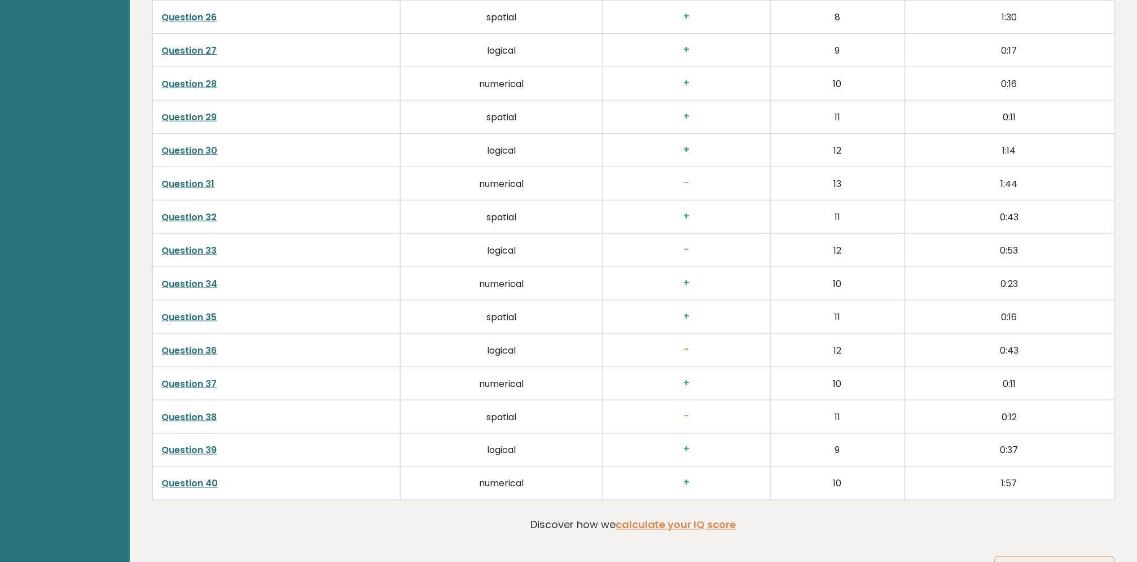
scroll to position [2968, 0]
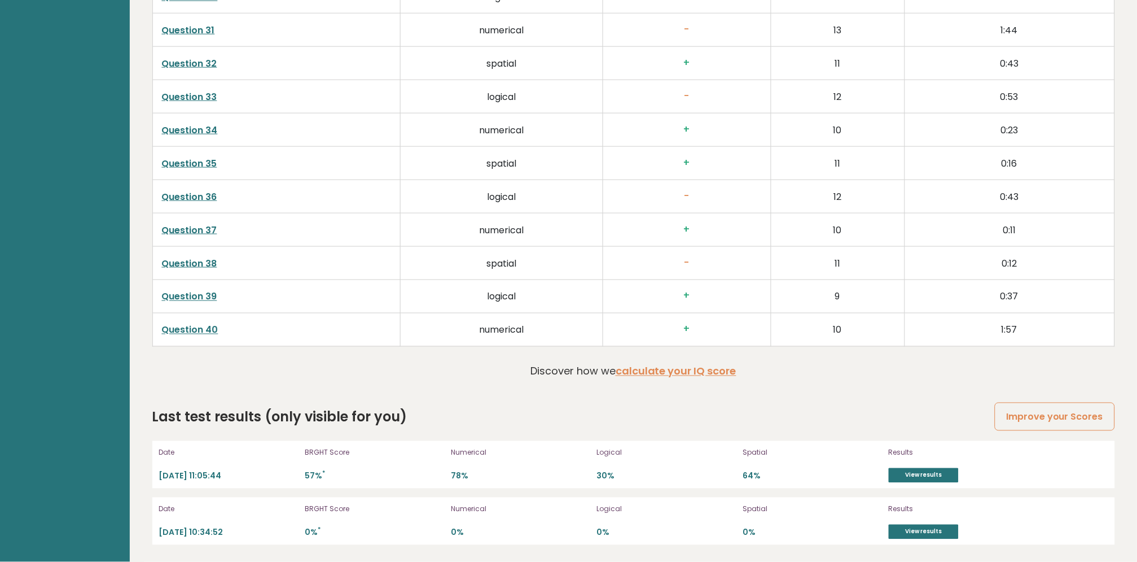
drag, startPoint x: 343, startPoint y: 465, endPoint x: 279, endPoint y: 484, distance: 66.8
click at [279, 484] on div "Date [DATE] 11:05:44 BRGHT Score 57% * Numerical 78% Logical 30% Spatial 64% Re…" at bounding box center [633, 464] width 963 height 47
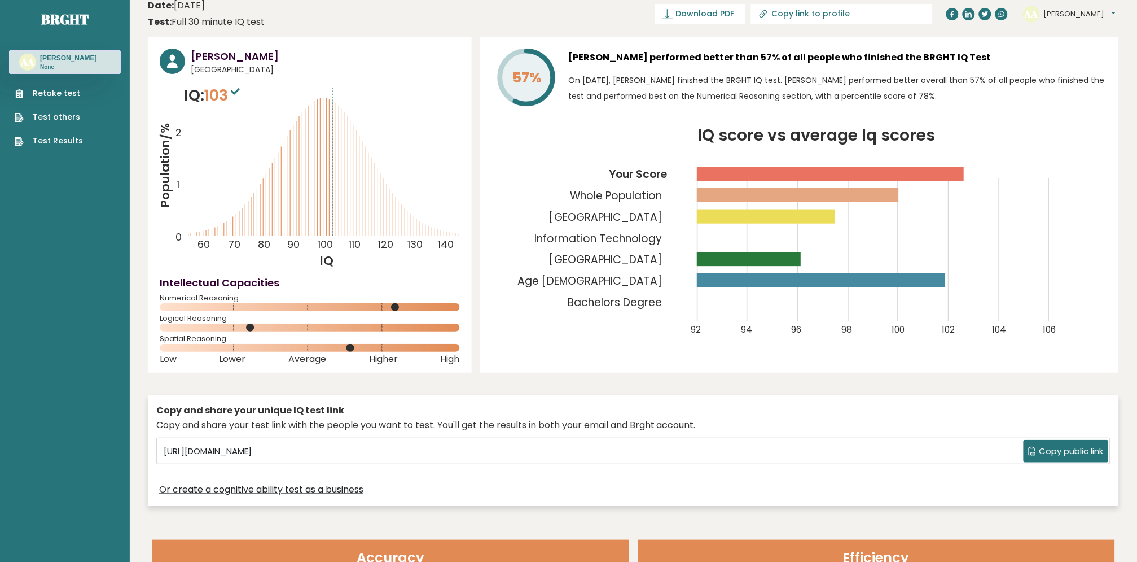
scroll to position [0, 0]
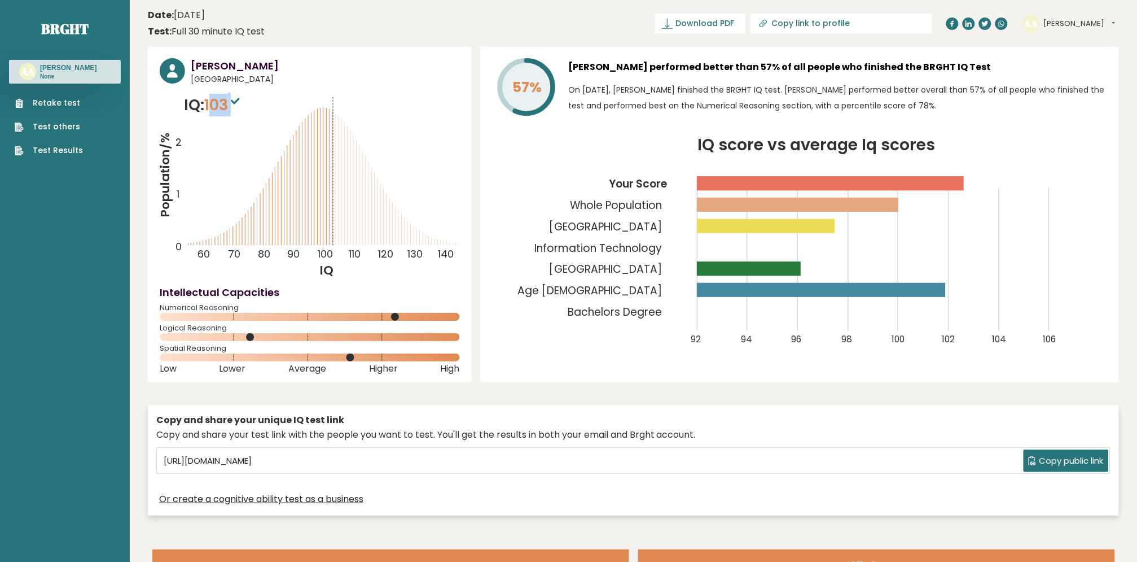
drag, startPoint x: 213, startPoint y: 104, endPoint x: 240, endPoint y: 99, distance: 27.6
click at [240, 99] on span "103" at bounding box center [223, 104] width 38 height 21
click at [260, 110] on icon "Population/% IQ 0 1 2 60 70 80 90 100 110 120 130 140" at bounding box center [310, 186] width 300 height 185
drag, startPoint x: 162, startPoint y: 122, endPoint x: 45, endPoint y: 124, distance: 117.4
drag, startPoint x: 45, startPoint y: 124, endPoint x: 439, endPoint y: 67, distance: 398.2
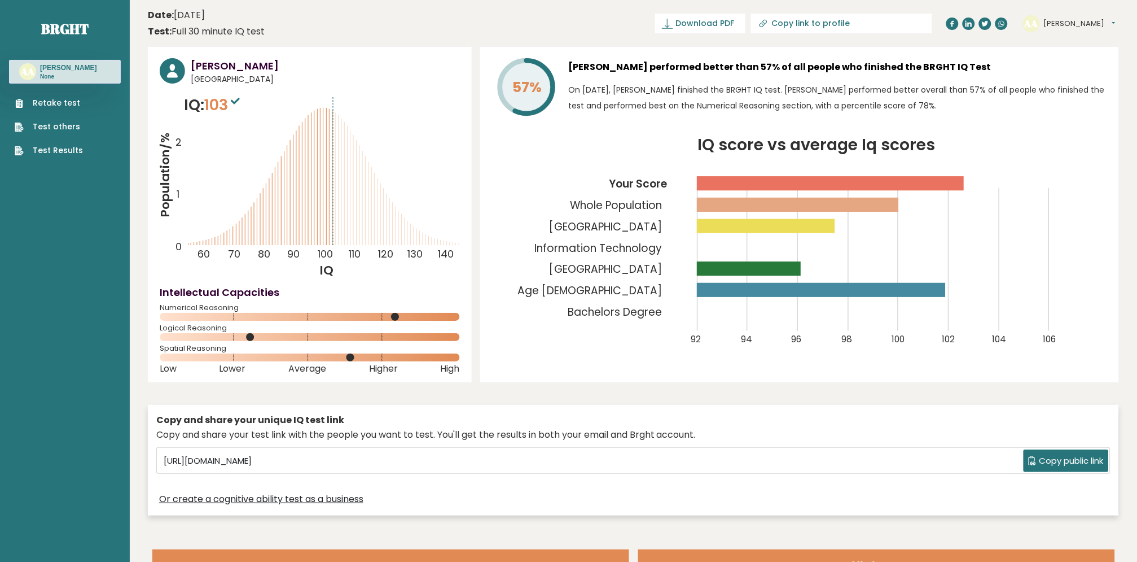
click at [438, 66] on h3 "[PERSON_NAME]" at bounding box center [325, 65] width 269 height 15
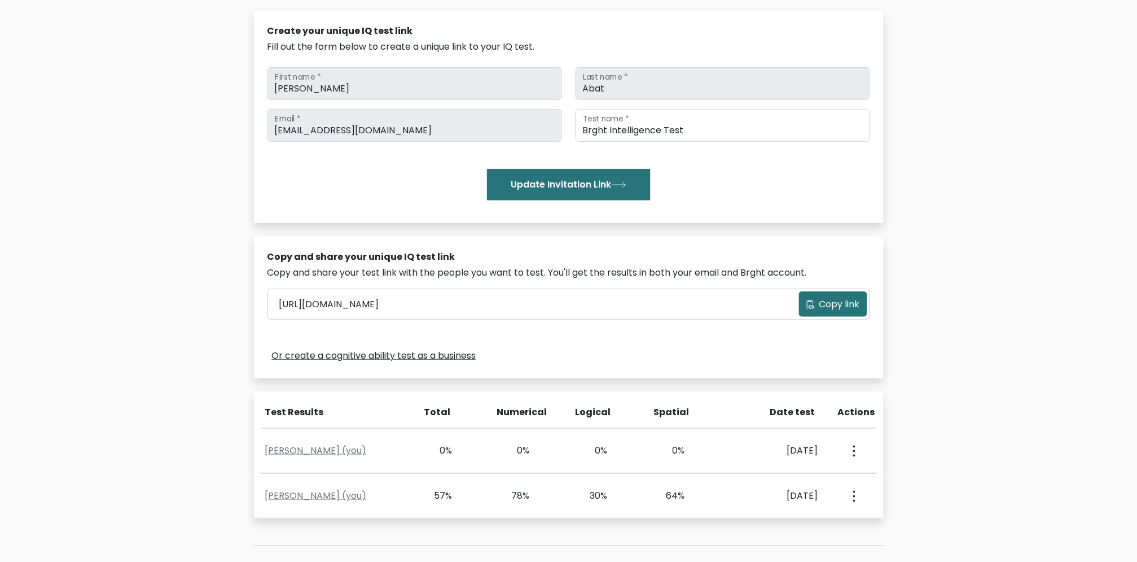
scroll to position [125, 0]
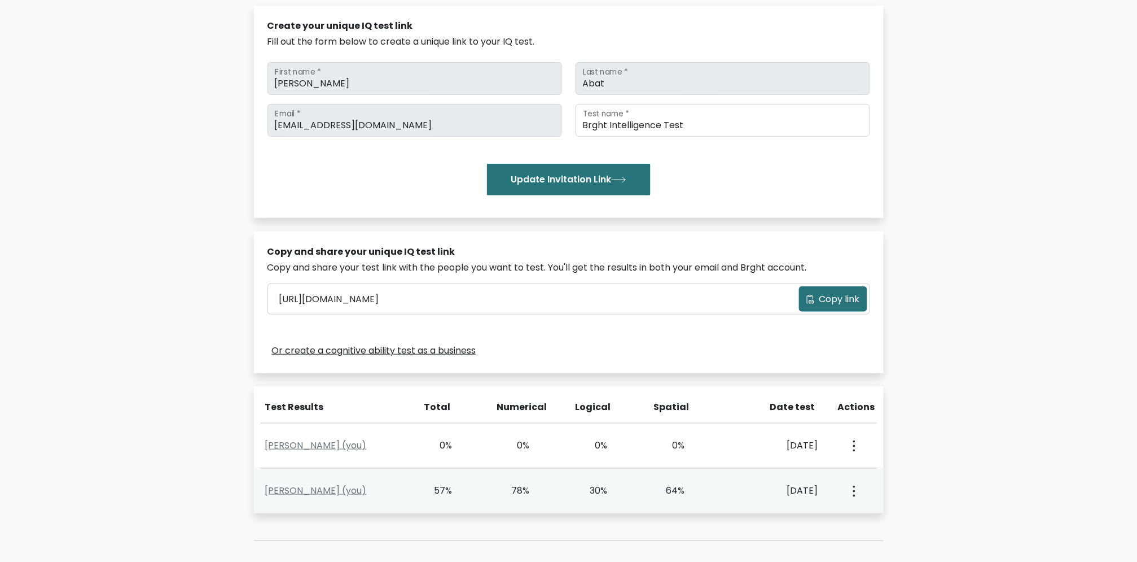
click at [855, 489] on icon "button" at bounding box center [854, 490] width 2 height 11
click at [865, 523] on link "View Profile" at bounding box center [893, 523] width 89 height 18
